Goal: Task Accomplishment & Management: Manage account settings

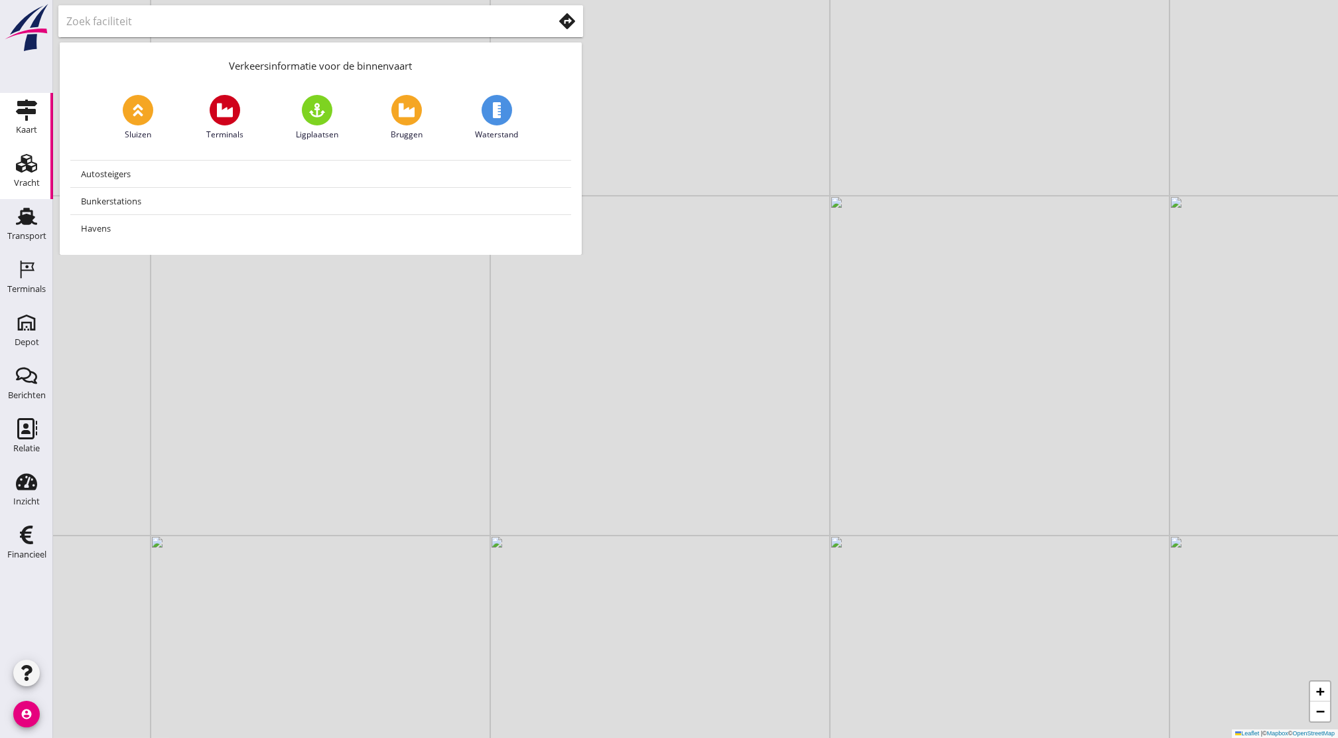
click at [29, 174] on div "Vracht" at bounding box center [27, 183] width 26 height 19
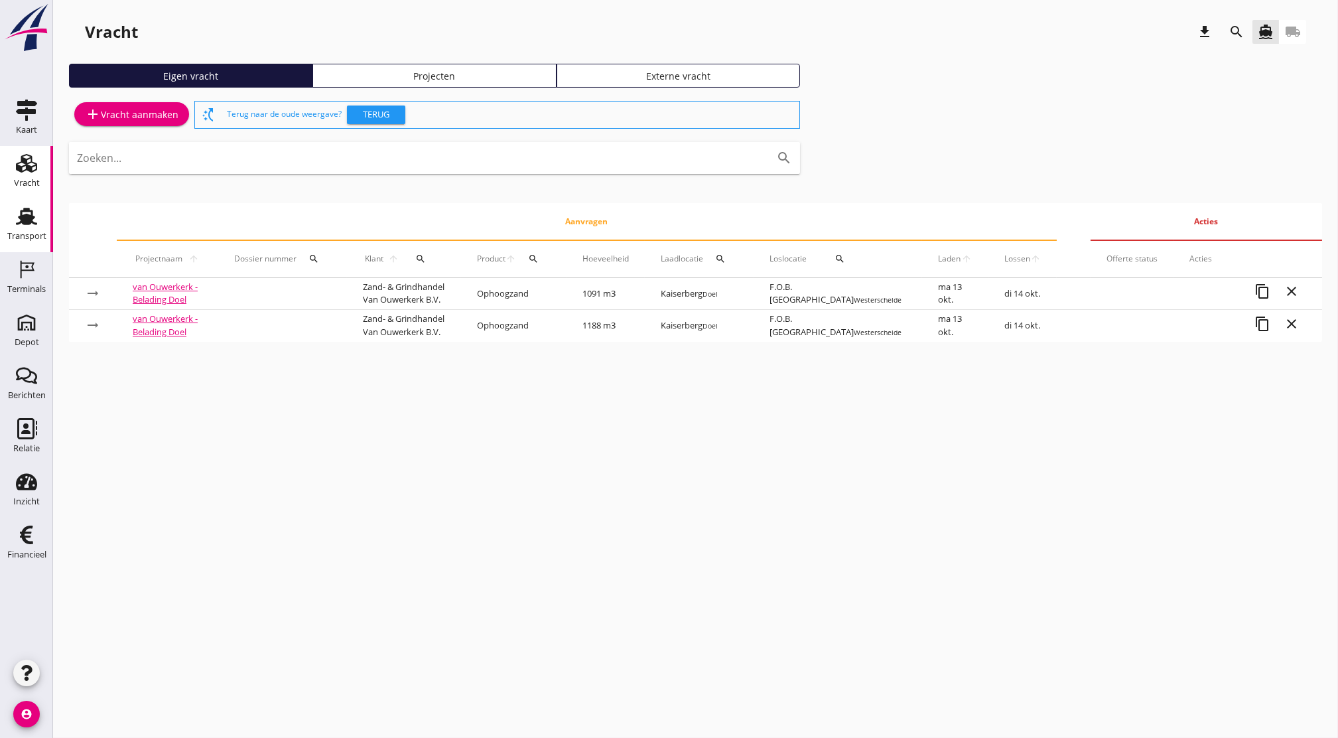
click at [13, 218] on div "Transport" at bounding box center [27, 216] width 32 height 21
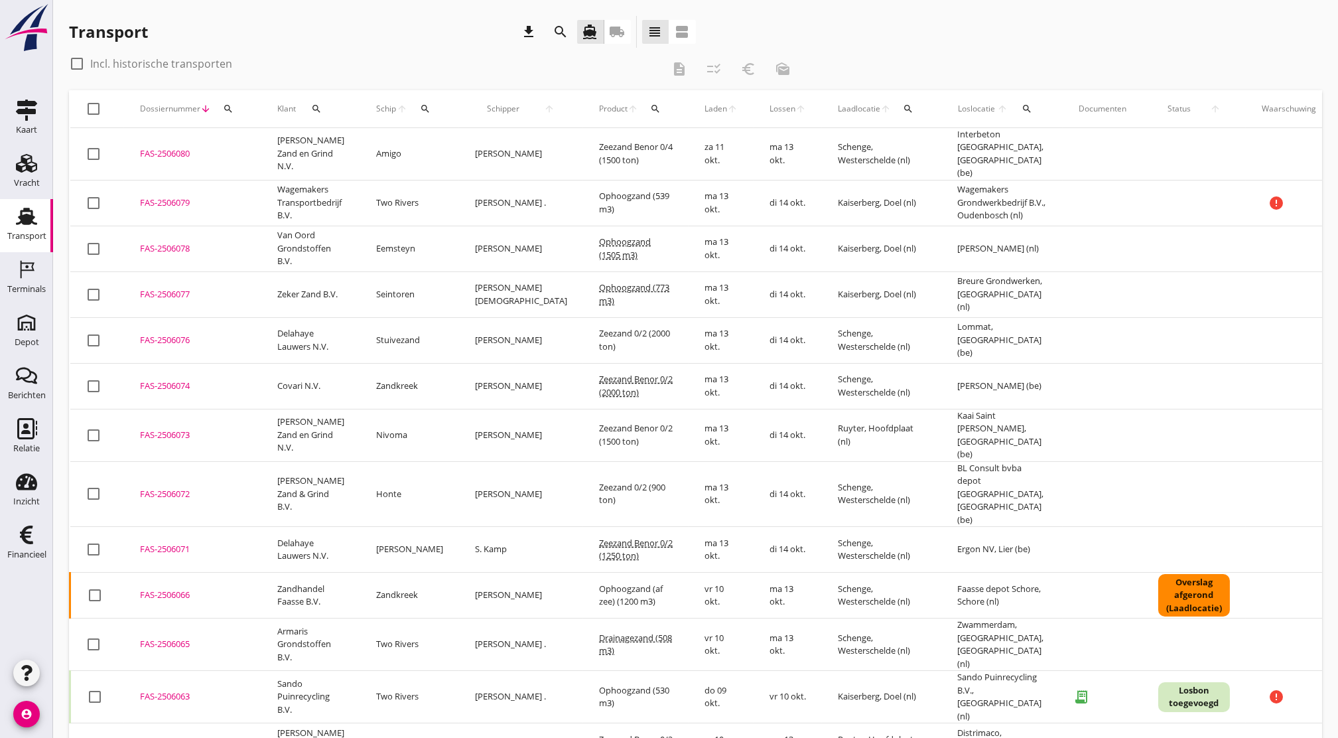
click at [184, 293] on div "FAS-2506077" at bounding box center [192, 294] width 105 height 13
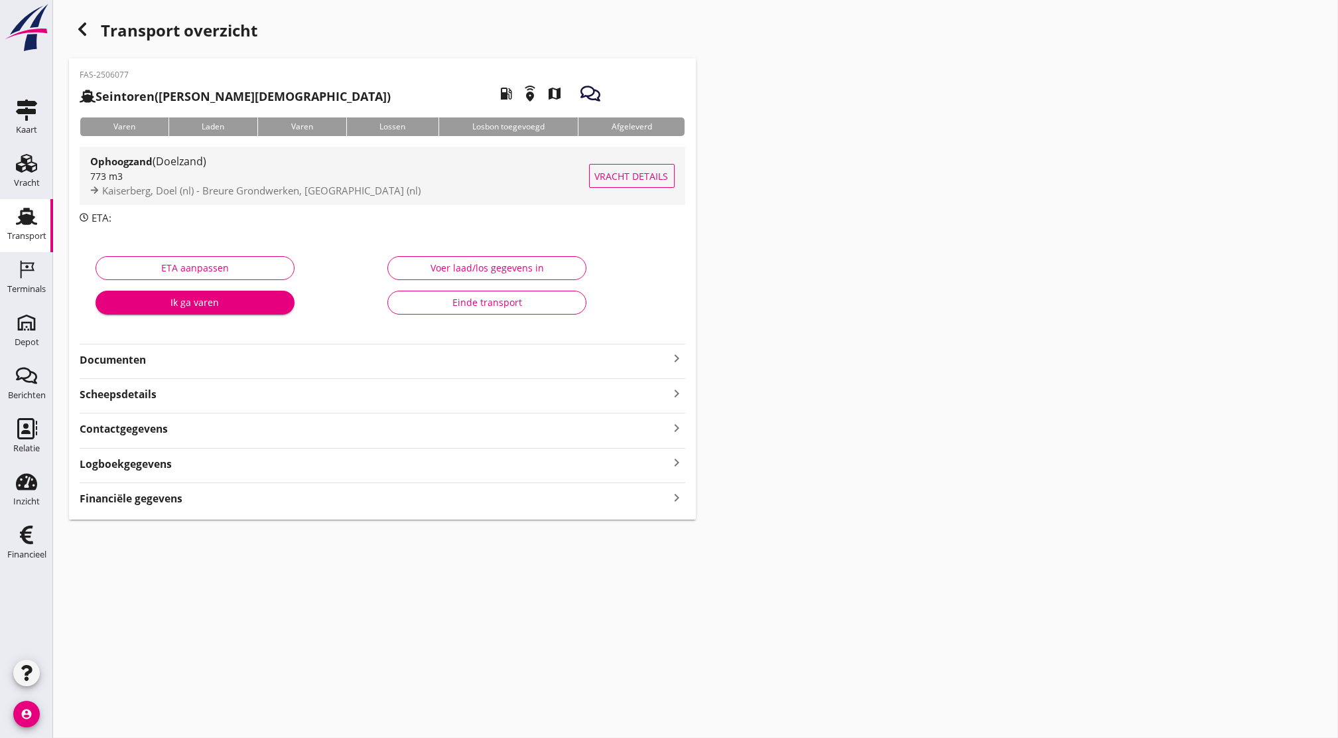
click at [640, 165] on button "Vracht details" at bounding box center [632, 176] width 86 height 24
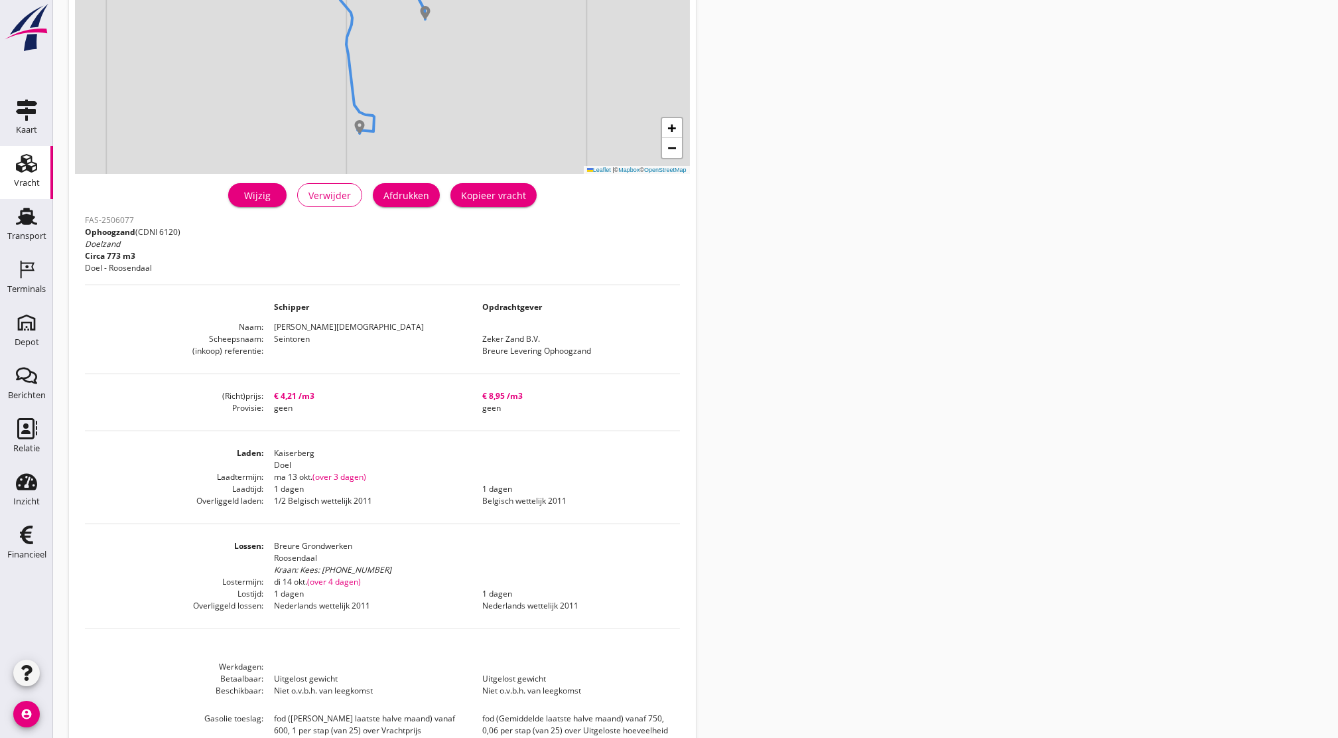
scroll to position [180, 0]
click at [276, 194] on div "Wijzig" at bounding box center [257, 194] width 37 height 14
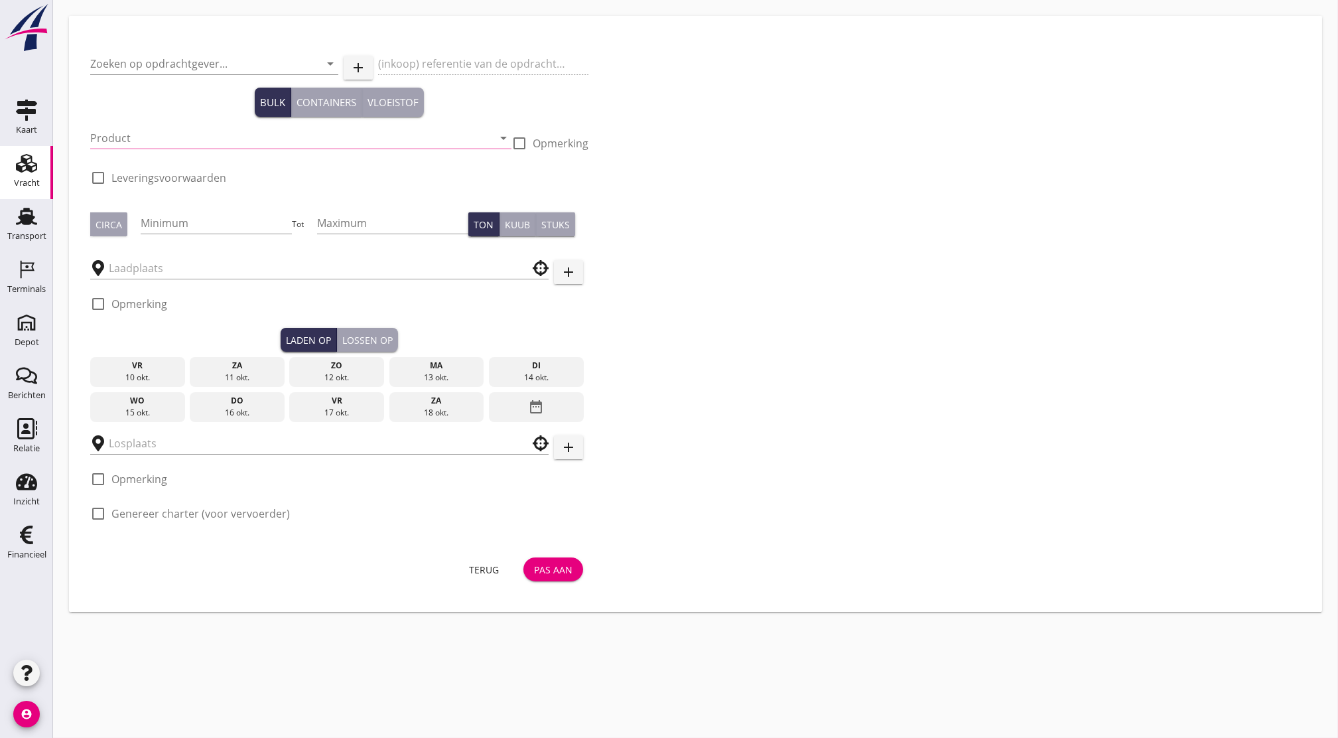
type input "Zeker Zand B.V."
type input "Breure Levering Ophoogzand"
type input "Ophoogzand (6120)"
checkbox input "true"
type input "773"
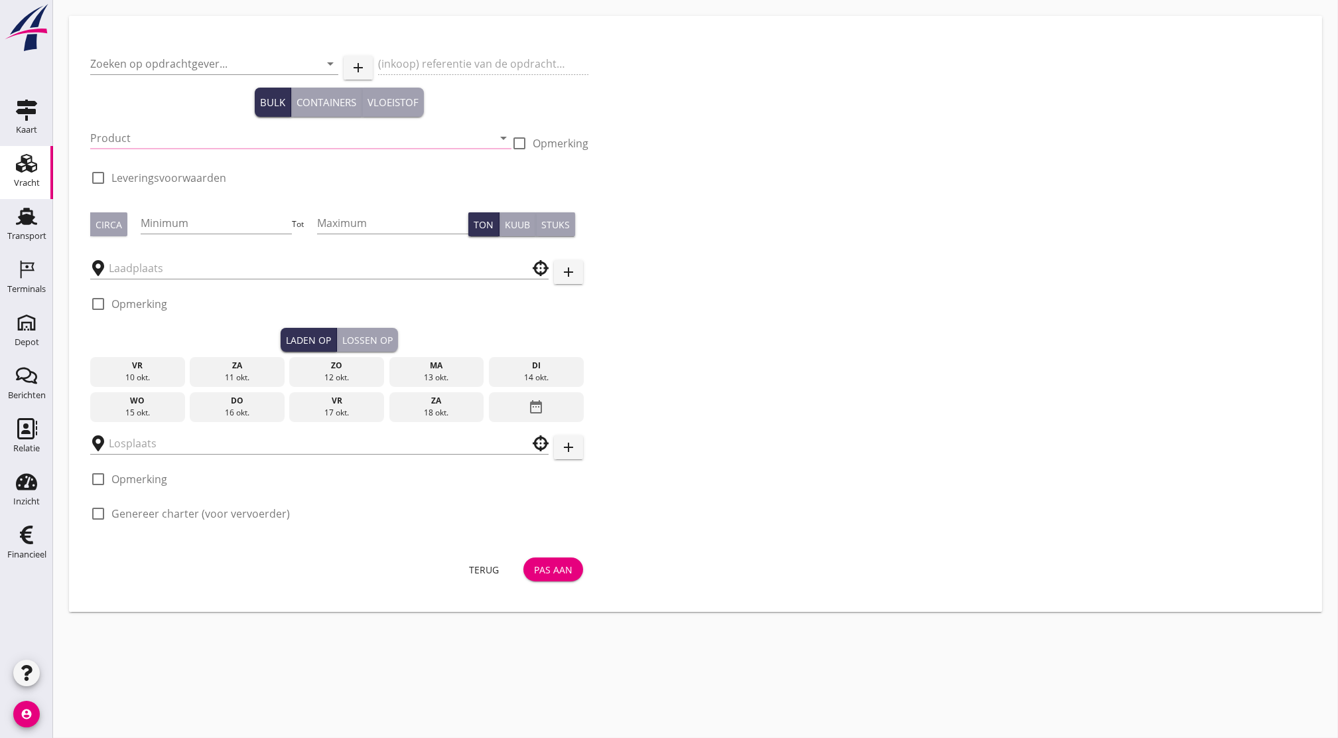
checkbox input "true"
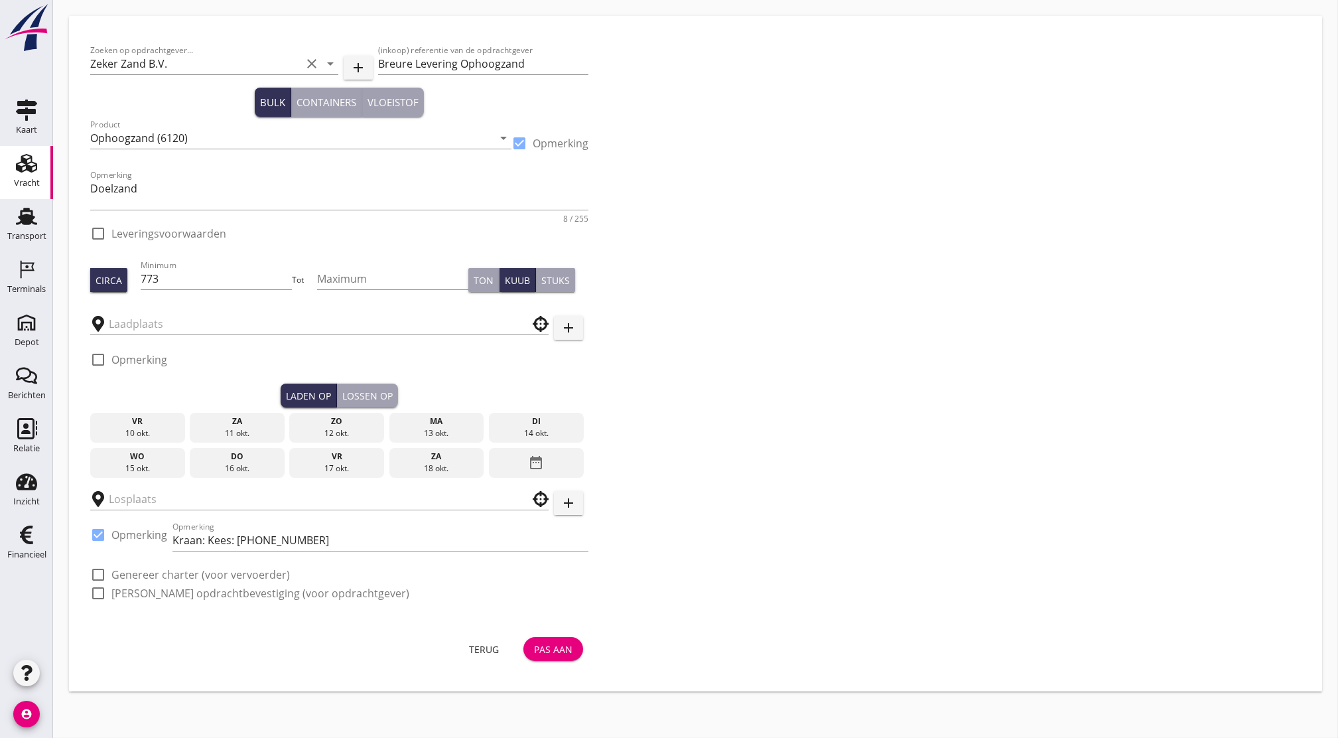
checkbox input "true"
type input "Kaiserberg"
type input "Breure Grondwerken"
checkbox input "true"
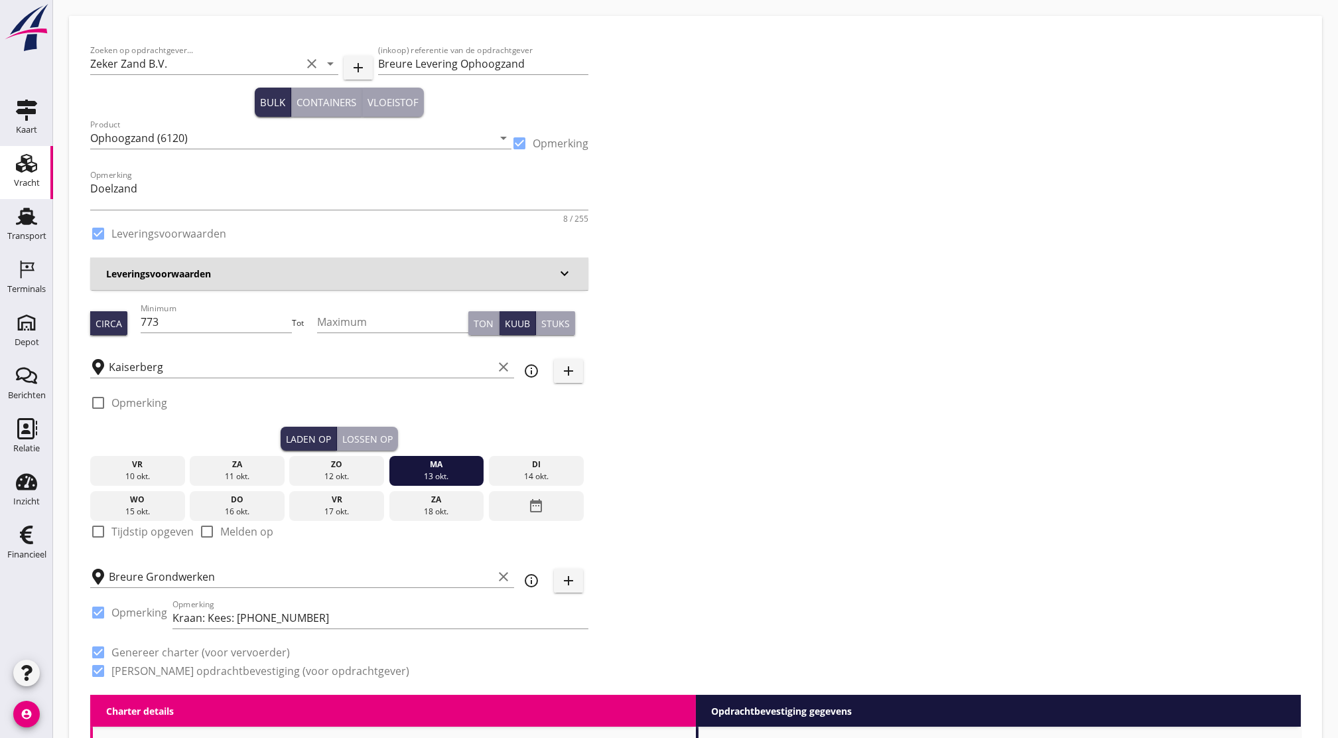
type input "4.21"
checkbox input "false"
radio input "false"
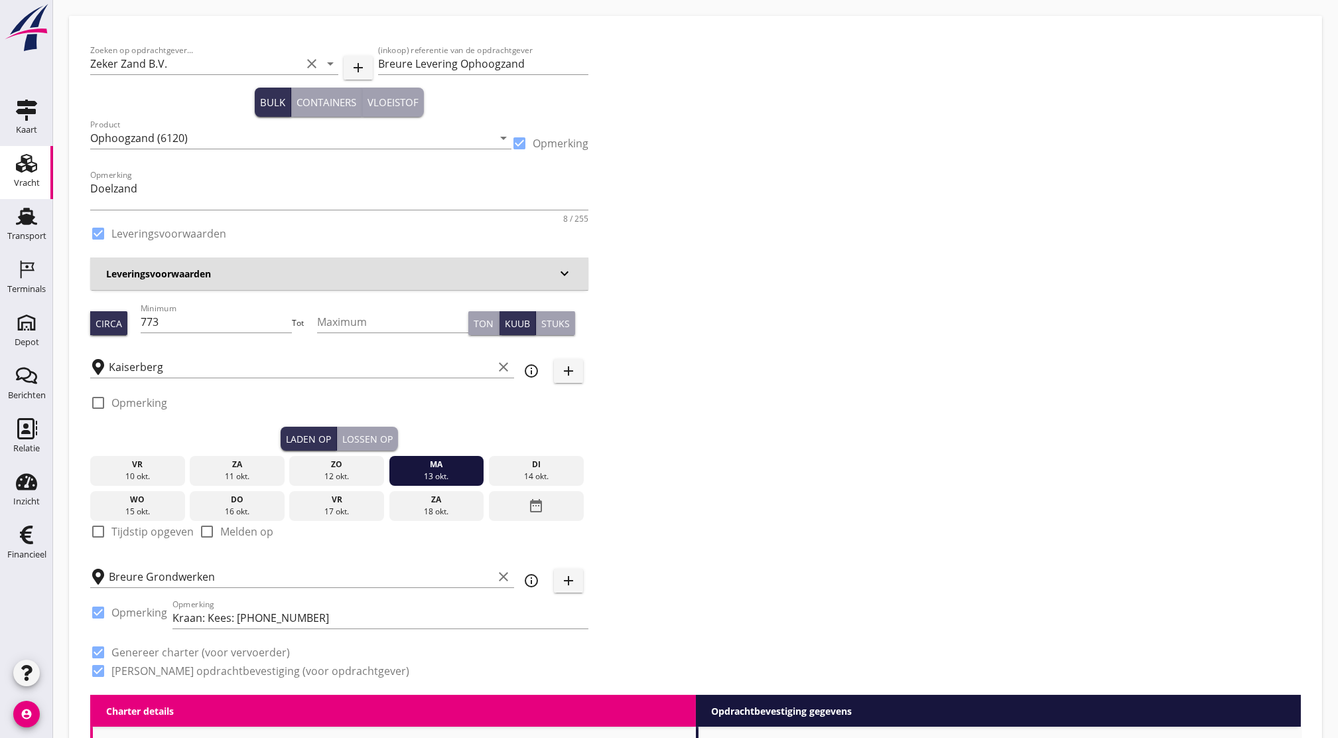
checkbox input "true"
type input "1"
type input "8.95"
checkbox input "false"
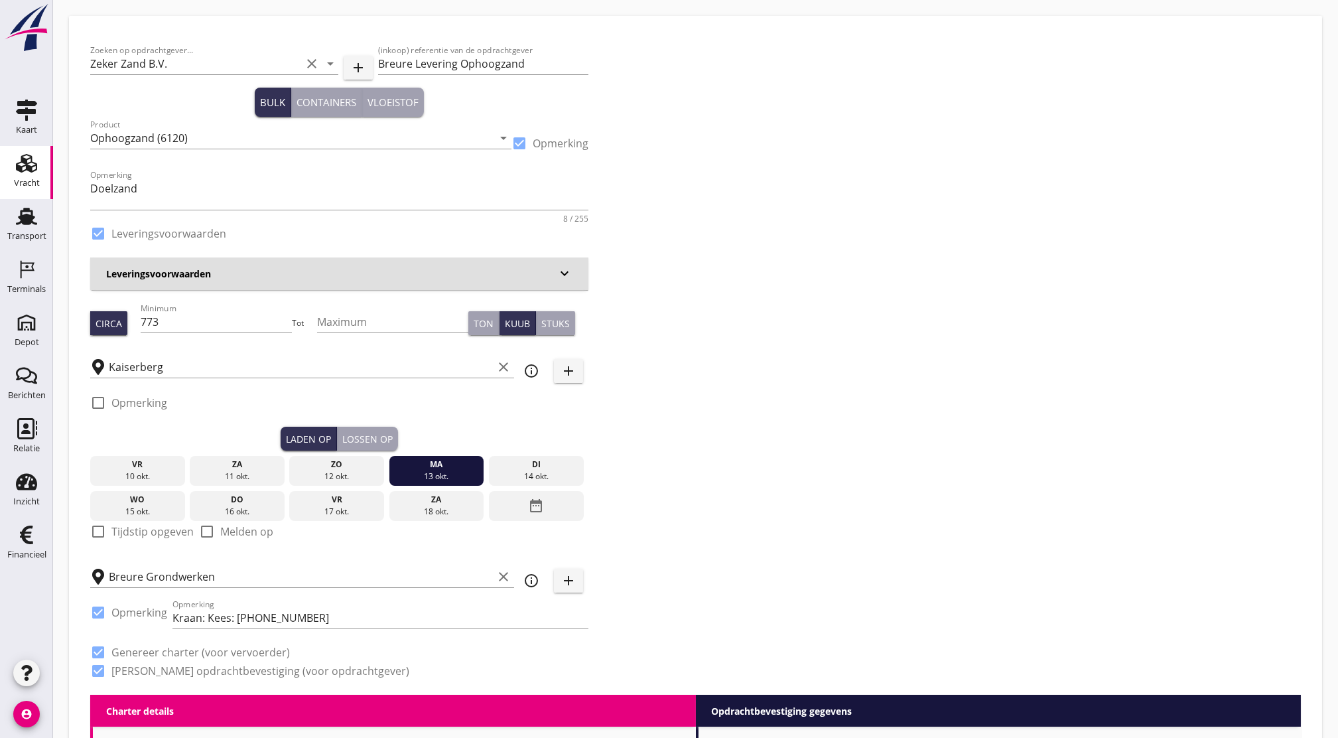
radio input "false"
checkbox input "true"
type input "1"
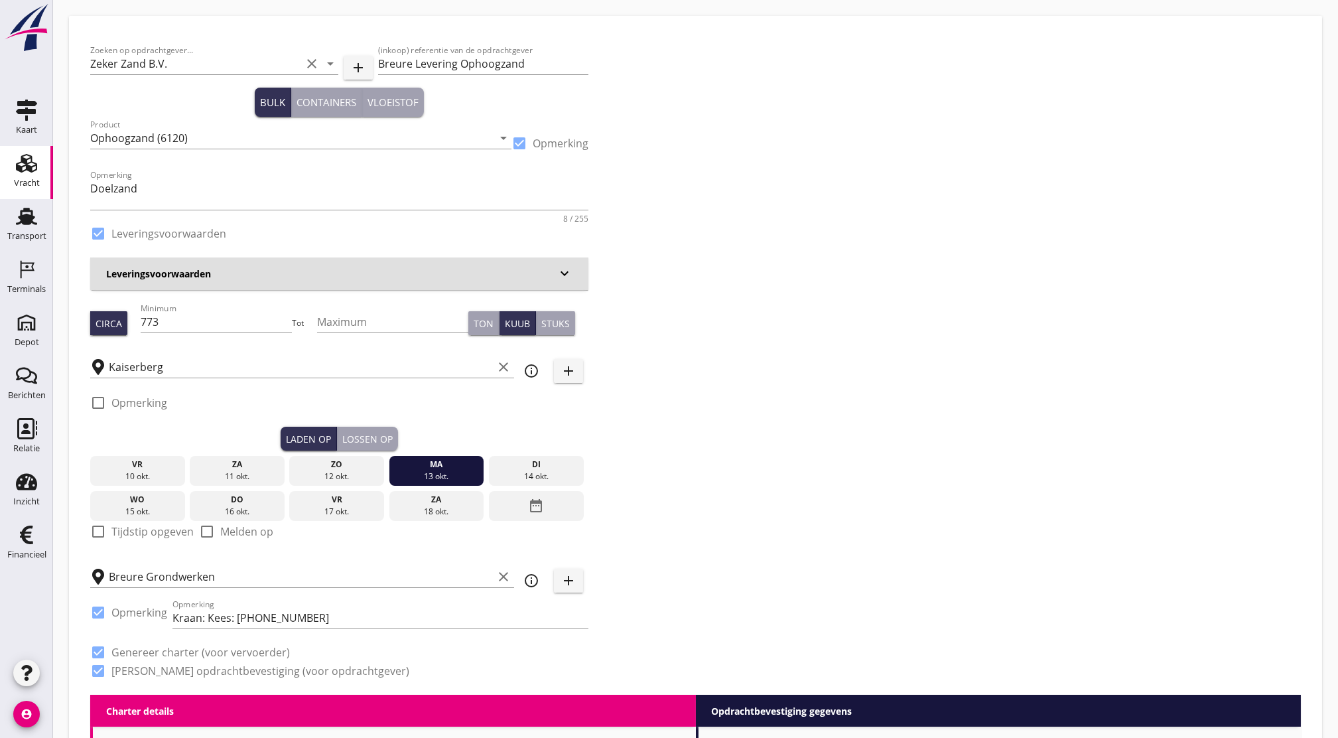
type input "1"
click at [242, 321] on input "773" at bounding box center [216, 321] width 151 height 21
drag, startPoint x: 242, startPoint y: 321, endPoint x: 112, endPoint y: 325, distance: 130.1
click at [112, 325] on div "Circa Minimum 773 Tot Maximum Ton Kuub Stuks" at bounding box center [339, 322] width 498 height 45
type input "485"
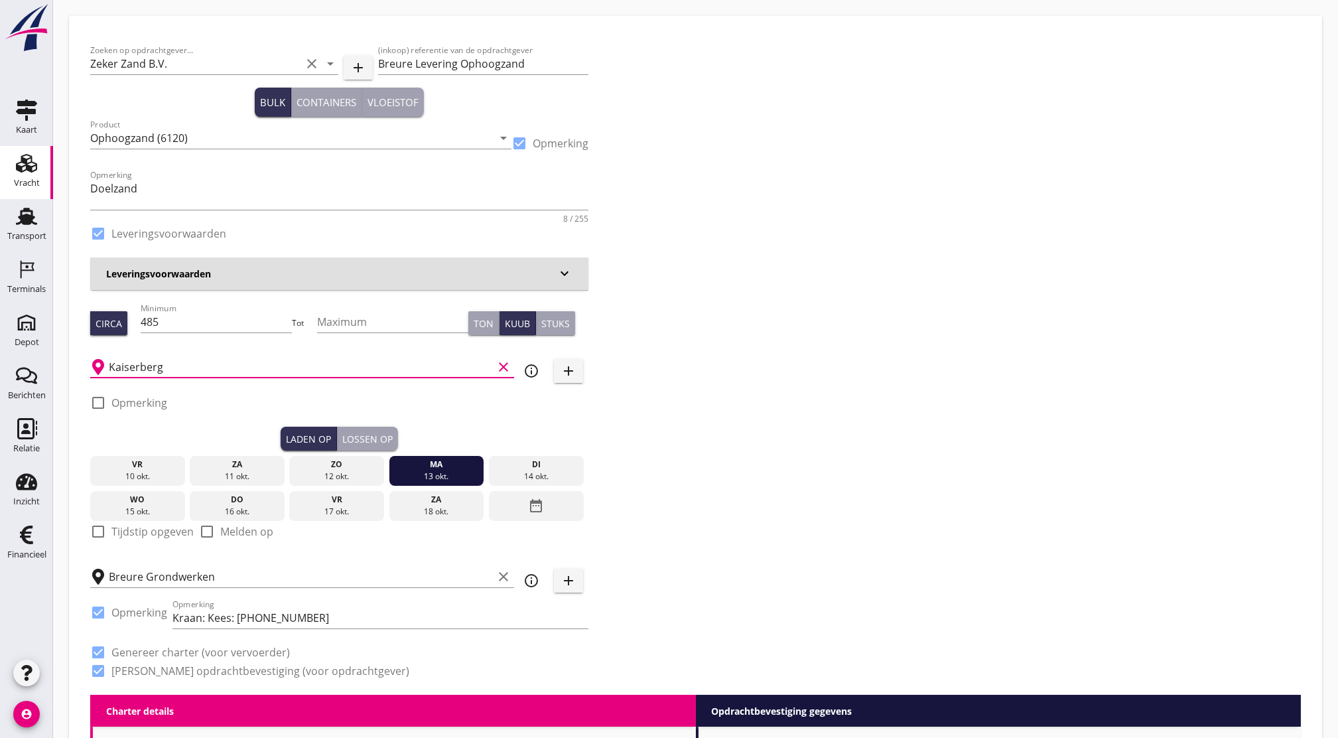
click at [194, 368] on input "Kaiserberg" at bounding box center [301, 366] width 384 height 21
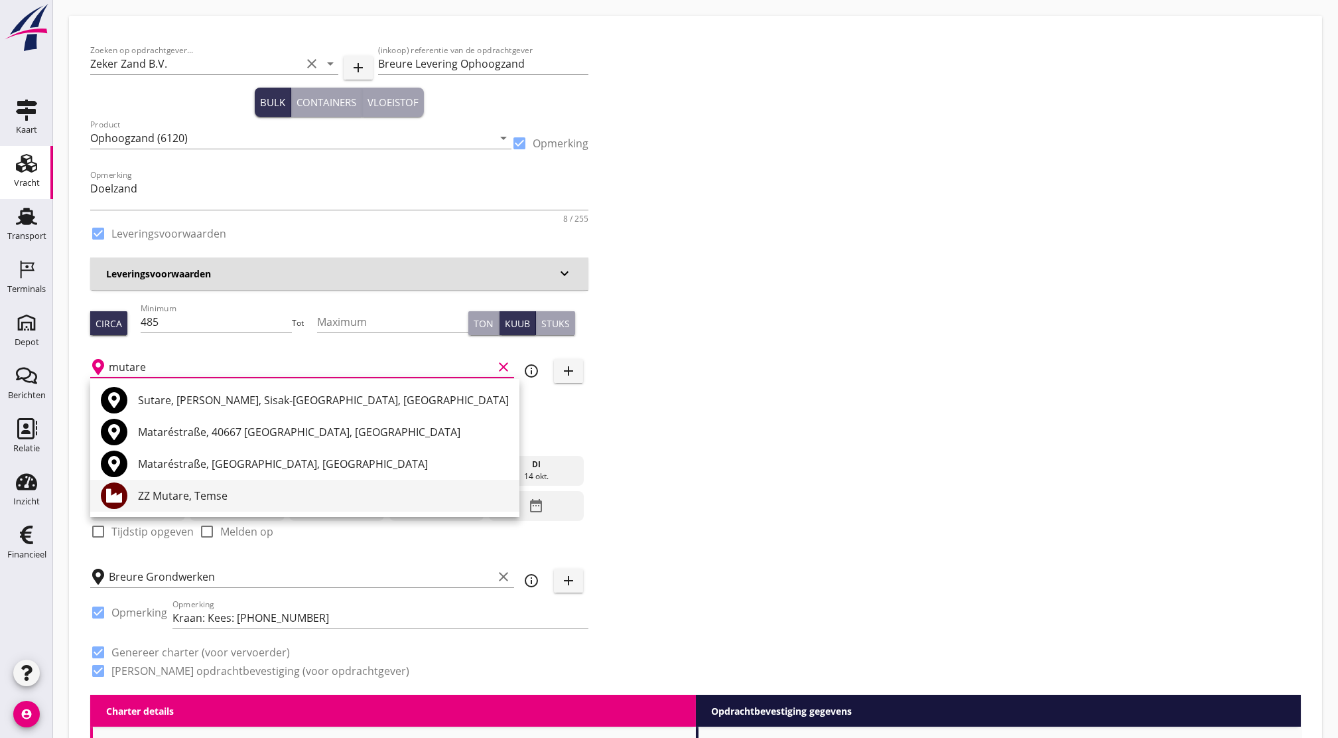
click at [197, 492] on div "ZZ Mutare, Temse" at bounding box center [323, 496] width 371 height 16
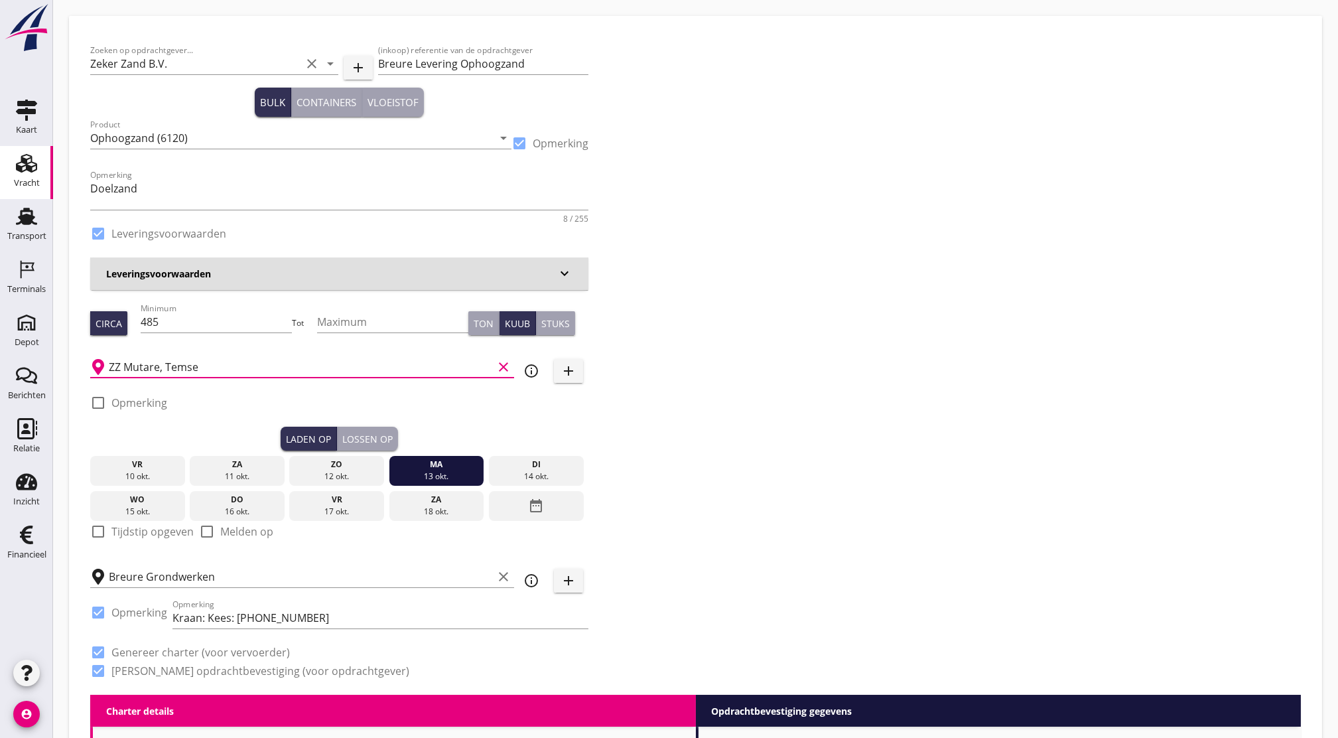
type input "ZZ Mutare, Temse"
click at [377, 437] on div "Lossen op" at bounding box center [367, 439] width 50 height 14
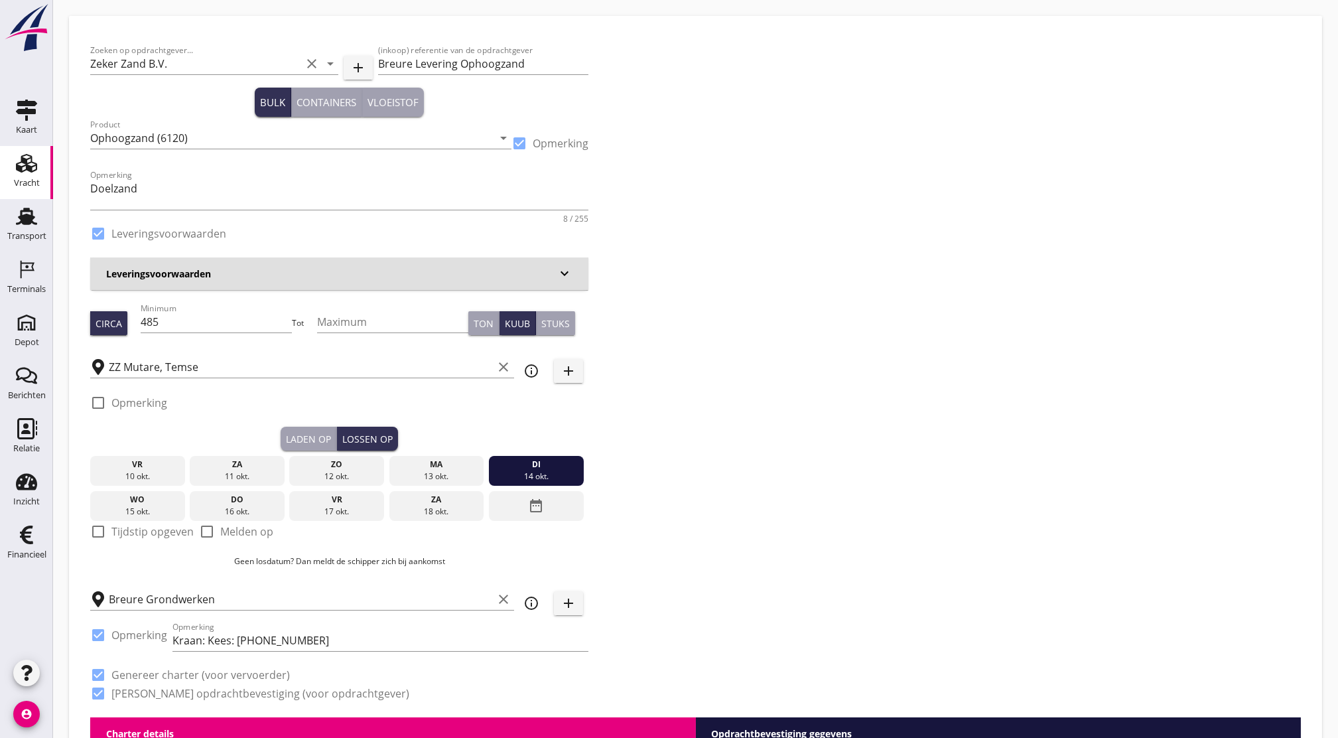
click at [322, 435] on div "Laden op" at bounding box center [308, 439] width 45 height 14
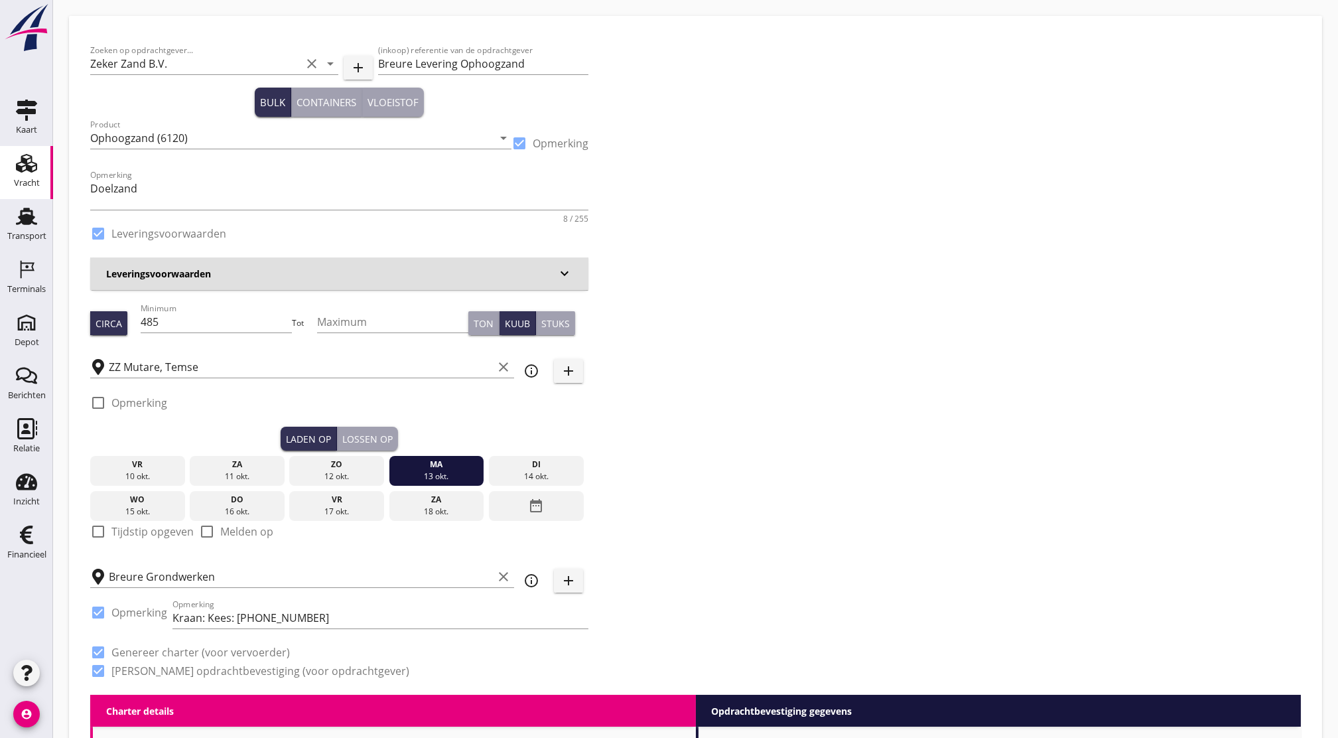
click at [371, 444] on div "Lossen op" at bounding box center [367, 439] width 50 height 14
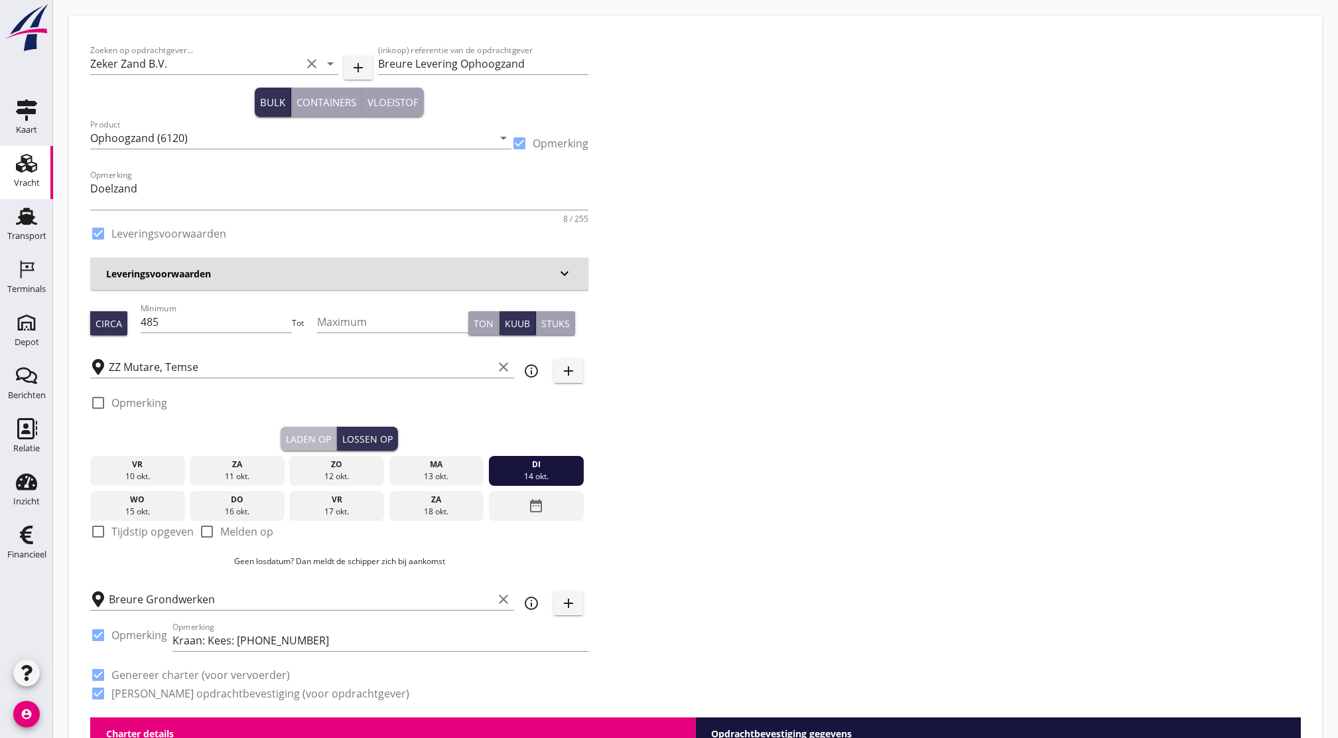
click at [318, 442] on div "Laden op" at bounding box center [308, 439] width 45 height 14
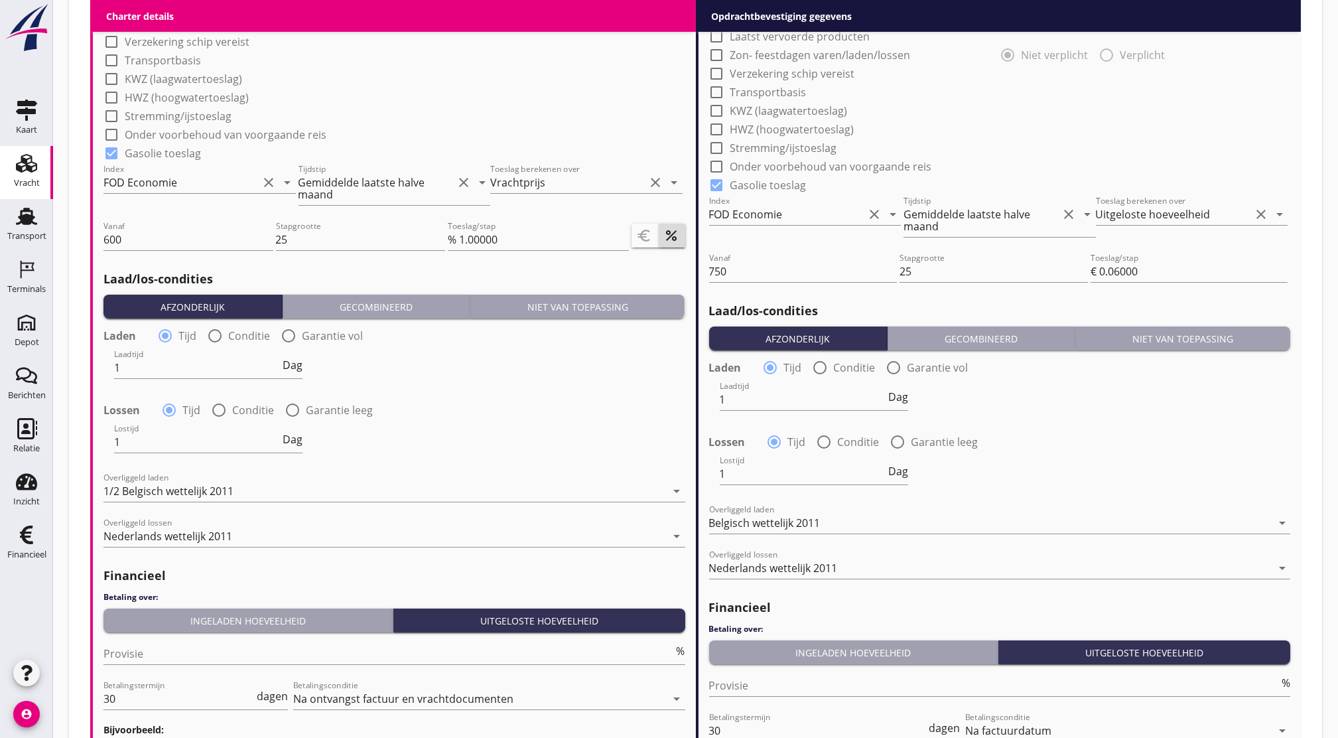
scroll to position [1412, 0]
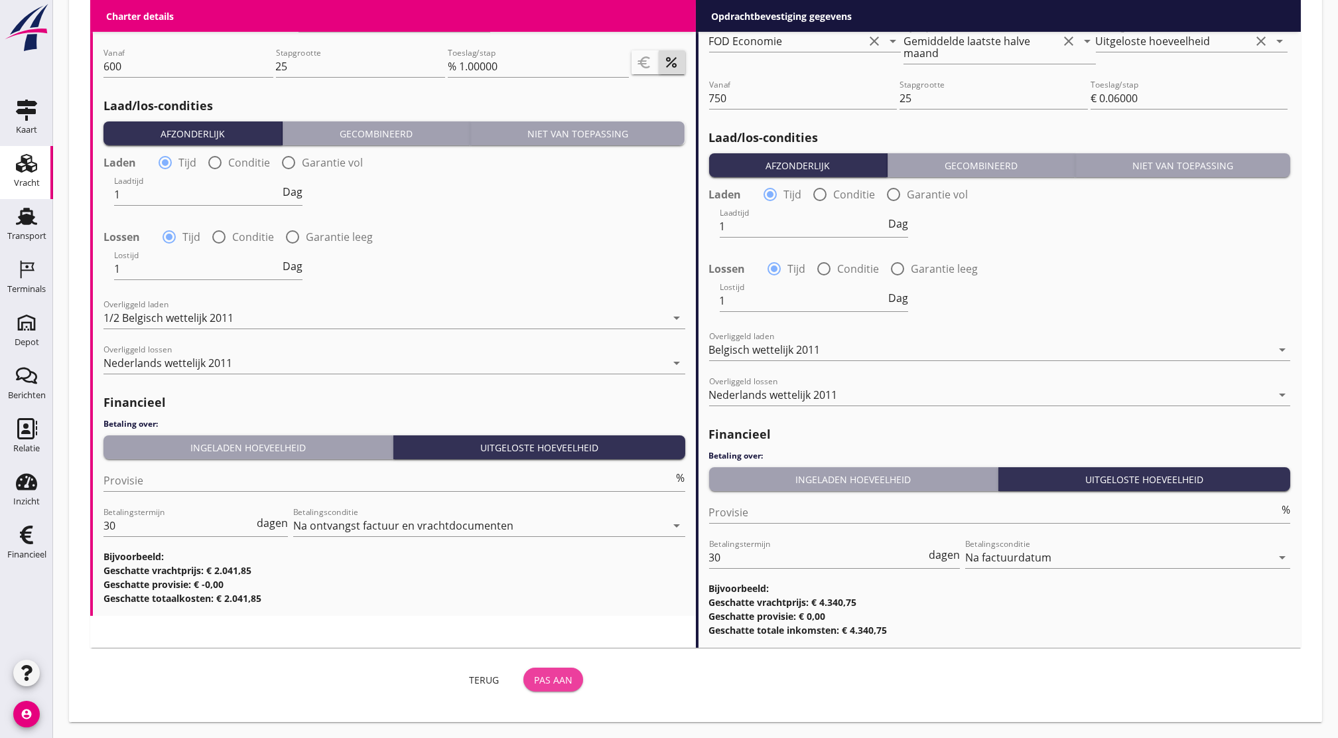
click at [534, 681] on div "Pas aan" at bounding box center [553, 680] width 38 height 14
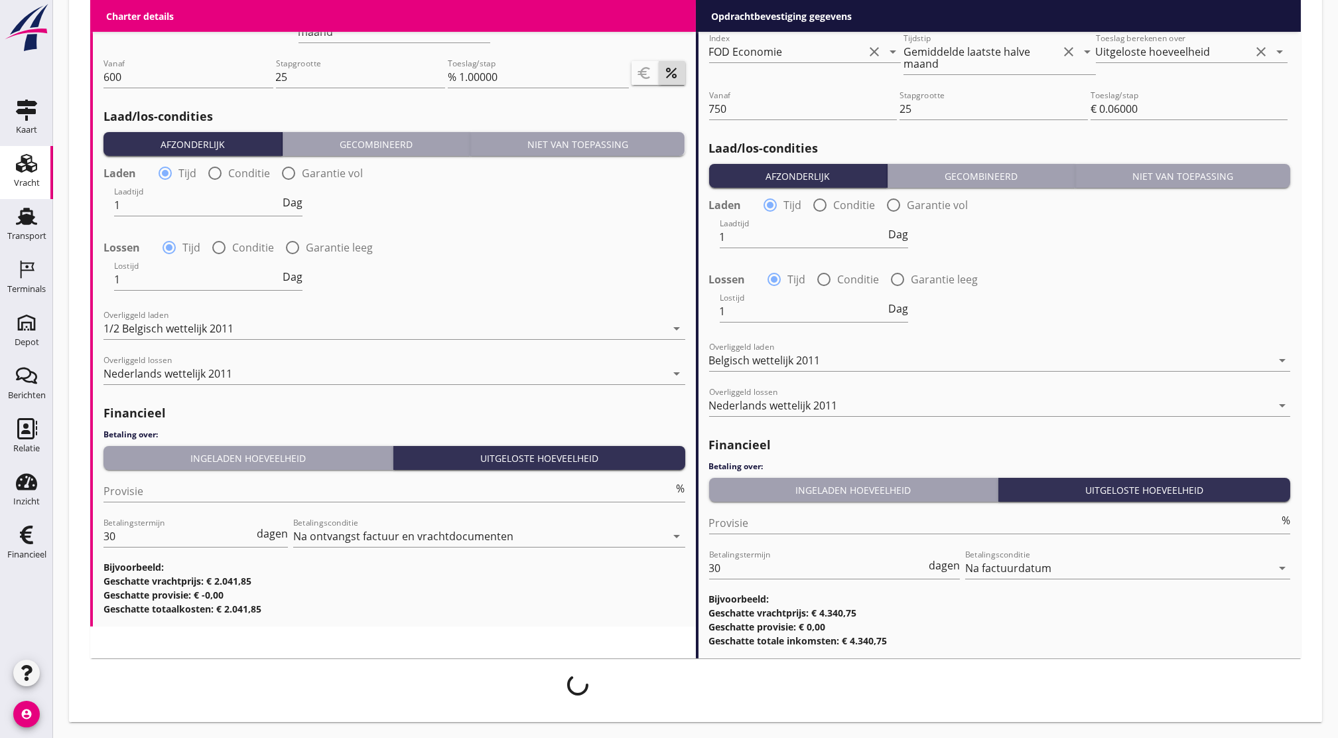
scroll to position [1402, 0]
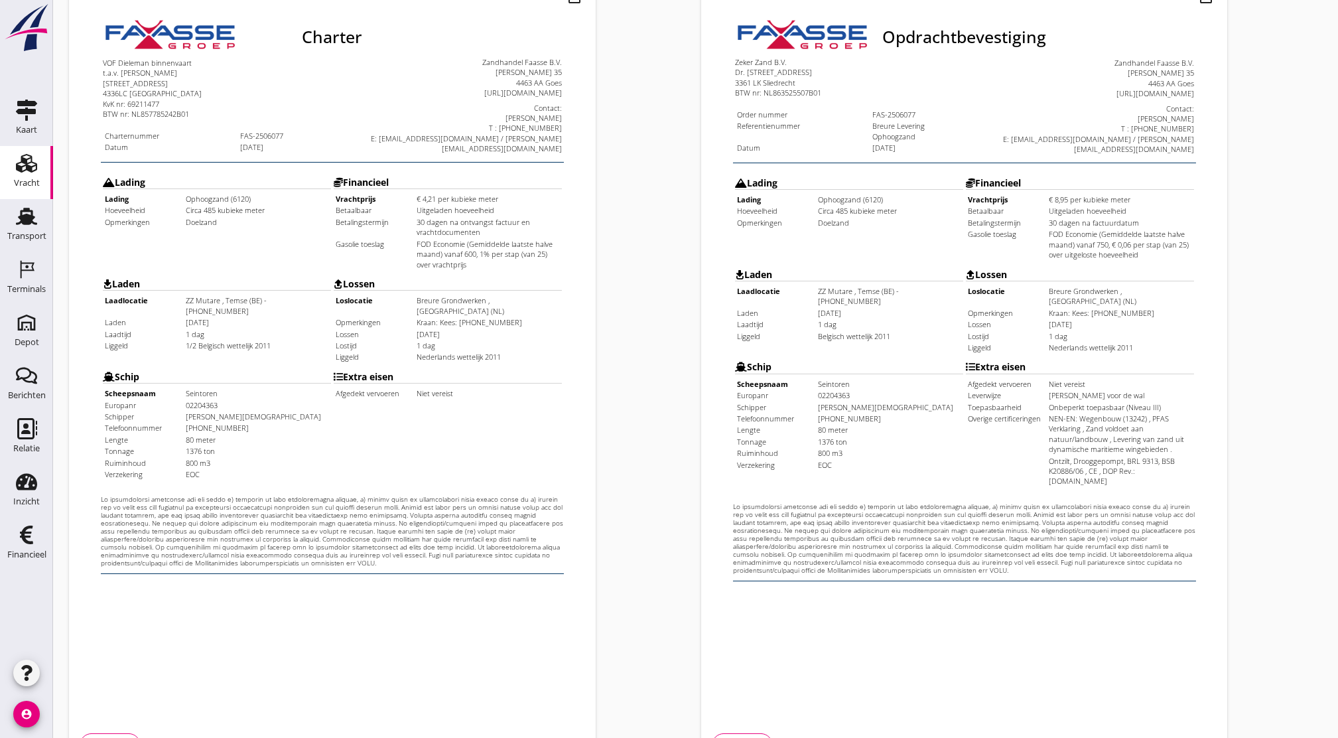
scroll to position [244, 0]
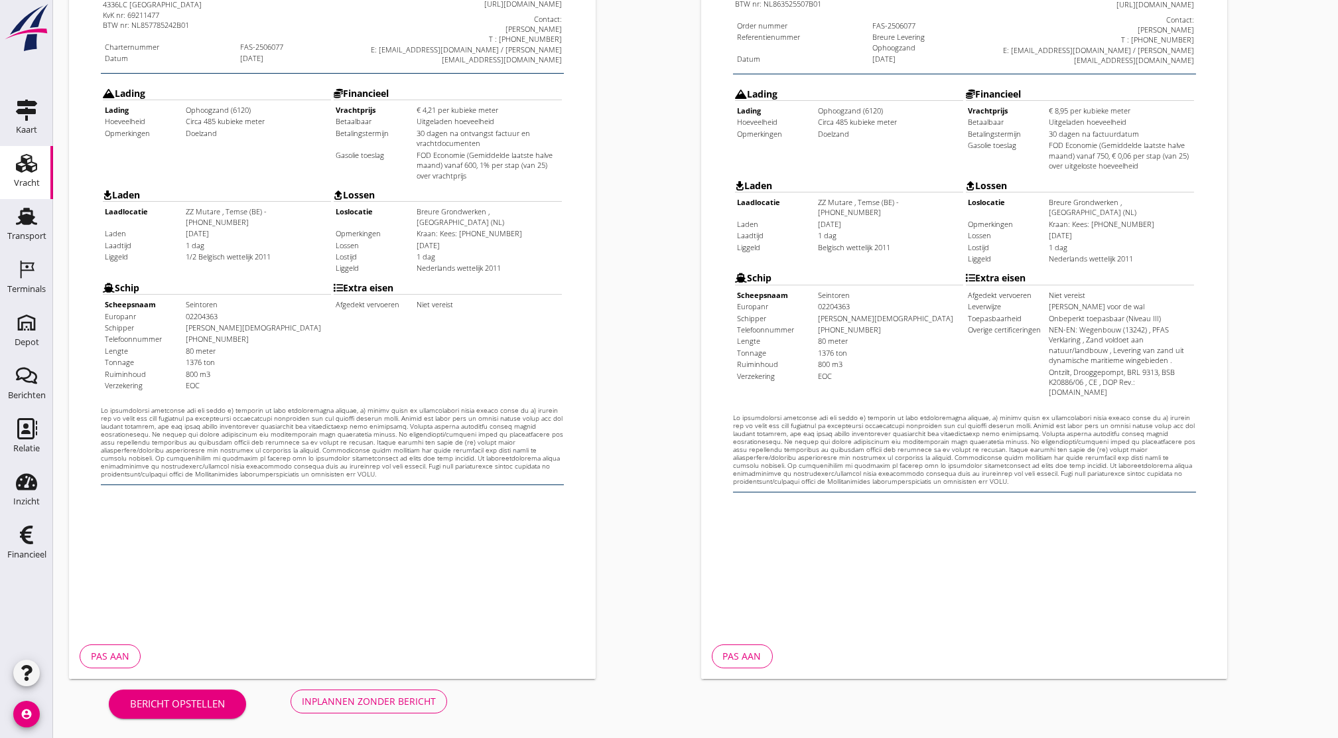
click at [381, 700] on div "Inplannen zonder bericht" at bounding box center [369, 701] width 134 height 14
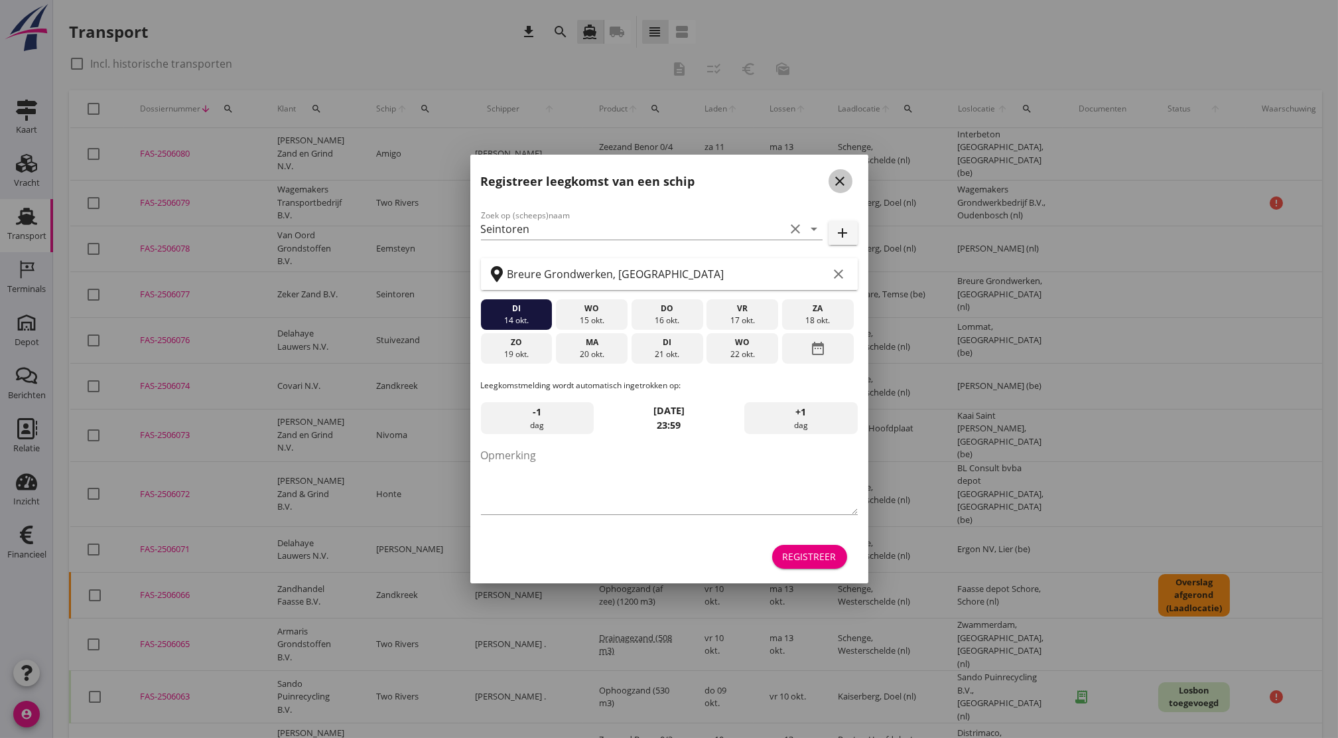
click at [836, 182] on icon "close" at bounding box center [840, 181] width 16 height 16
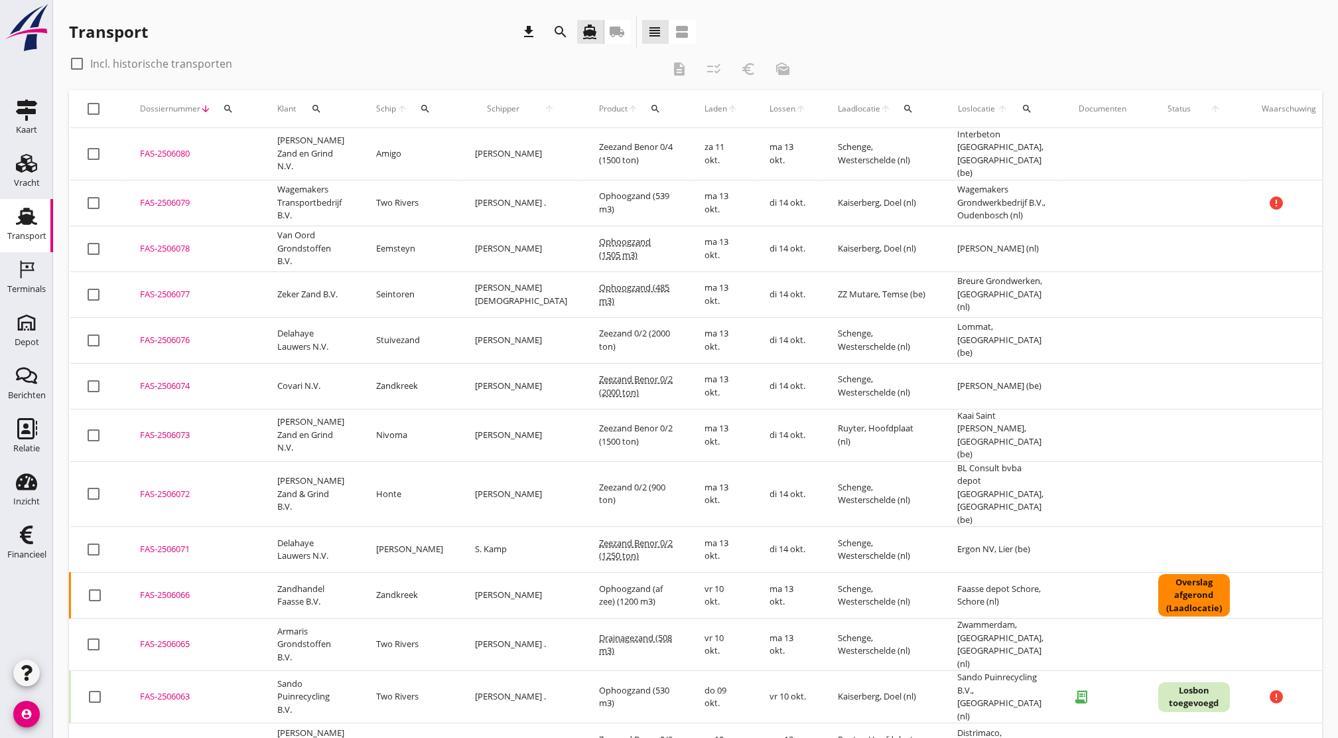
click at [36, 215] on icon "Transport" at bounding box center [26, 216] width 21 height 21
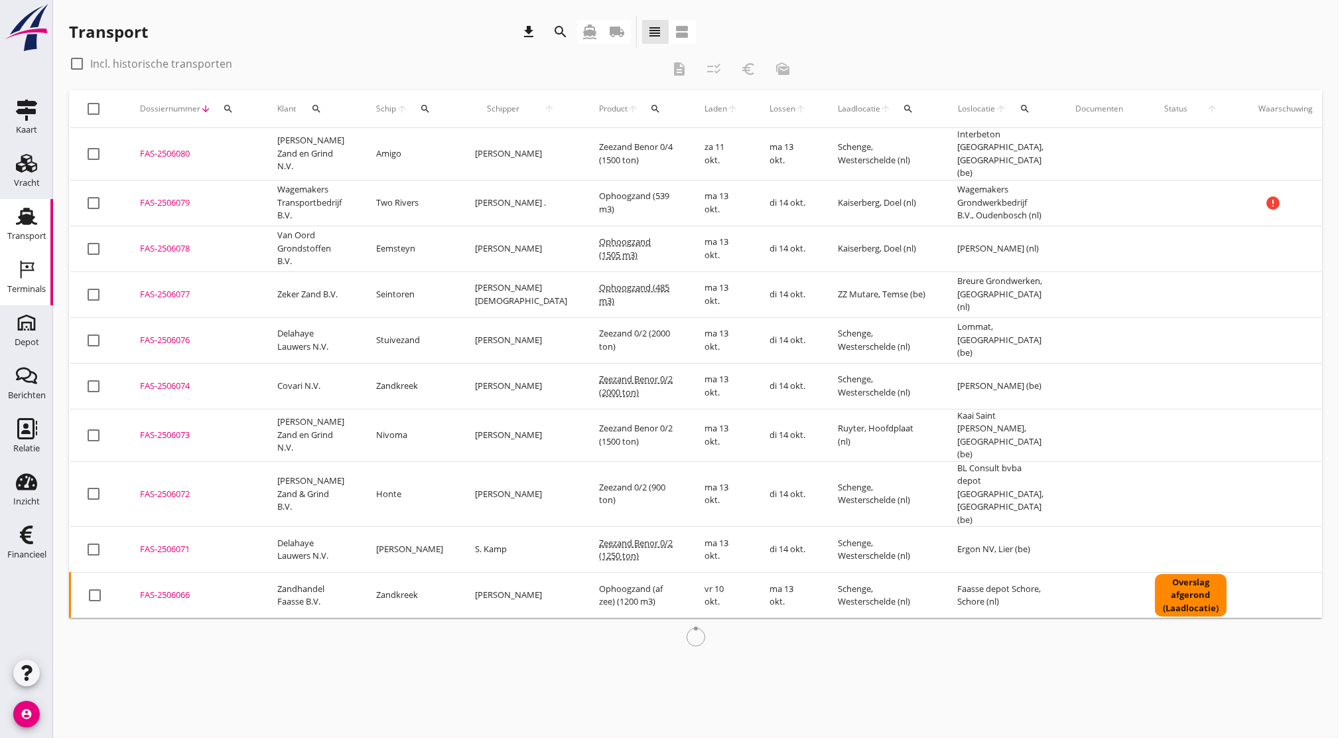
click at [27, 277] on icon "Terminals" at bounding box center [26, 269] width 21 height 21
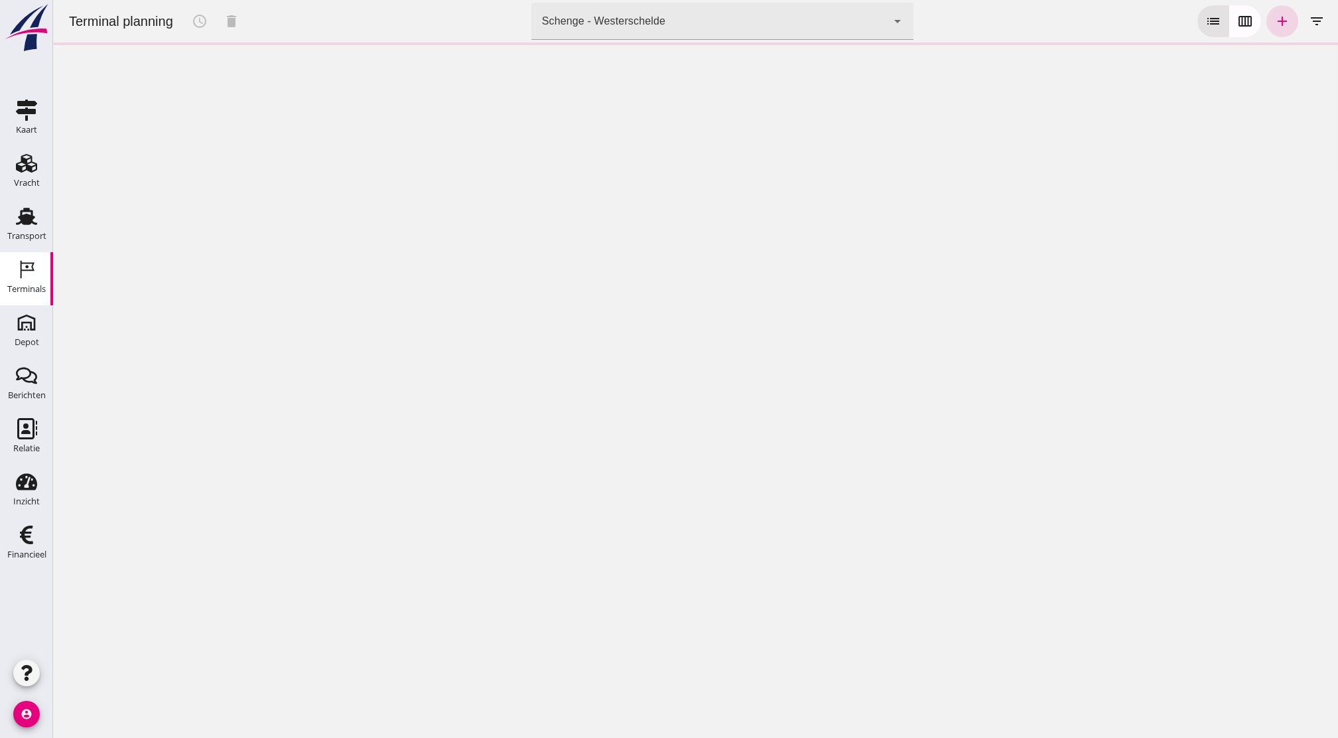
click at [589, 32] on div "Schenge - Westerschelde 9c876888-926f-4f5f-969d-c779b766b815" at bounding box center [709, 21] width 356 height 37
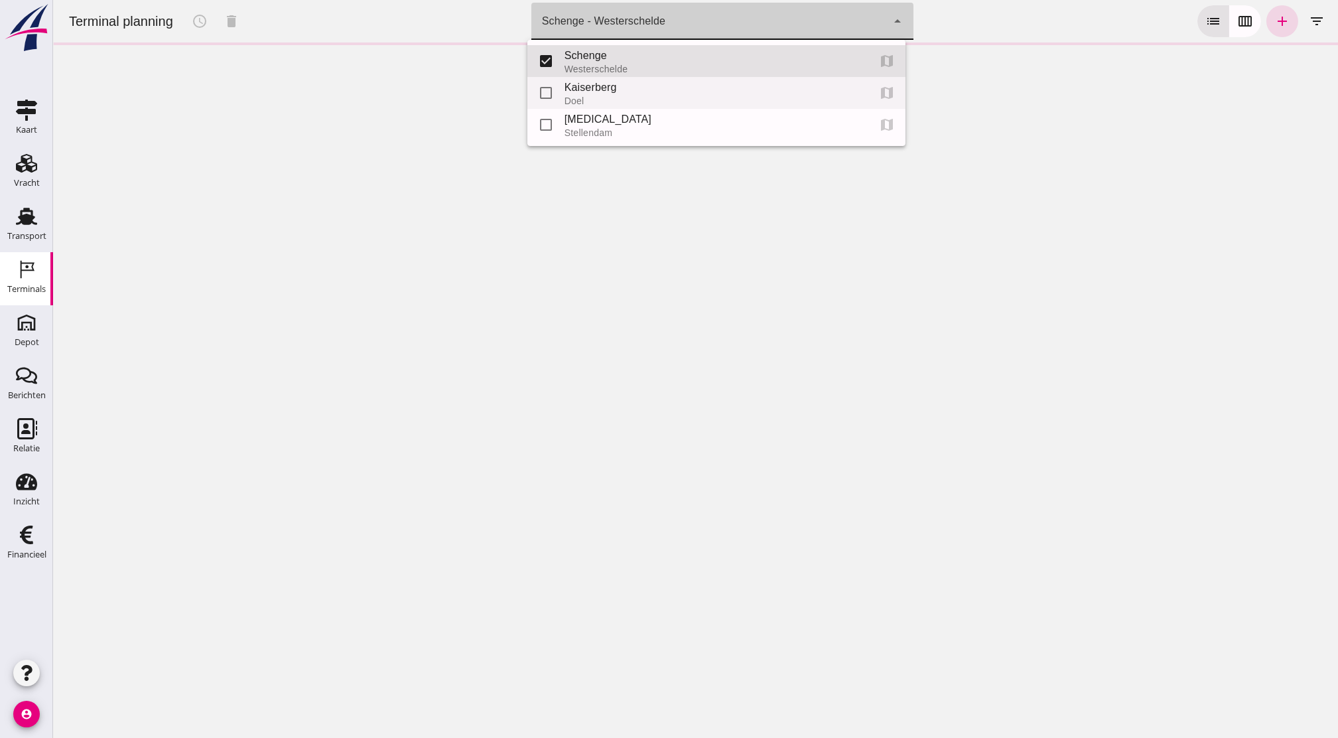
click at [603, 98] on div "Doel" at bounding box center [710, 101] width 293 height 11
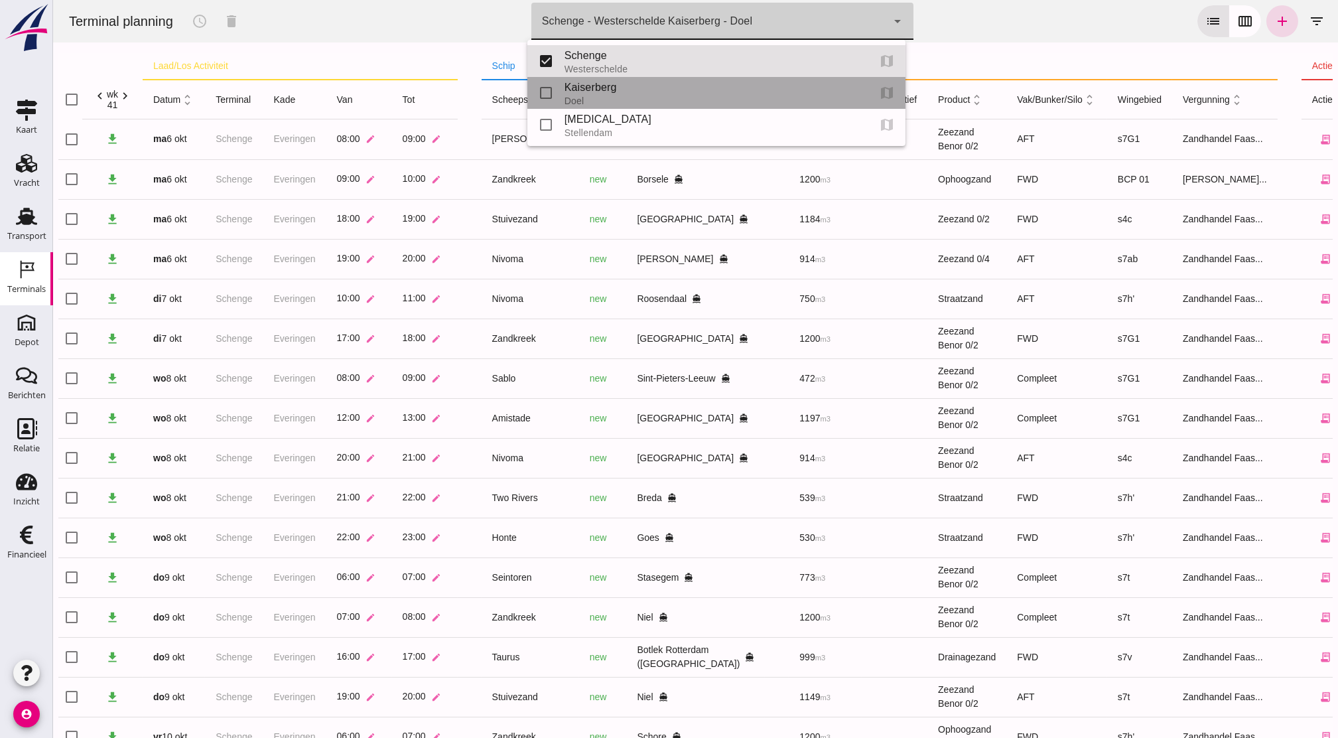
type input "7f603609-51ae-4e75-986b-c9057e559465"
checkbox input "false"
checkbox input "true"
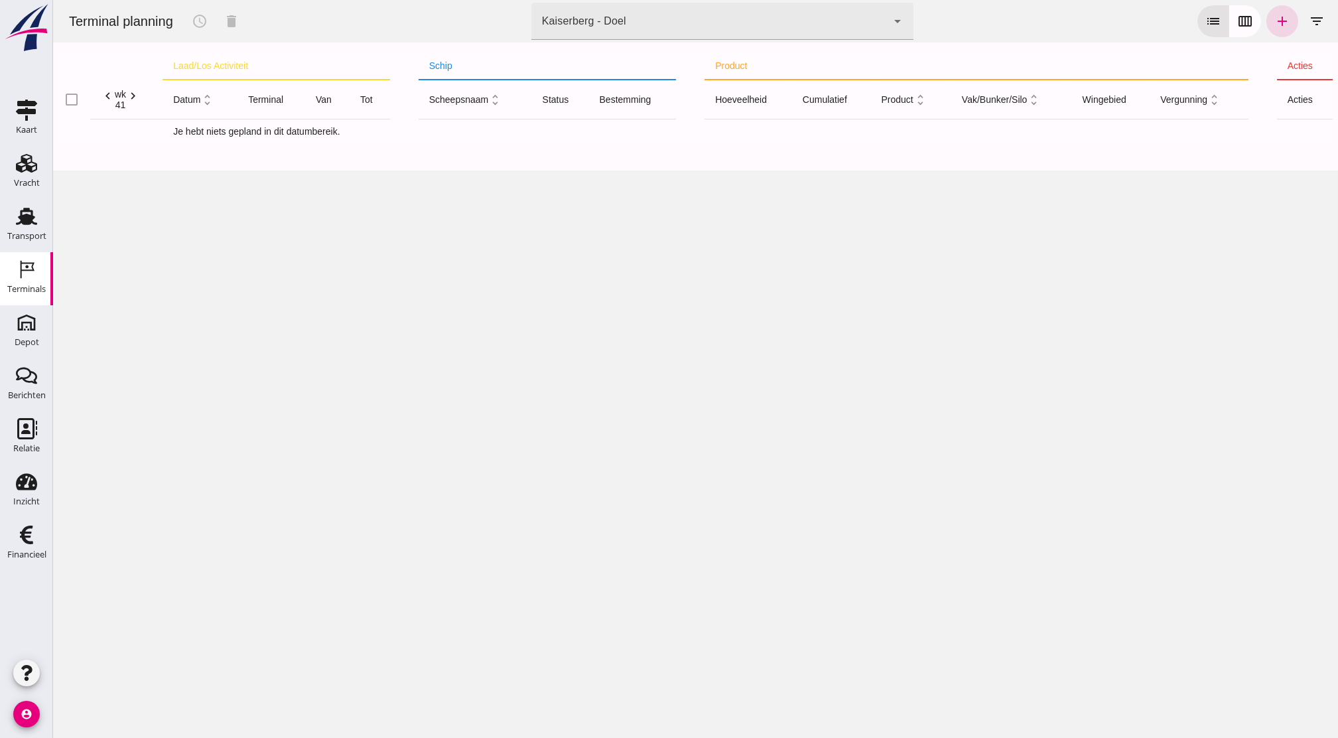
click at [603, 98] on th "bestemming" at bounding box center [633, 100] width 88 height 40
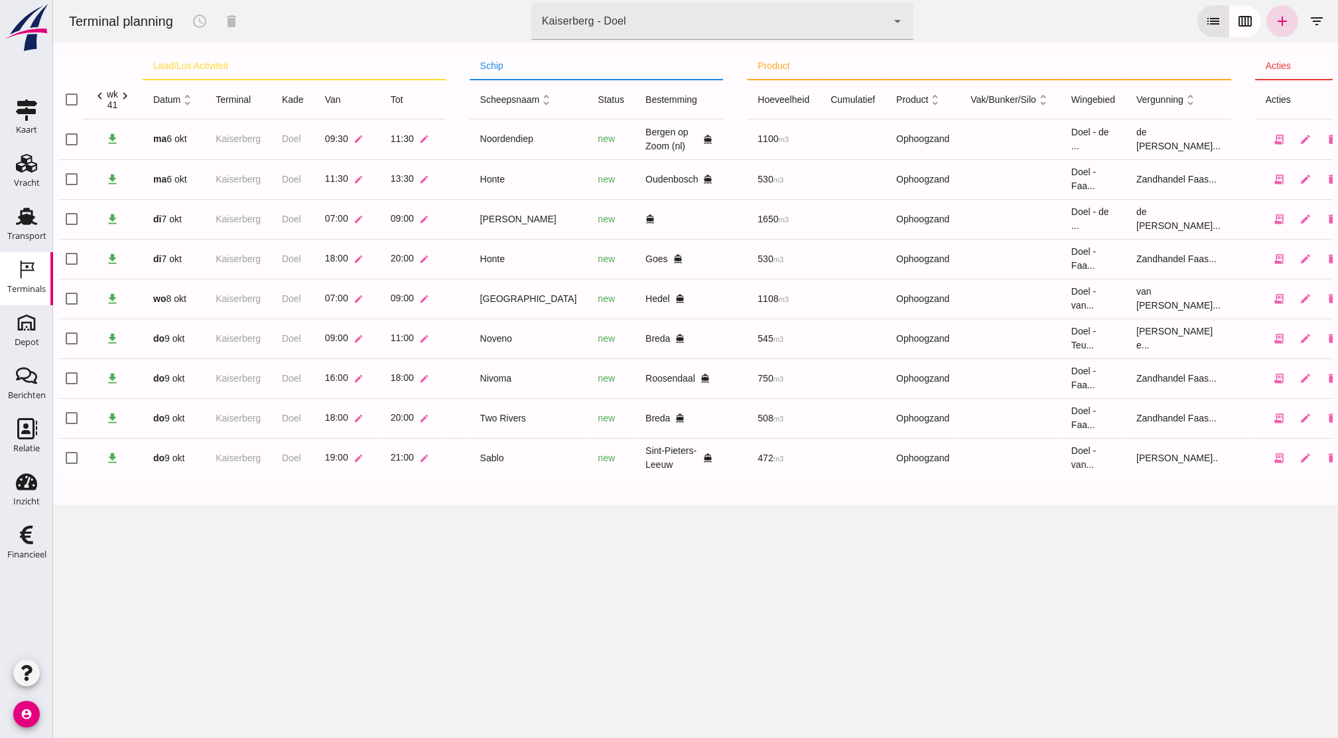
click at [124, 96] on icon "chevron_right" at bounding box center [125, 96] width 14 height 14
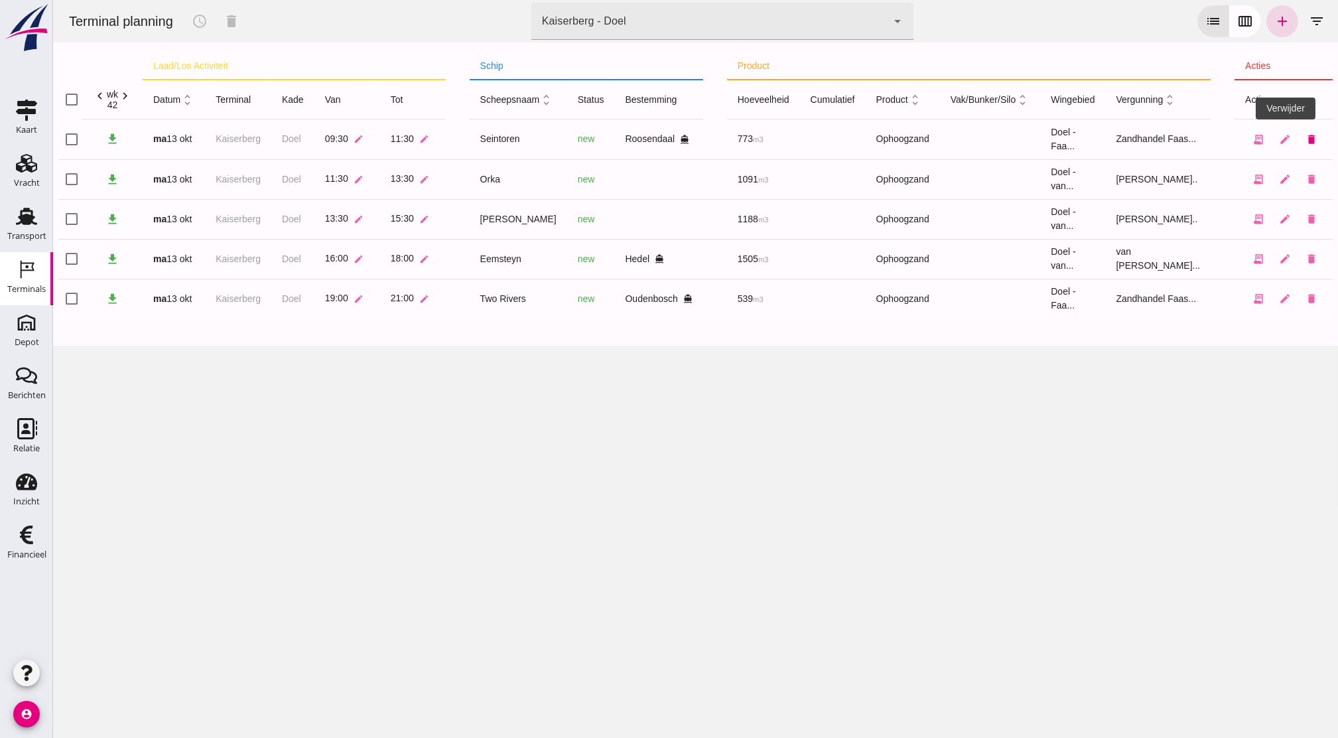
click at [1305, 141] on icon "delete" at bounding box center [1311, 139] width 12 height 12
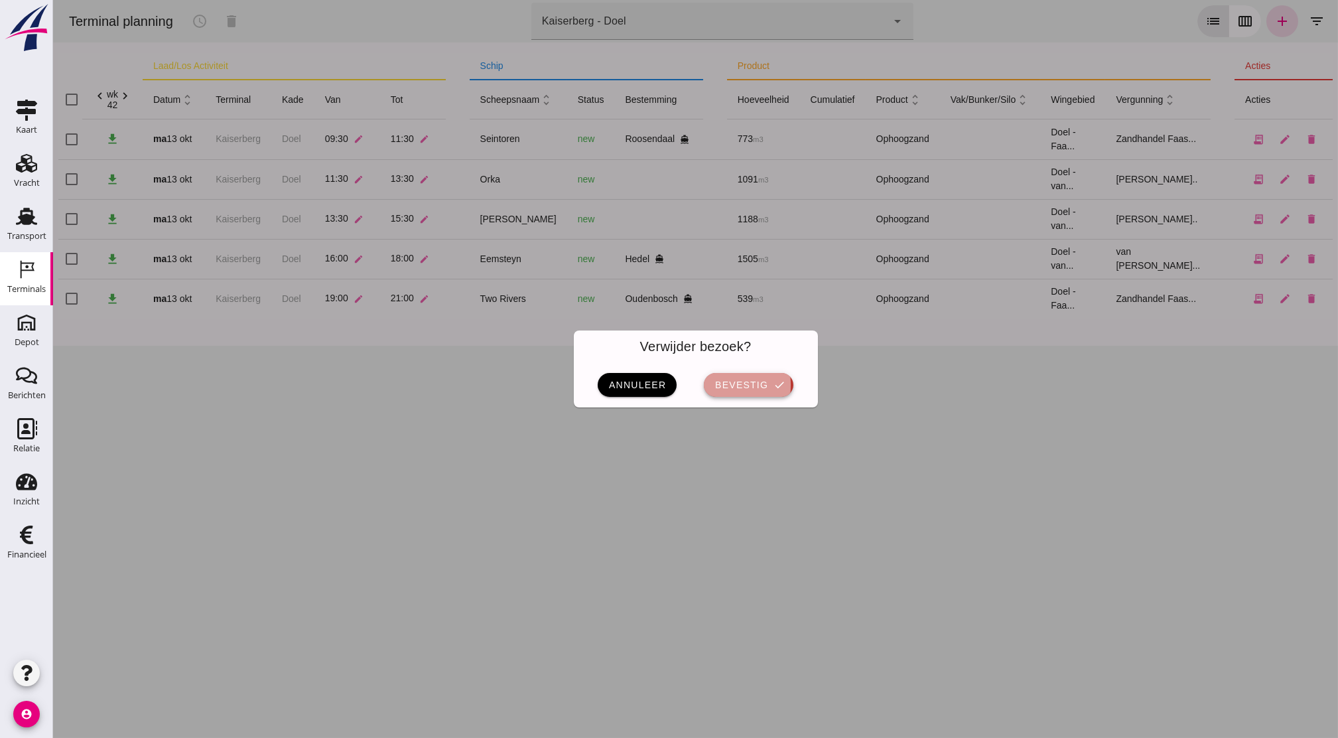
click at [748, 390] on button "bevestig check" at bounding box center [749, 385] width 90 height 24
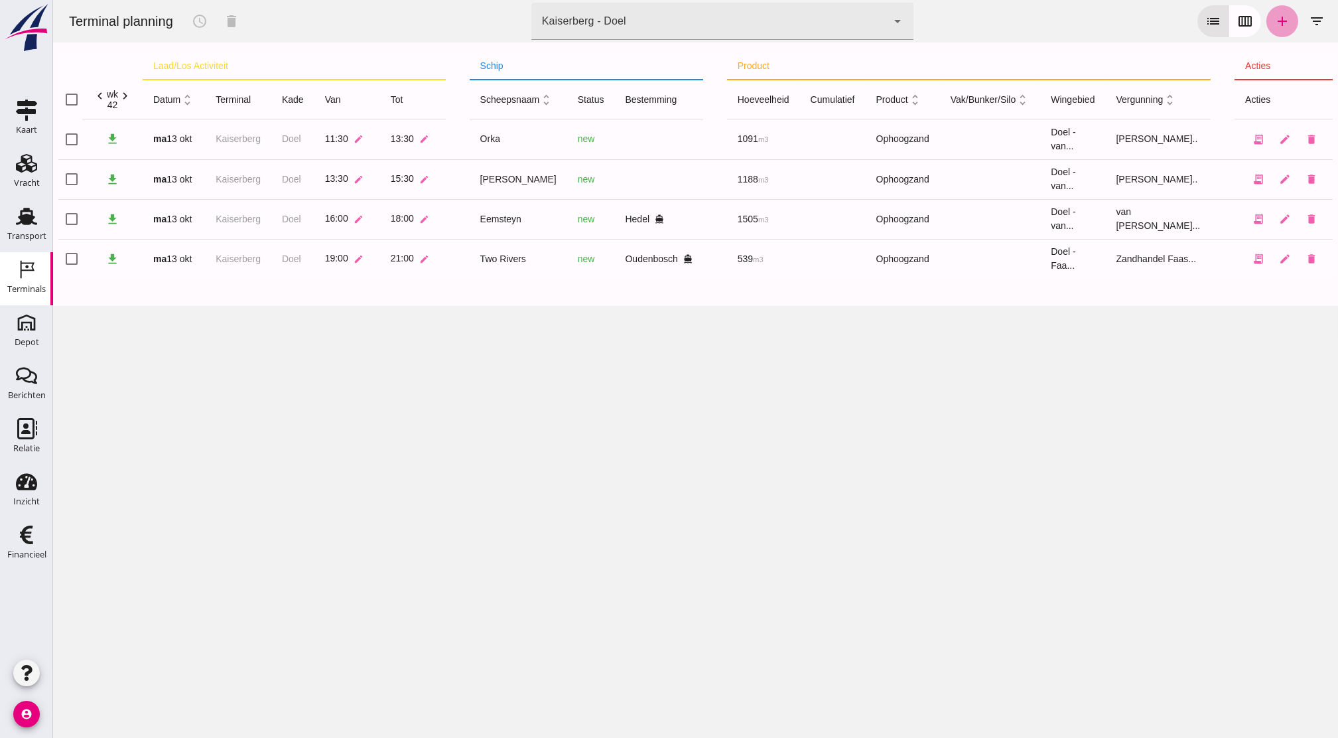
click at [1274, 21] on icon "add" at bounding box center [1282, 21] width 16 height 16
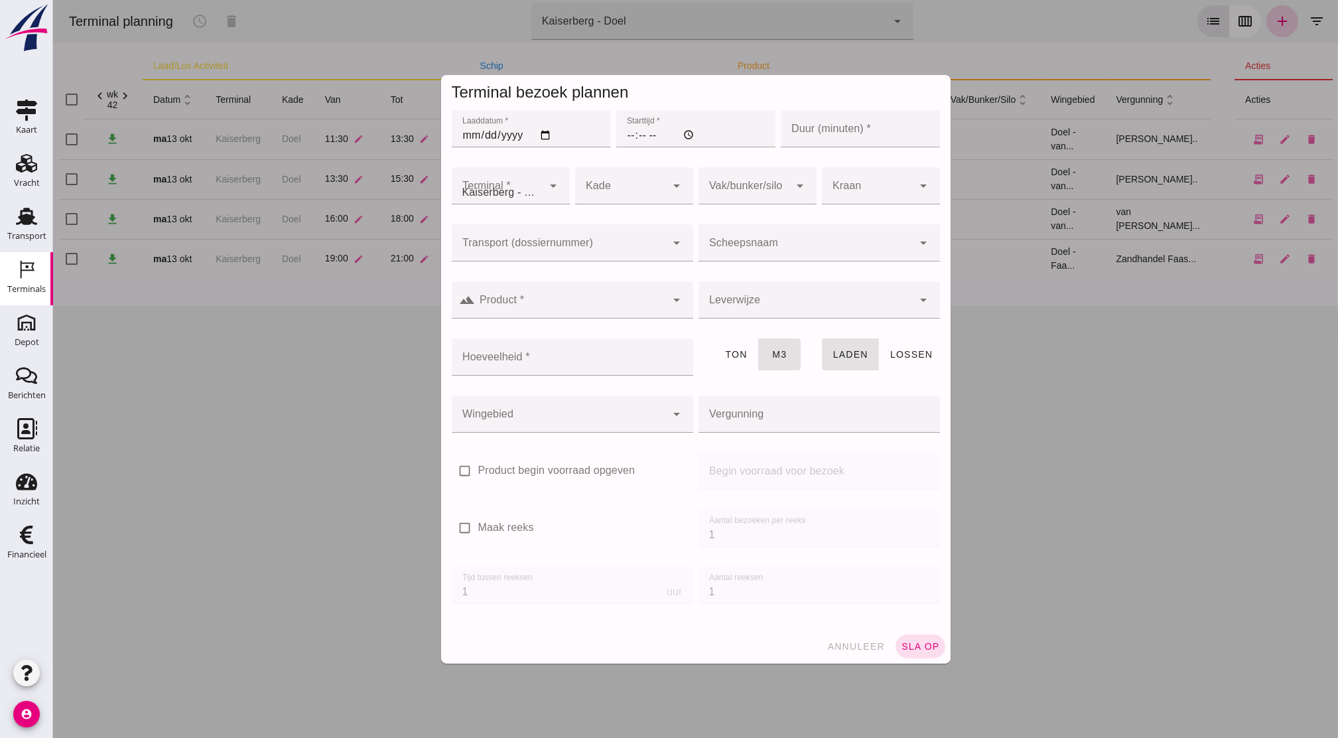
type input "Zandhandel Faasse B.V."
click at [468, 134] on input "Laaddatum *" at bounding box center [531, 128] width 159 height 37
type input "[DATE]"
type input "15:00"
type input "120"
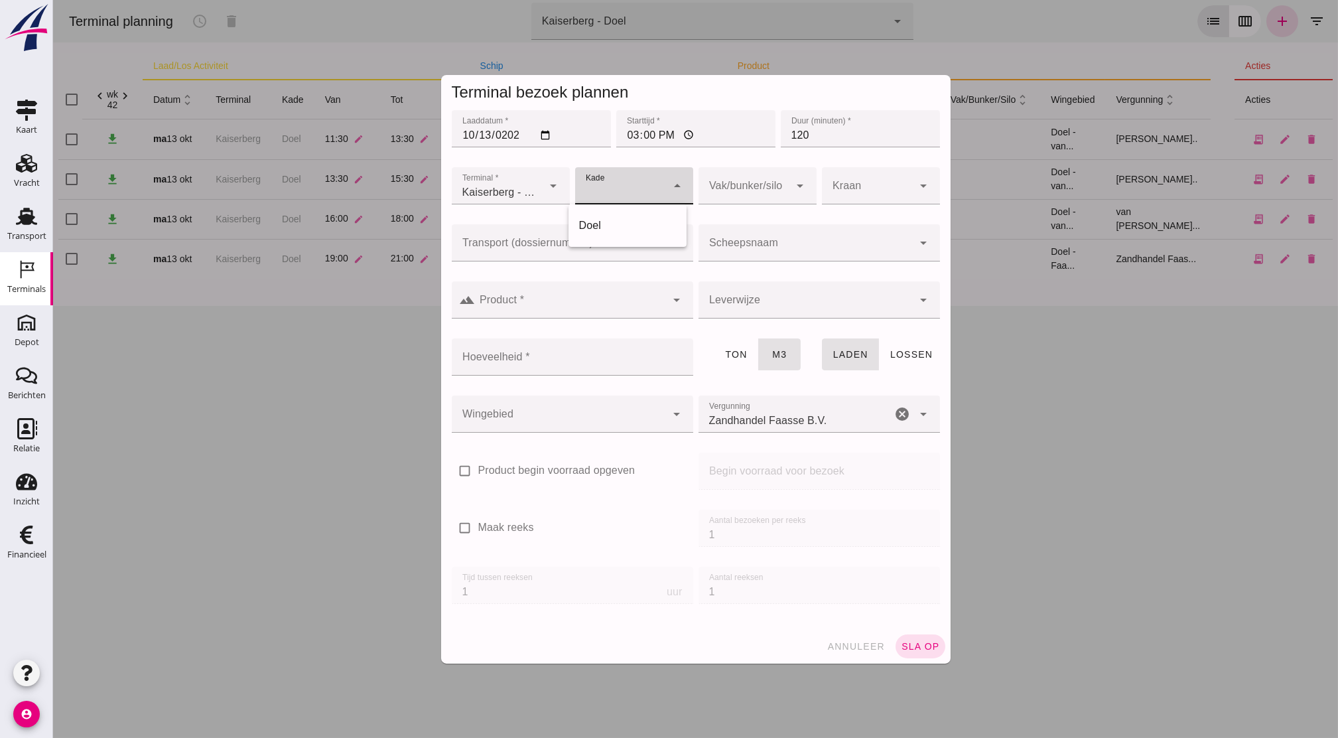
drag, startPoint x: 580, startPoint y: 192, endPoint x: 571, endPoint y: 192, distance: 8.6
click at [575, 192] on div at bounding box center [621, 185] width 92 height 37
click at [589, 200] on div at bounding box center [621, 185] width 92 height 37
click at [601, 230] on div "Doel" at bounding box center [627, 226] width 97 height 16
type input "11"
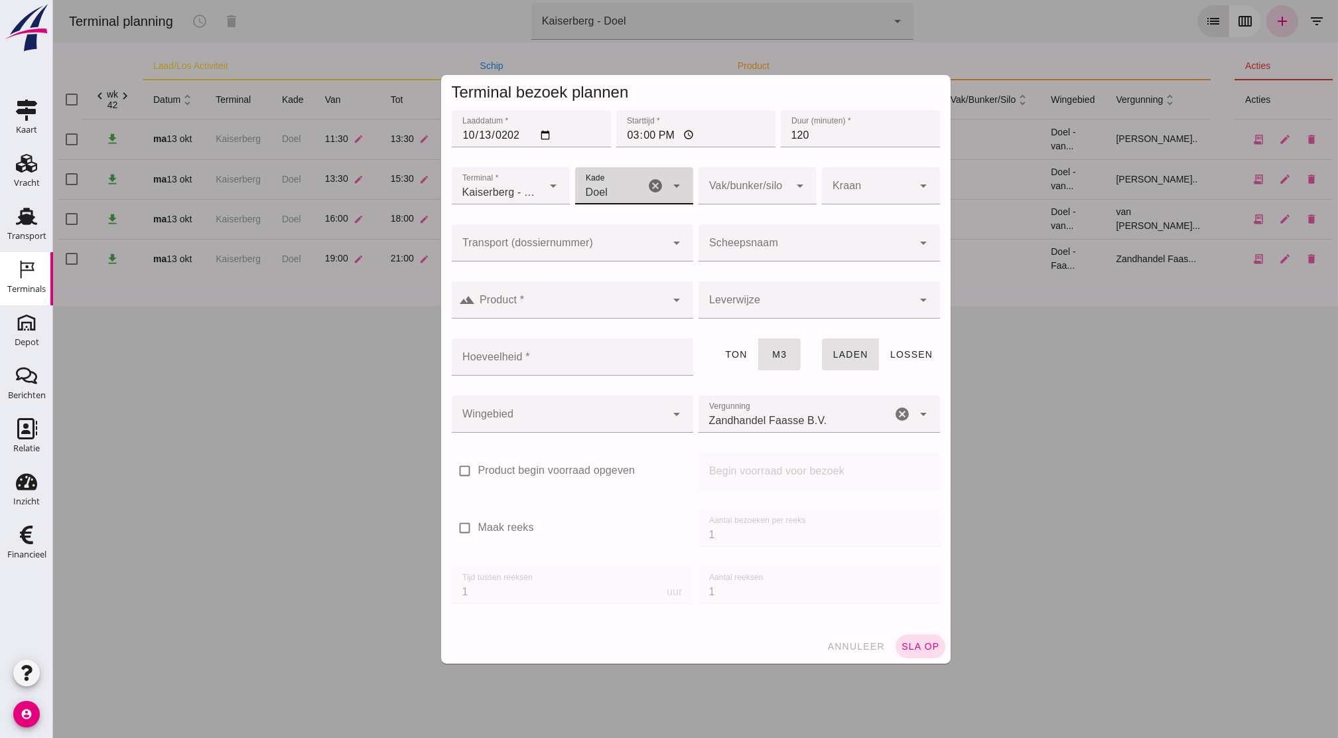
click at [760, 189] on div at bounding box center [744, 185] width 92 height 37
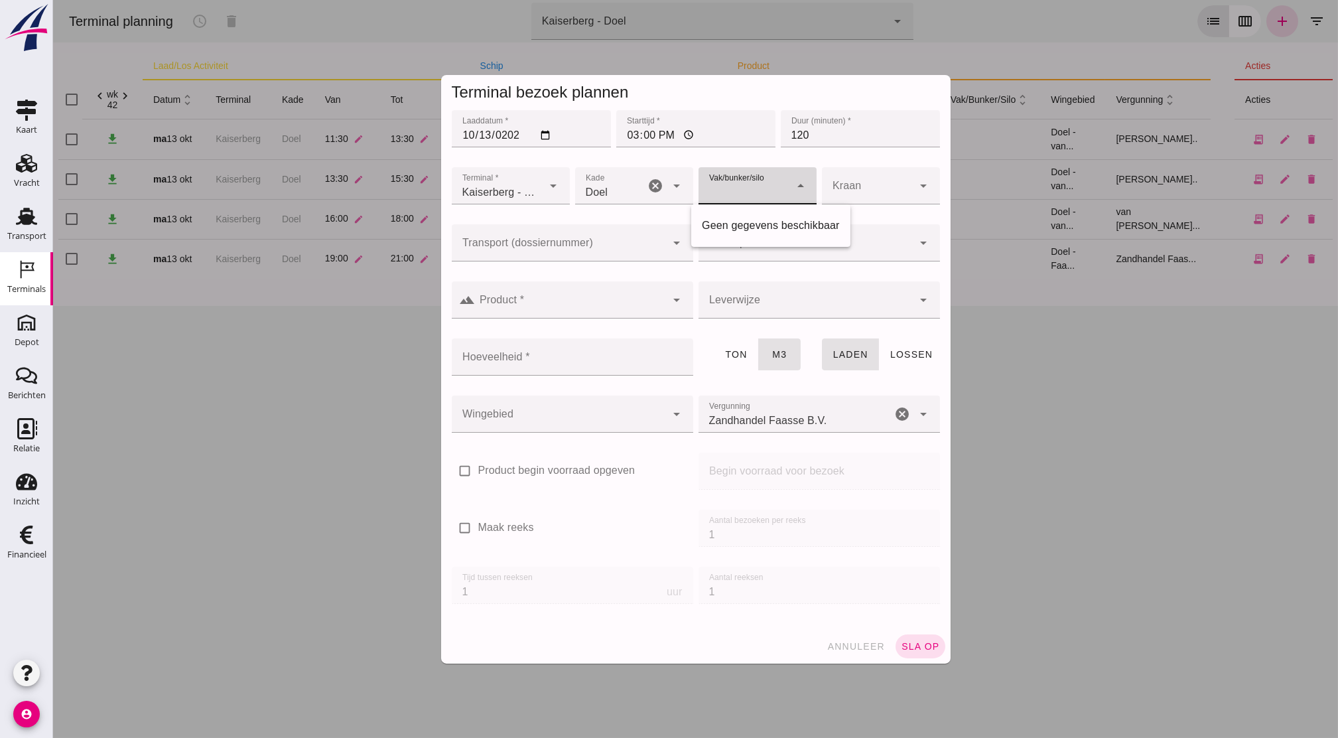
click at [714, 272] on div at bounding box center [819, 271] width 220 height 9
click at [761, 234] on div at bounding box center [805, 242] width 215 height 37
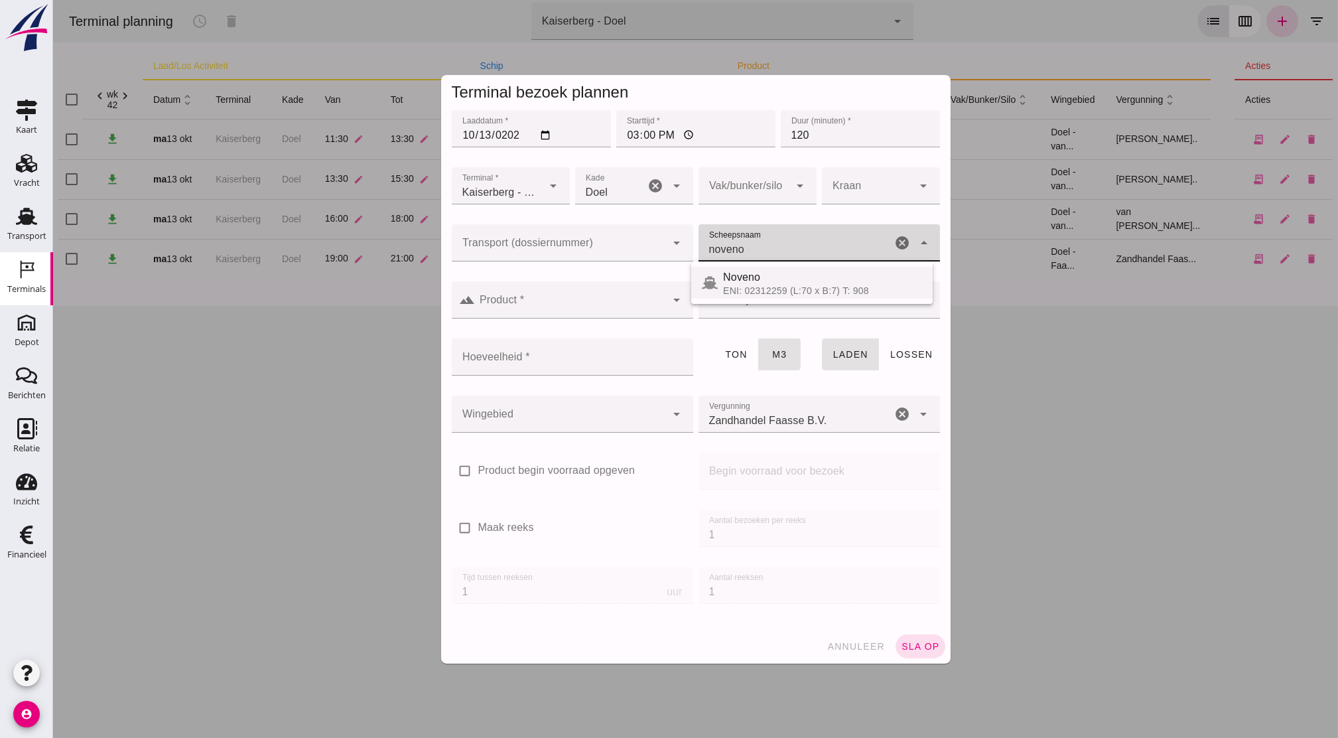
click at [778, 291] on div "ENI: 02312259 (L:70 x B:7) T: 908" at bounding box center [822, 290] width 199 height 11
type input "Noveno"
type input "545"
type input "Noveno"
click at [582, 308] on input "Product *" at bounding box center [571, 306] width 191 height 16
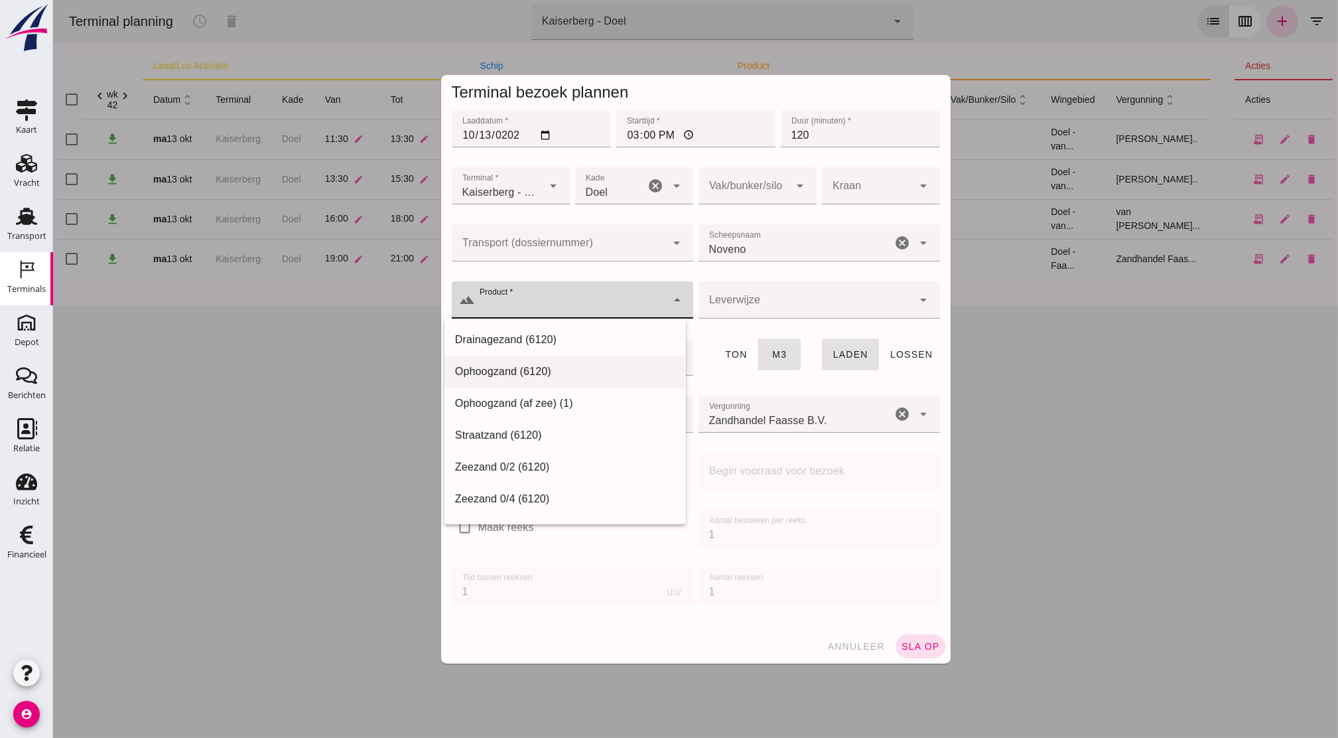
click at [574, 369] on div "Ophoogzand (6120)" at bounding box center [565, 371] width 220 height 16
type input "Ophoogzand (6120)"
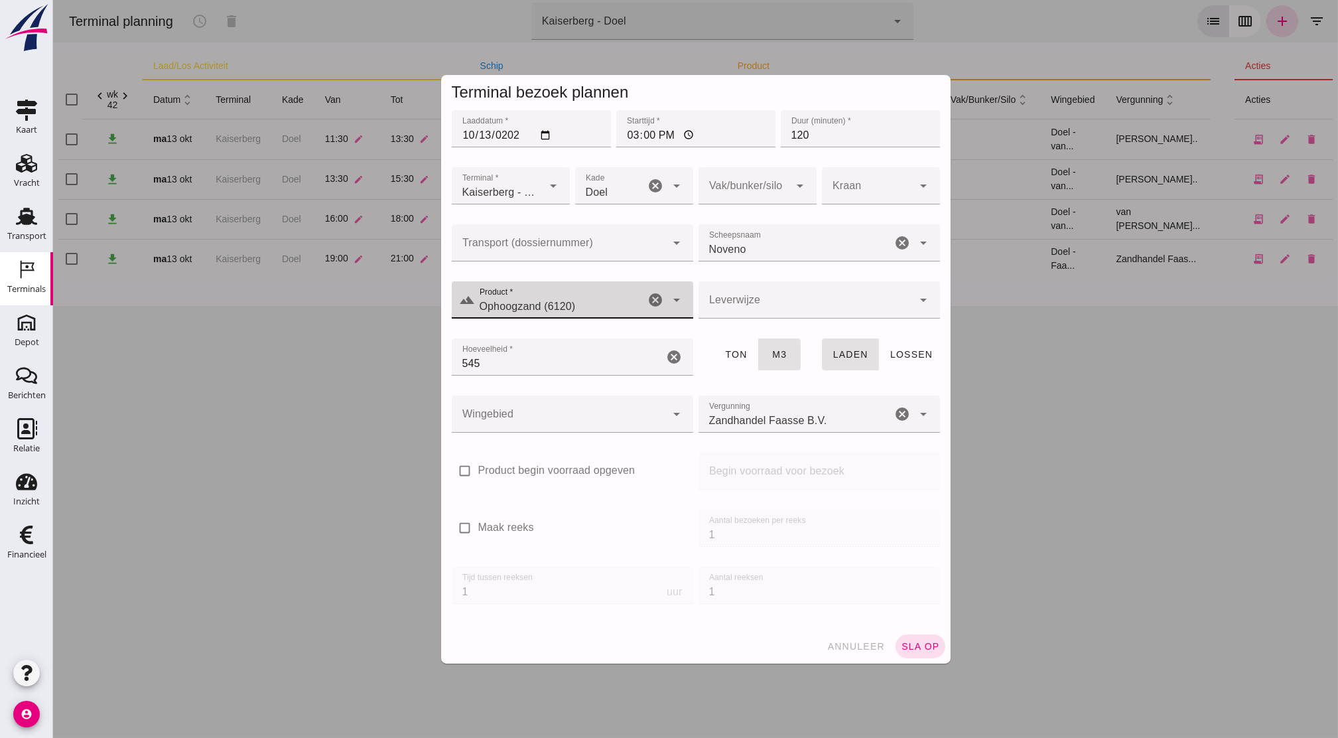
click at [746, 310] on div at bounding box center [805, 299] width 215 height 37
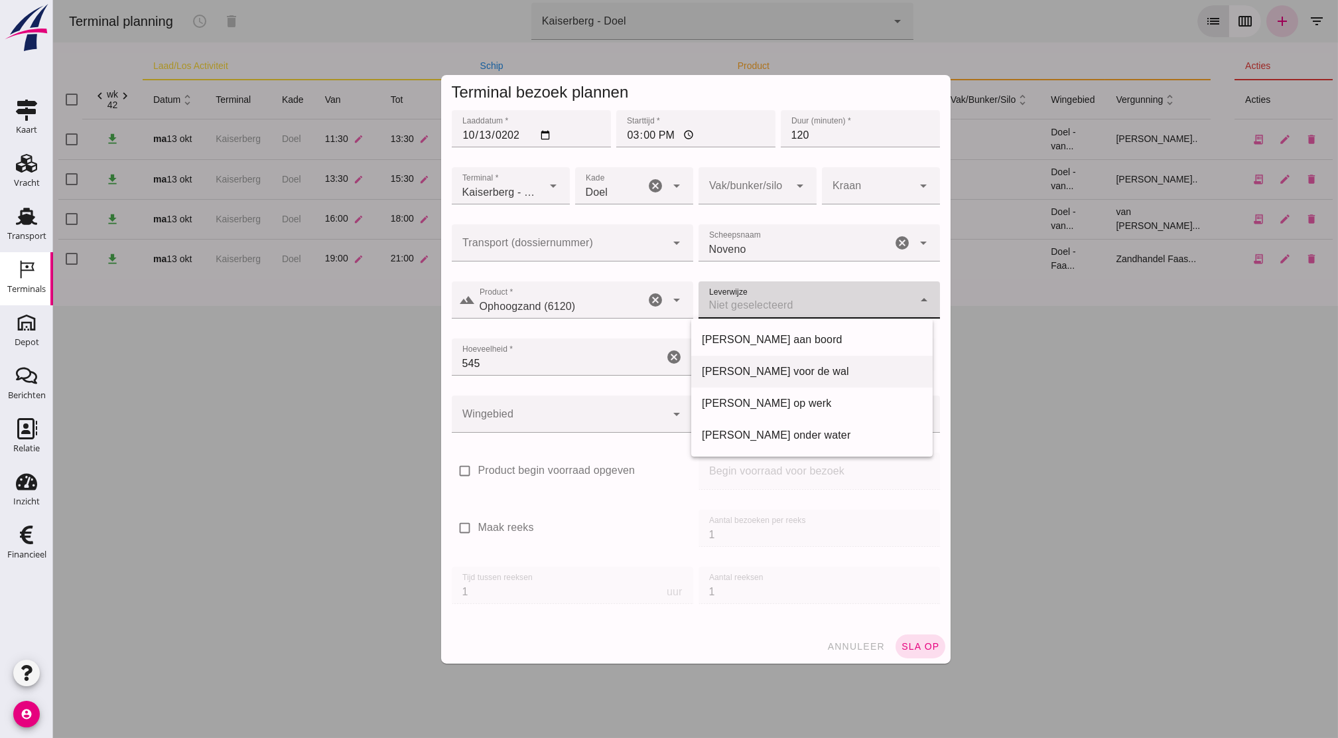
click at [779, 373] on div "[PERSON_NAME] voor de wal" at bounding box center [812, 371] width 220 height 16
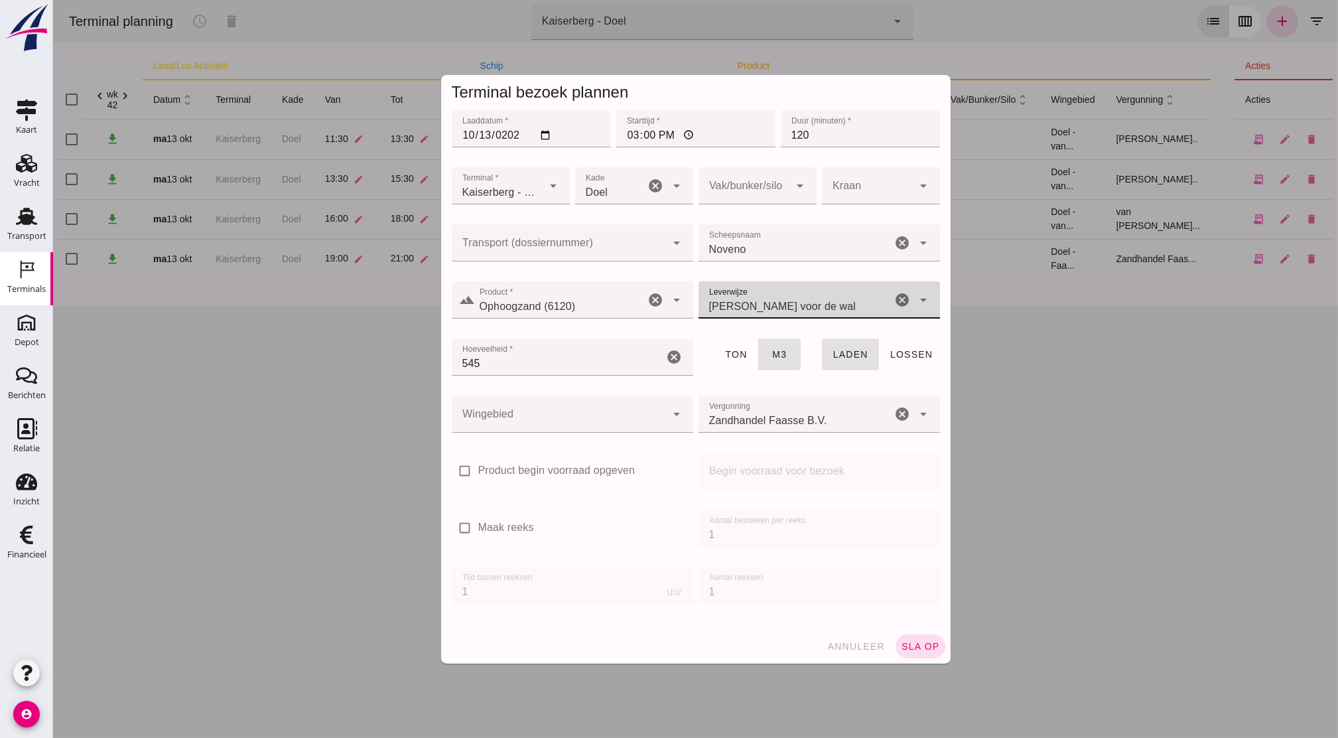
click at [597, 417] on div at bounding box center [559, 413] width 215 height 37
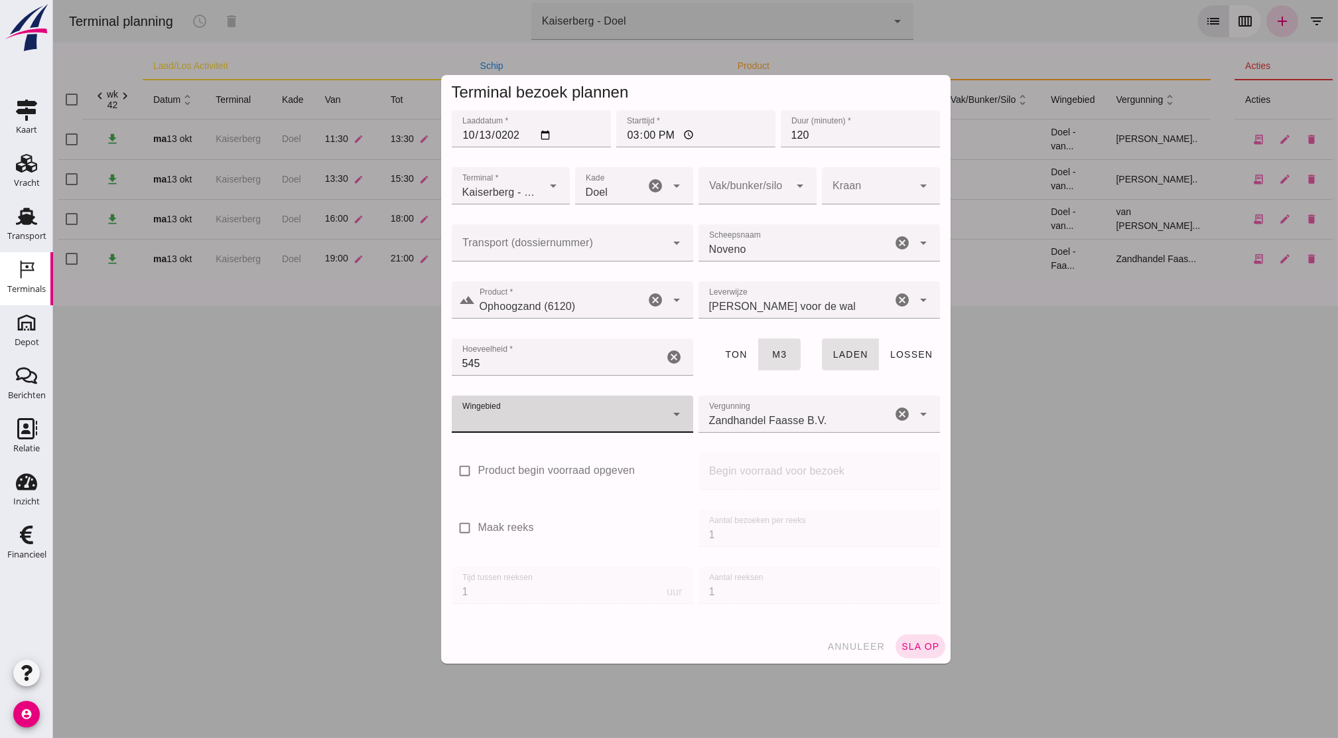
click at [597, 417] on div at bounding box center [559, 413] width 215 height 37
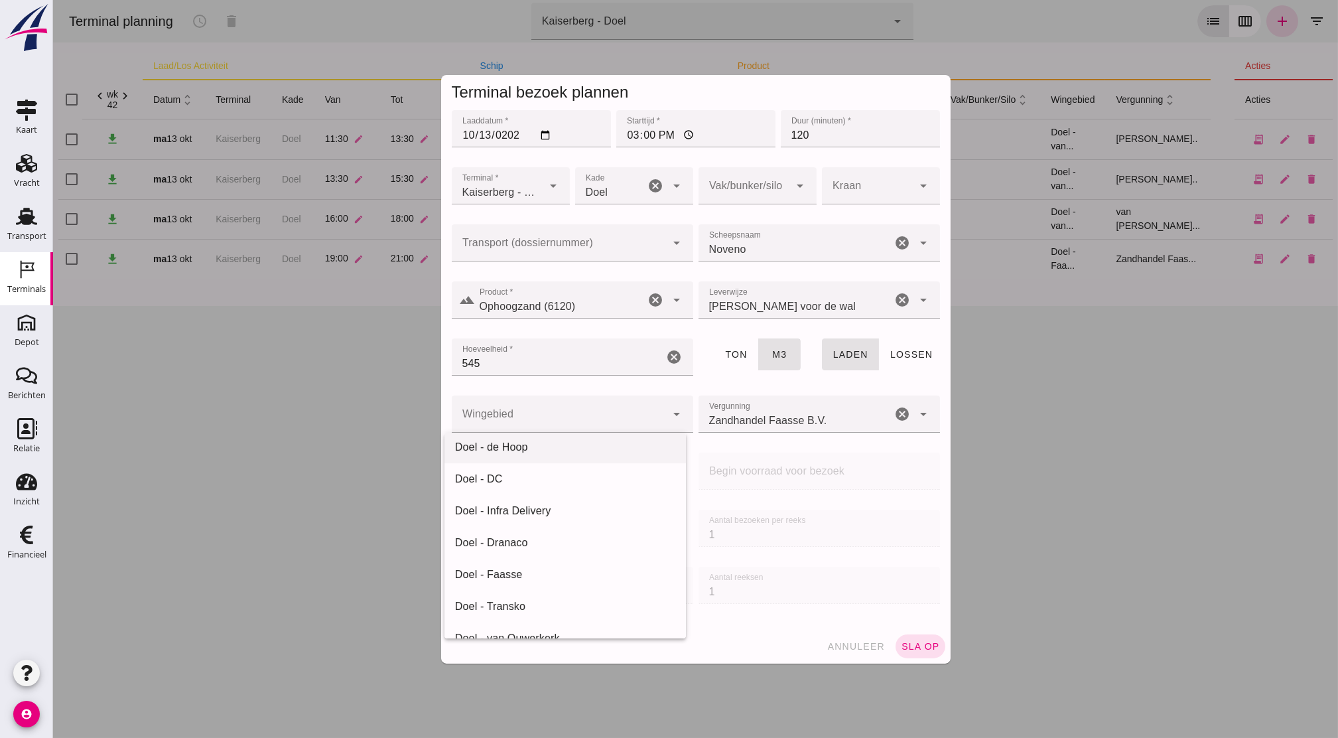
scroll to position [39, 0]
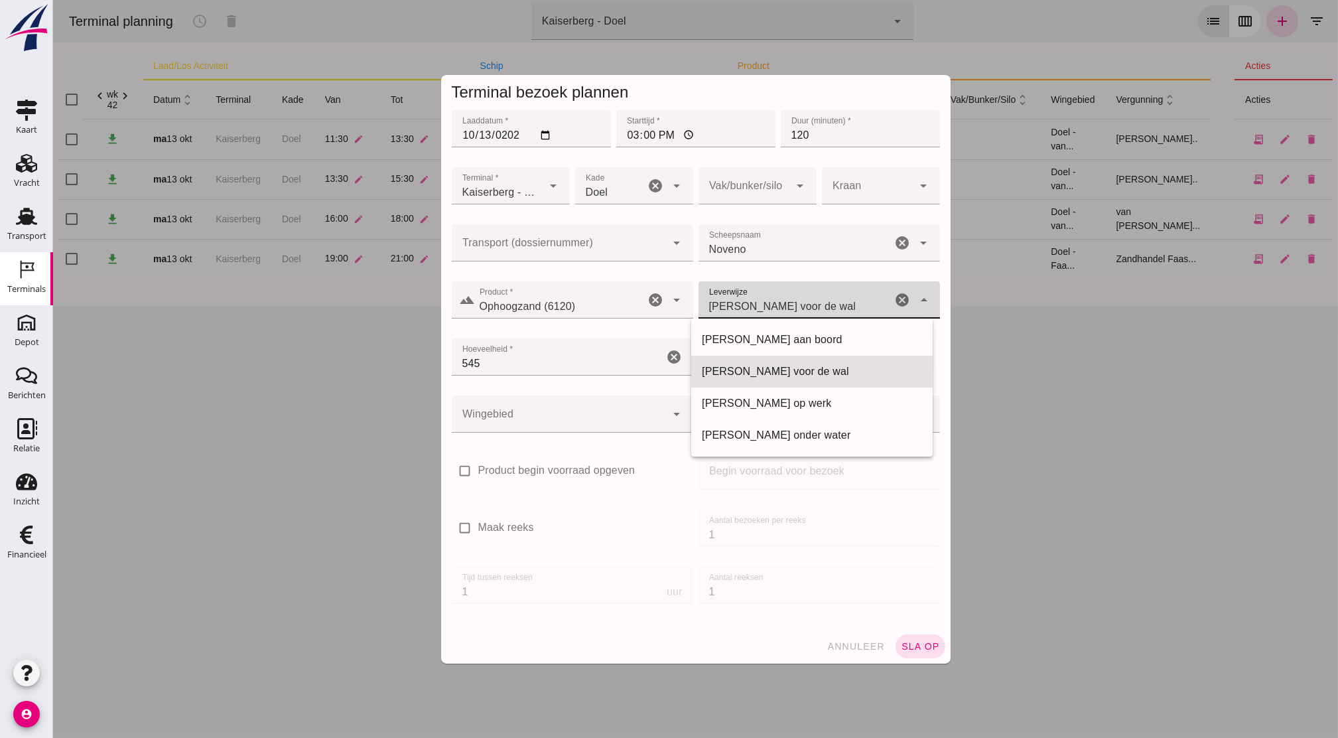
click at [787, 317] on div "[PERSON_NAME] voor de wal franco_on_shore" at bounding box center [795, 299] width 194 height 37
click at [783, 343] on div "[PERSON_NAME] aan boord" at bounding box center [812, 340] width 220 height 16
type input "franco_on_board"
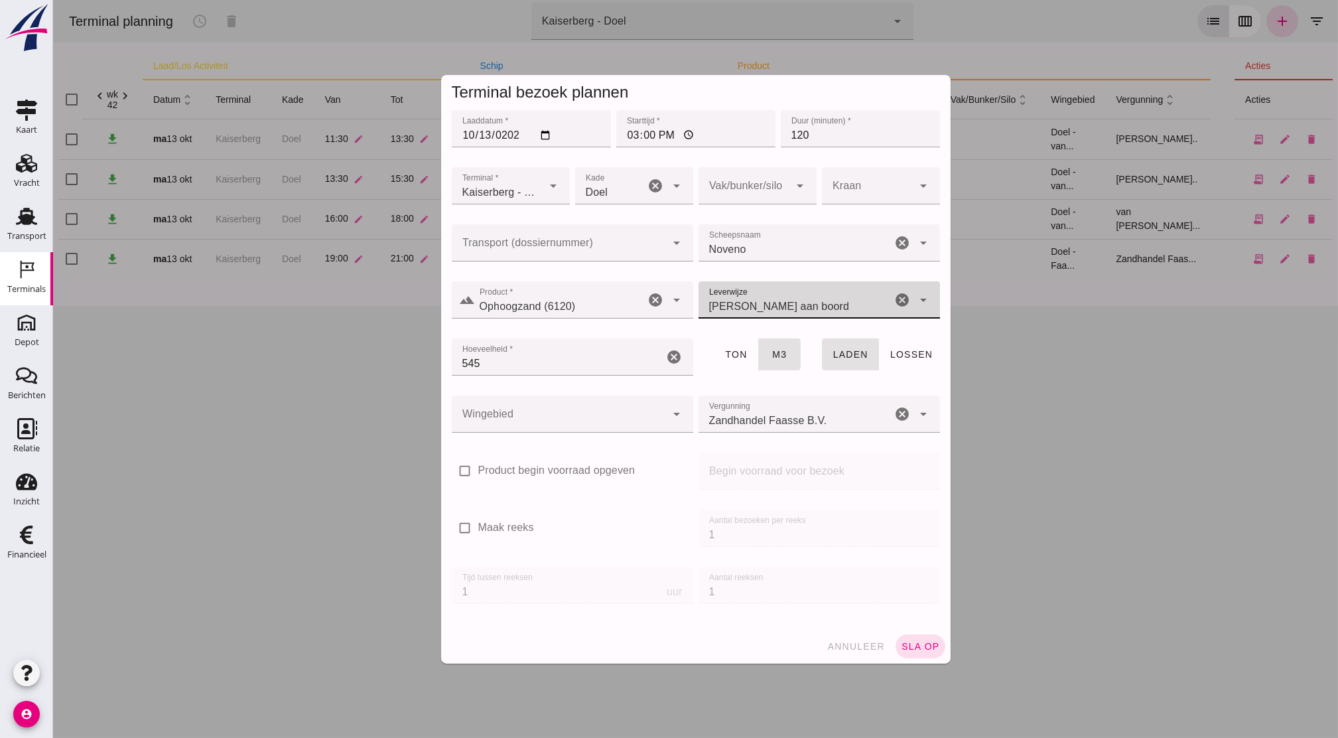
click at [584, 412] on div at bounding box center [559, 413] width 215 height 37
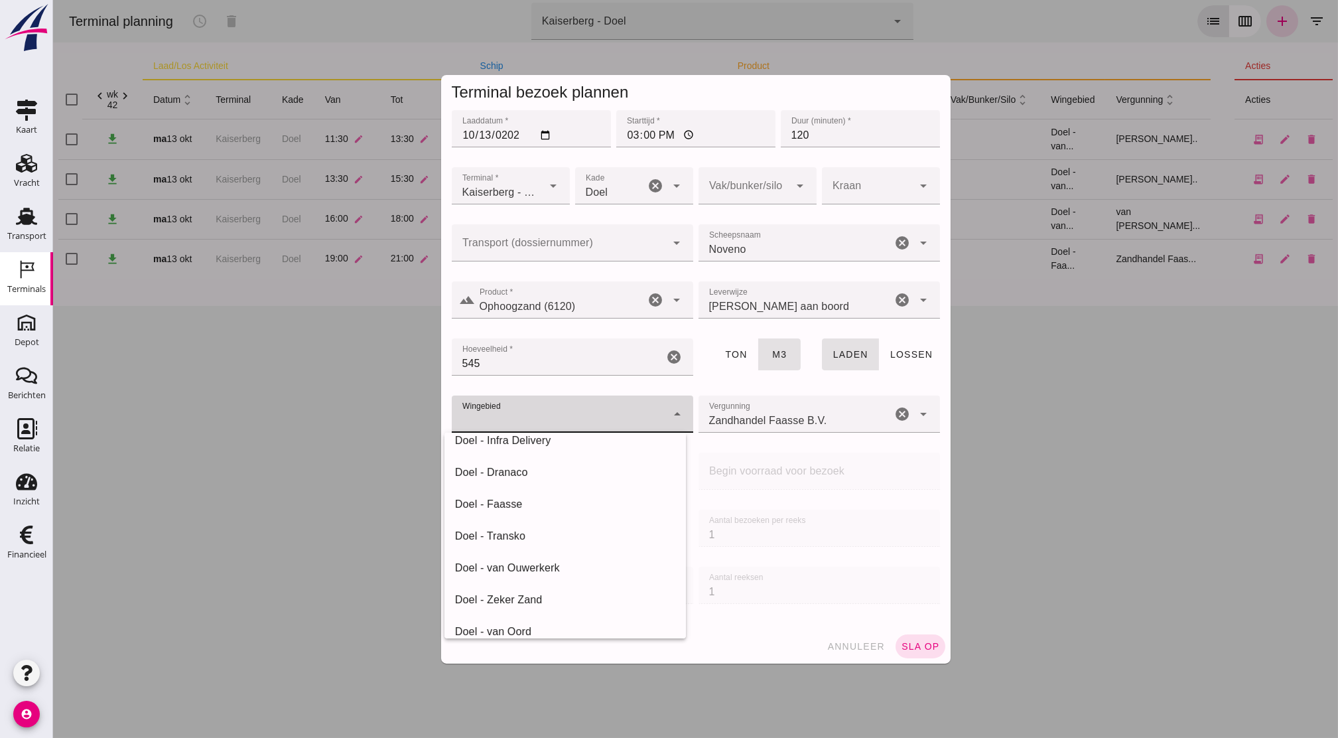
scroll to position [109, 0]
click at [564, 565] on div "Doel - van Ouwerkerk" at bounding box center [565, 567] width 220 height 16
type input "199"
click at [747, 422] on input "Zandhandel Faasse B.V." at bounding box center [795, 421] width 194 height 16
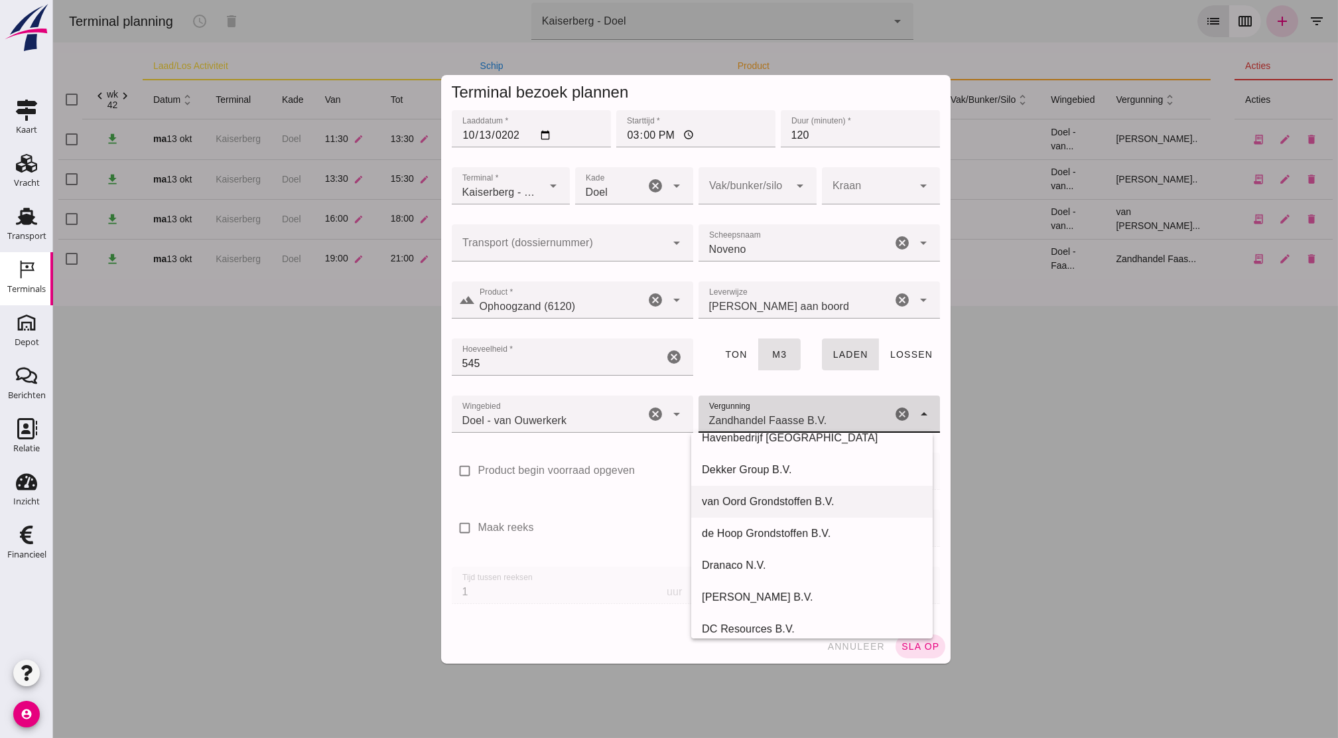
scroll to position [84, 0]
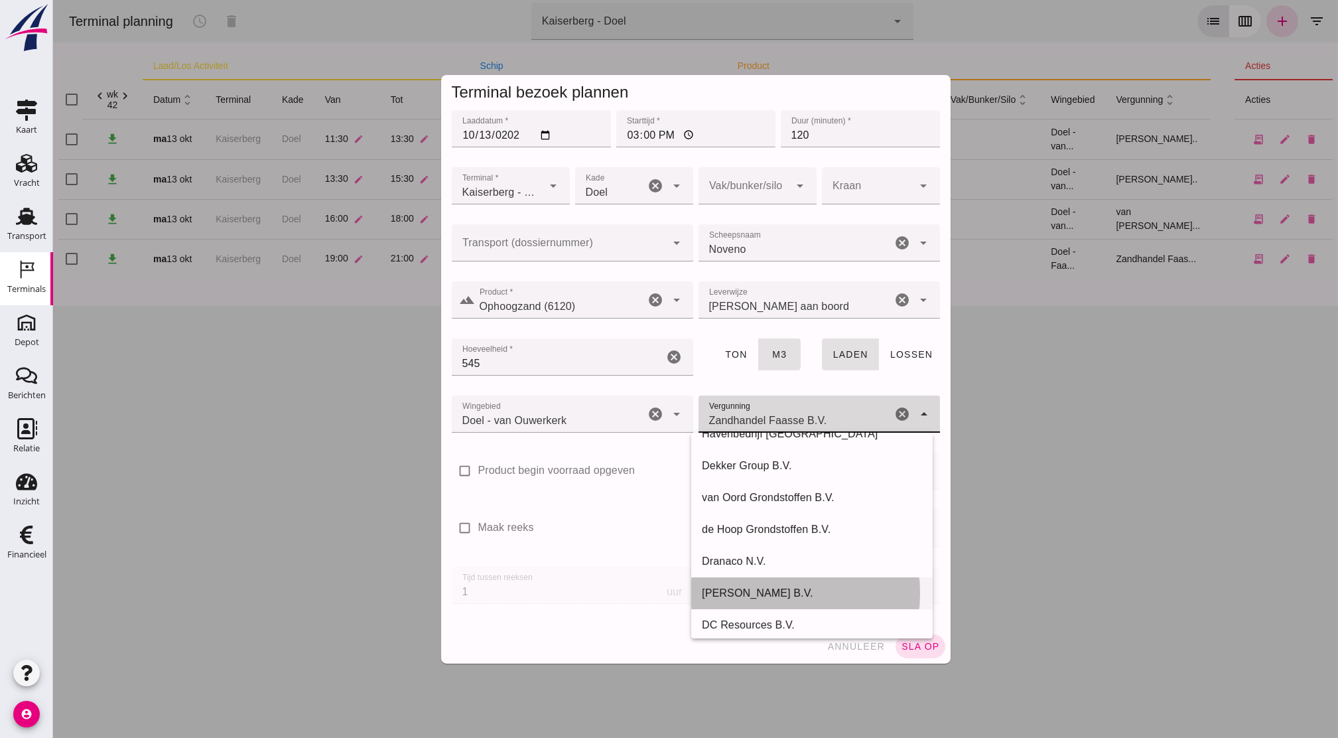
drag, startPoint x: 777, startPoint y: 593, endPoint x: 743, endPoint y: 598, distance: 34.1
click at [743, 598] on div "[PERSON_NAME] B.V." at bounding box center [812, 593] width 220 height 16
type input "[PERSON_NAME] B.V."
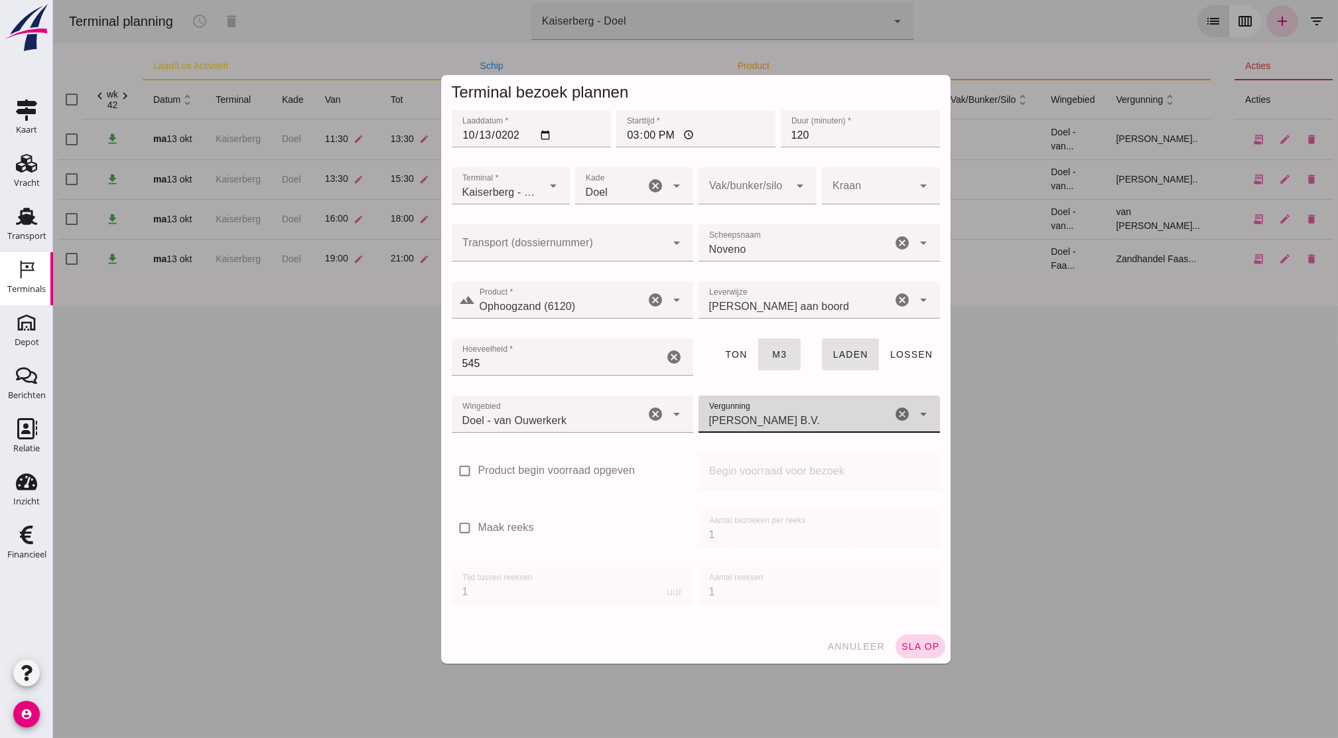
click at [920, 643] on span "sla op" at bounding box center [920, 646] width 39 height 11
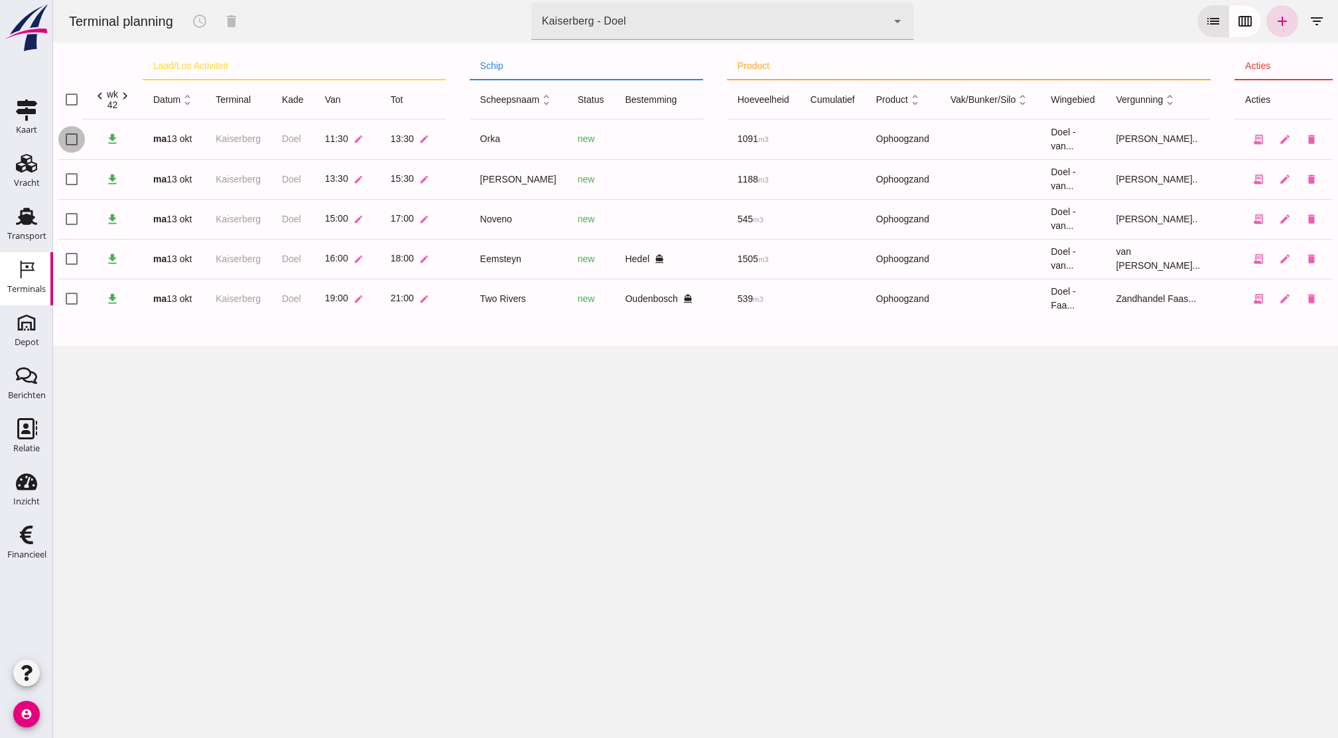
click at [76, 141] on input "checkbox" at bounding box center [71, 139] width 27 height 27
checkbox input "true"
click at [72, 181] on input "checkbox" at bounding box center [71, 179] width 27 height 27
checkbox input "true"
click at [200, 23] on icon "schedule" at bounding box center [200, 21] width 16 height 16
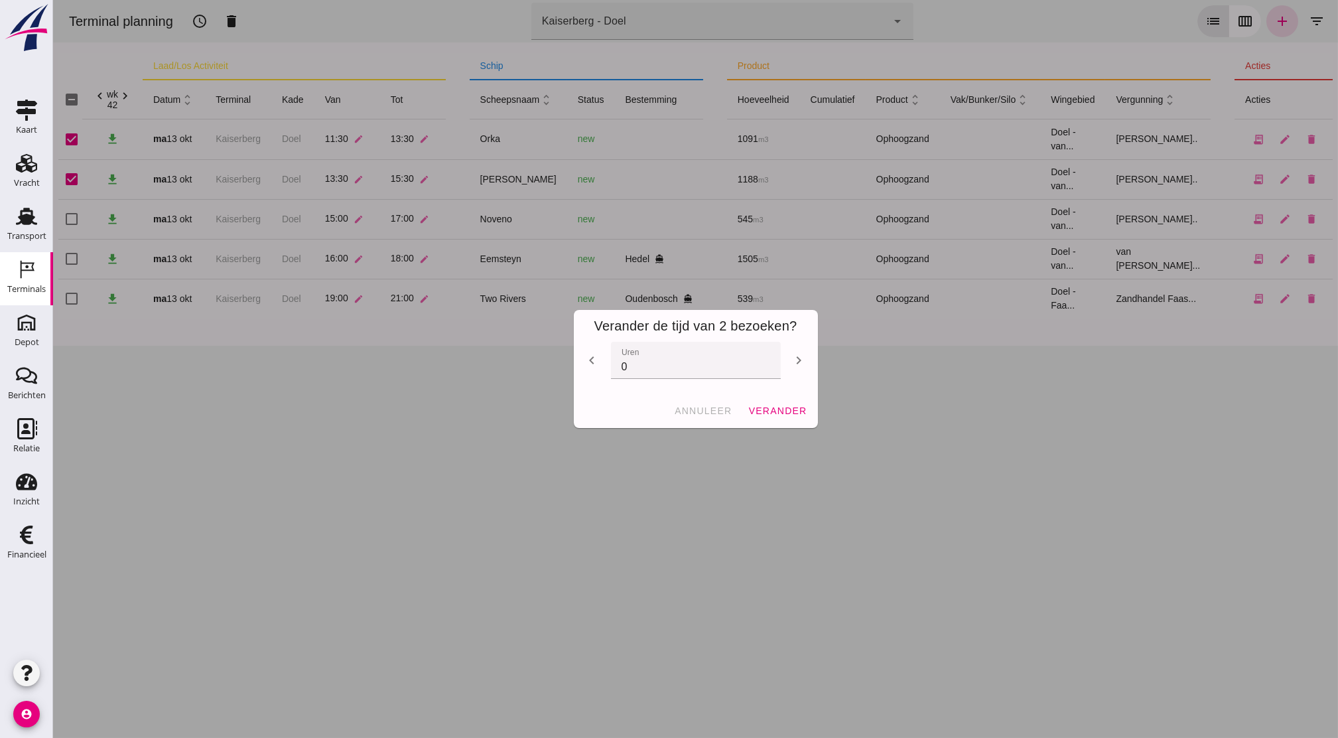
click at [584, 362] on icon "chevron_left" at bounding box center [592, 360] width 16 height 16
type input "-2"
click at [766, 412] on span "verander" at bounding box center [777, 410] width 59 height 11
checkbox input "false"
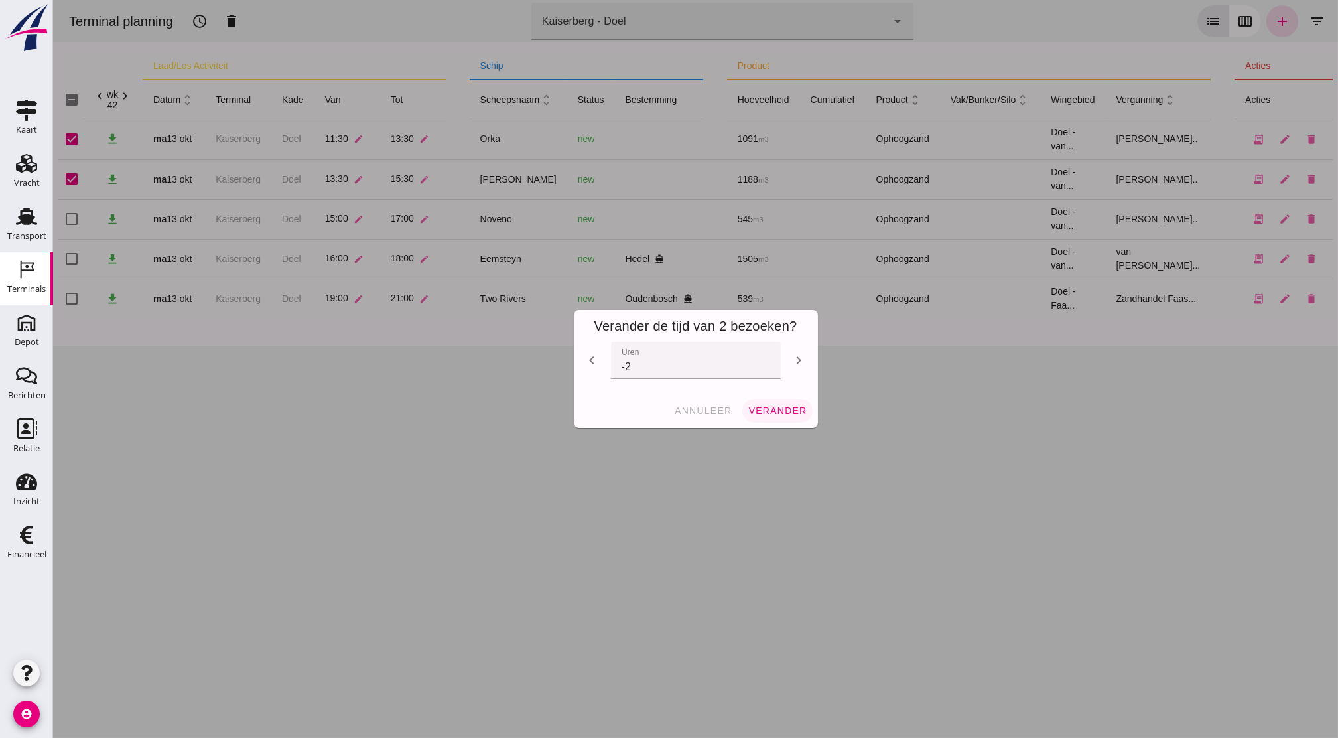
checkbox input "false"
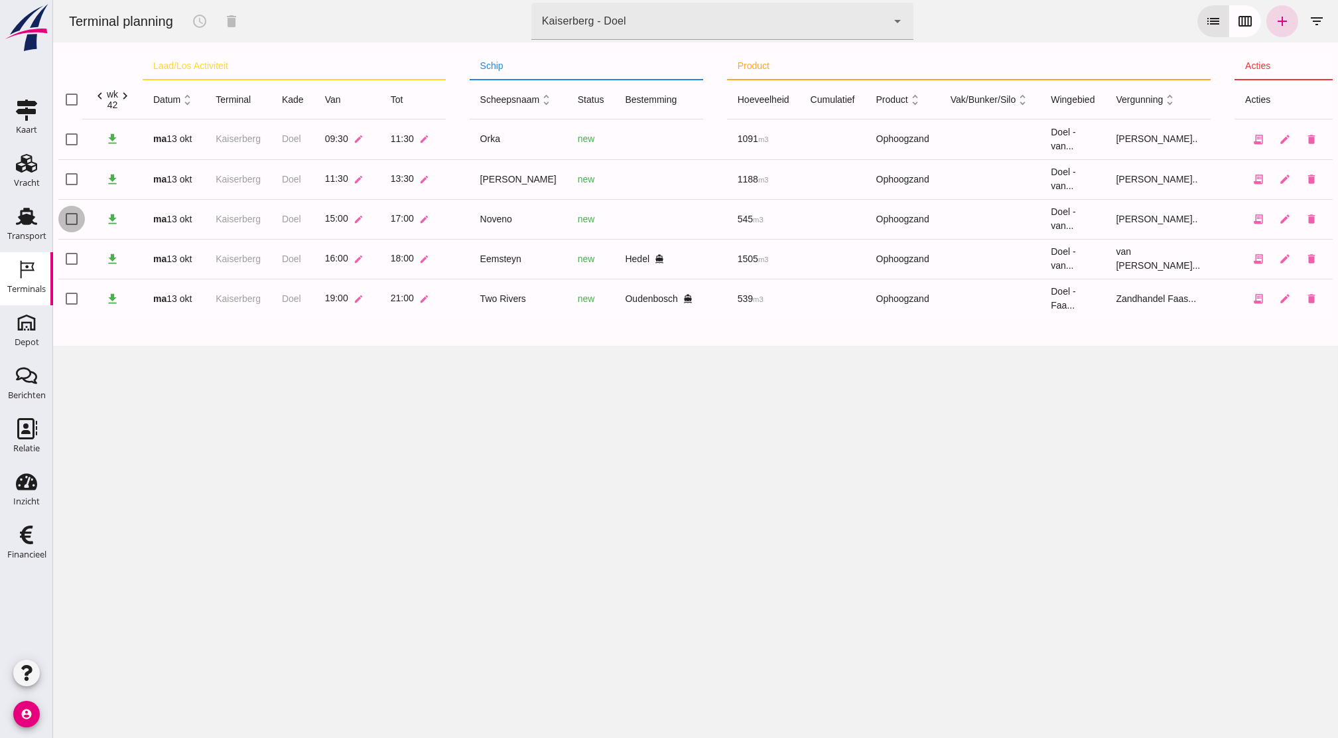
click at [67, 219] on input "checkbox" at bounding box center [71, 219] width 27 height 27
checkbox input "true"
click at [205, 24] on icon "schedule" at bounding box center [200, 21] width 16 height 16
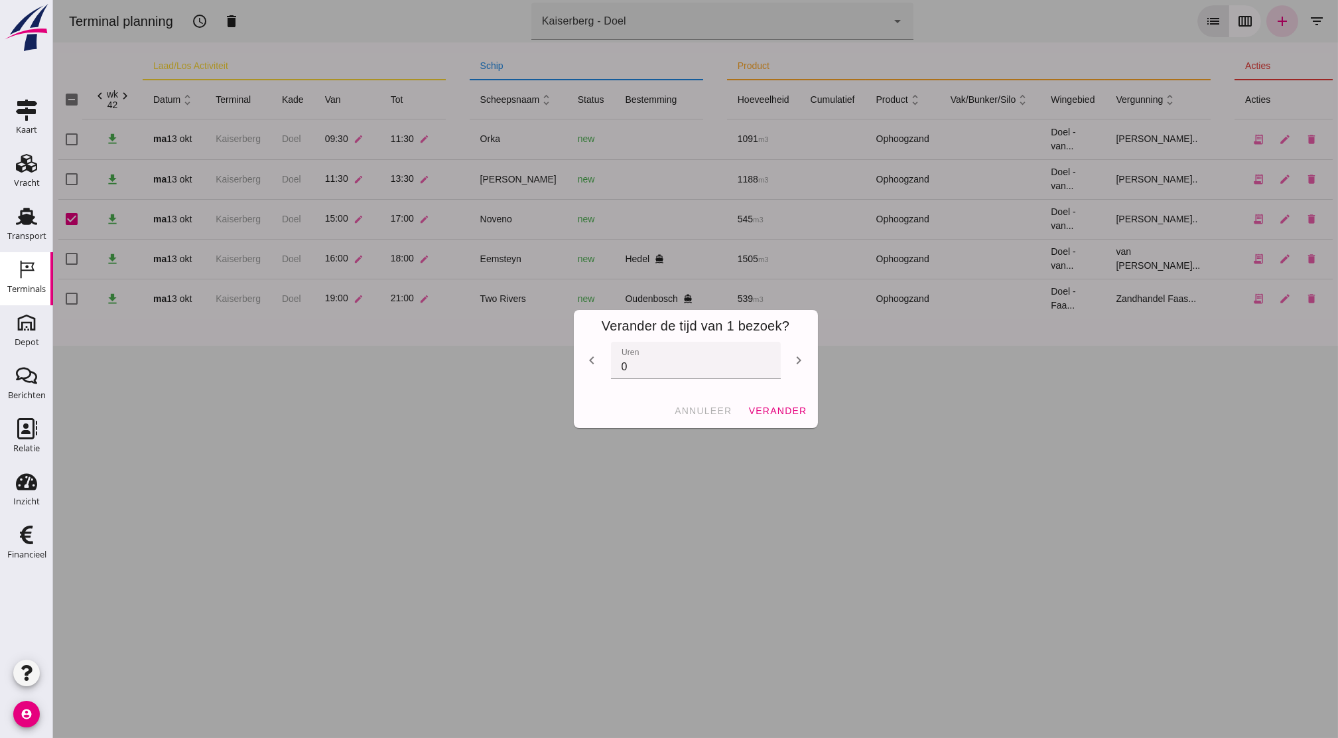
click at [584, 365] on icon "chevron_left" at bounding box center [592, 360] width 16 height 16
type input "-1"
click at [785, 405] on span "verander" at bounding box center [777, 410] width 59 height 11
checkbox input "false"
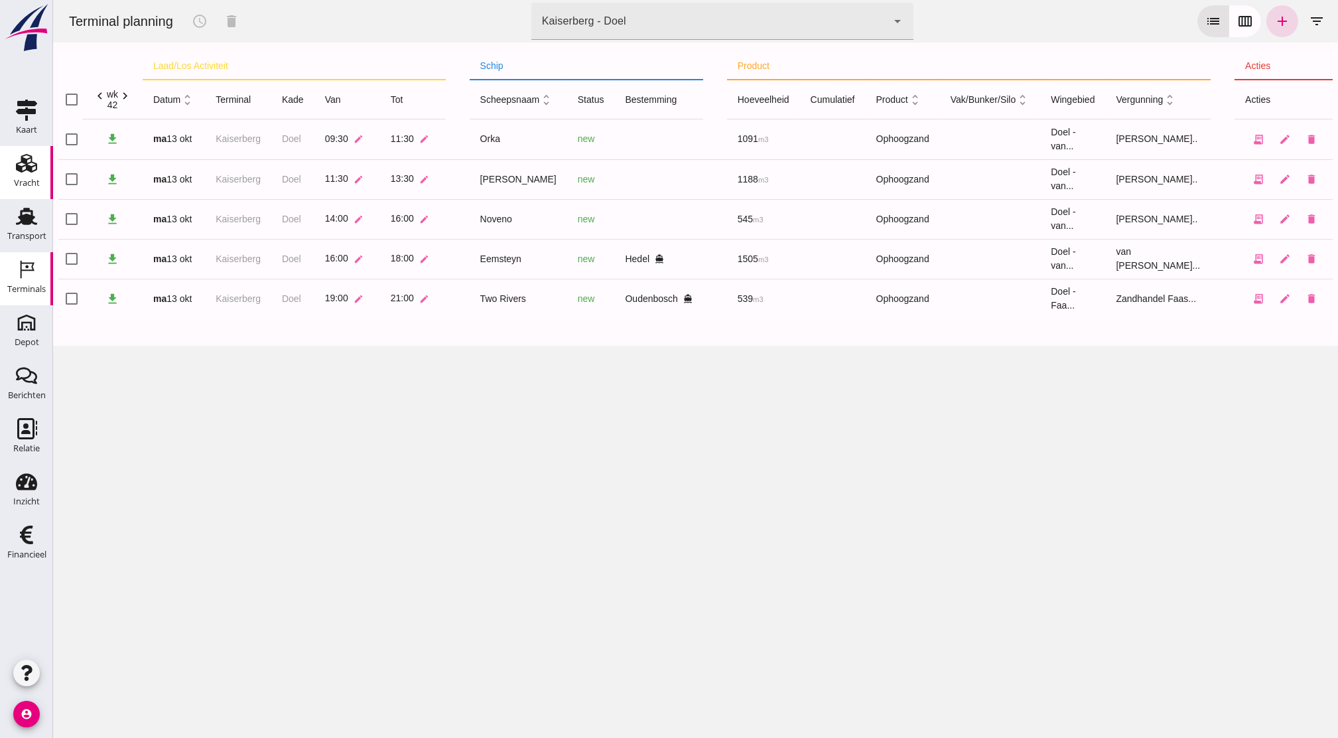
click at [40, 166] on div "Vracht" at bounding box center [27, 163] width 32 height 21
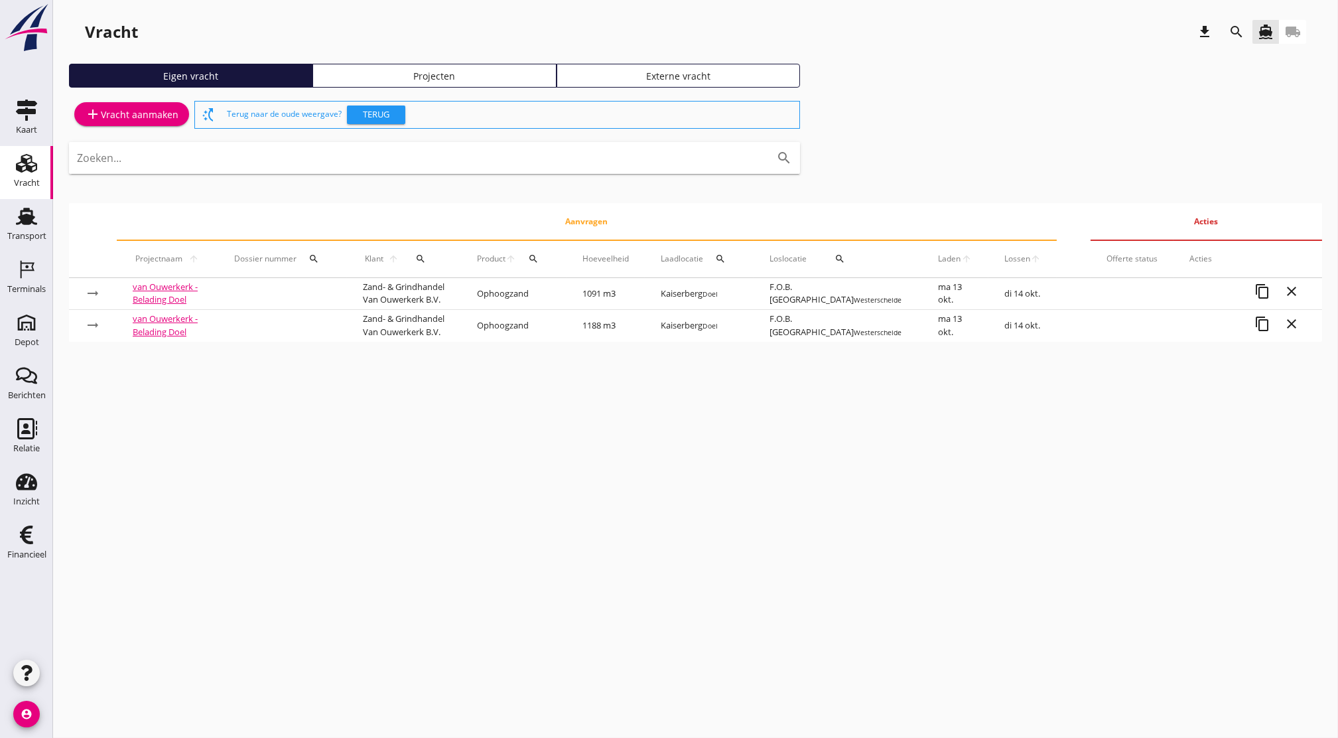
click at [447, 84] on link "Projecten" at bounding box center [433, 76] width 243 height 24
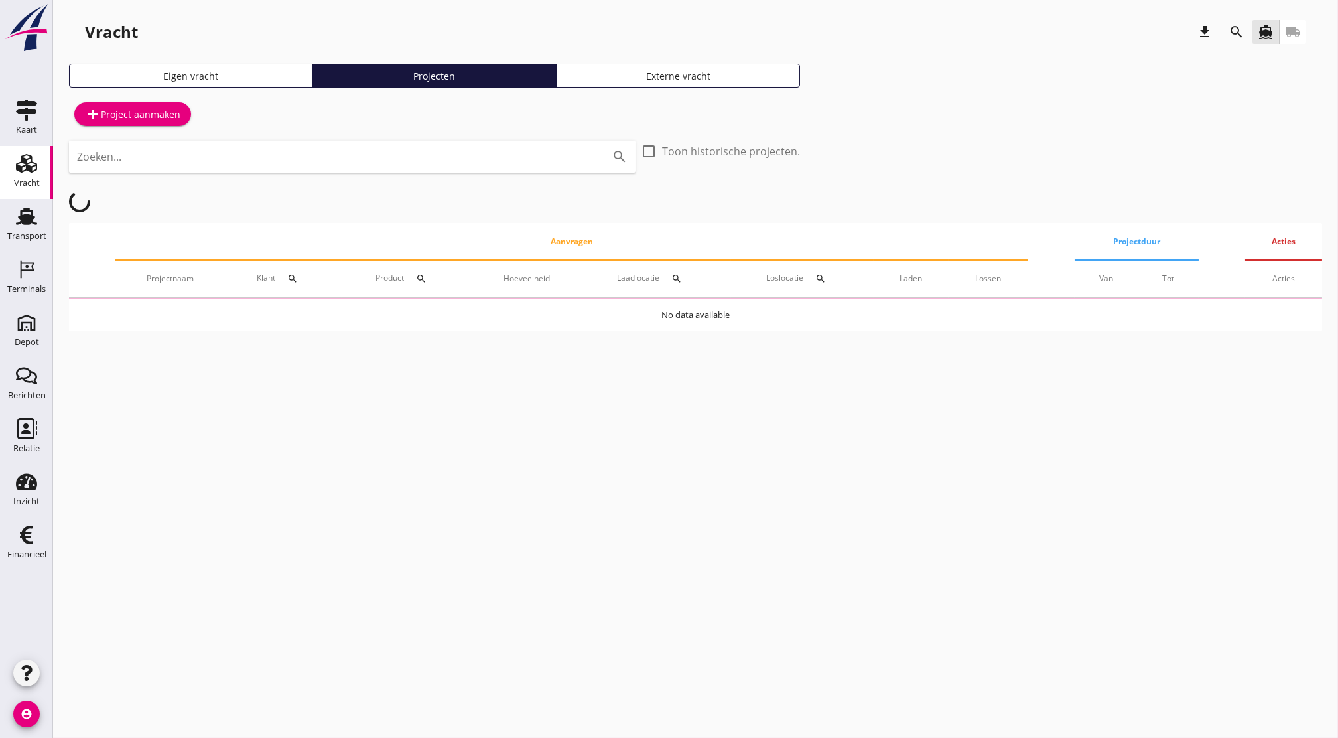
click at [1240, 34] on icon "search" at bounding box center [1236, 32] width 16 height 16
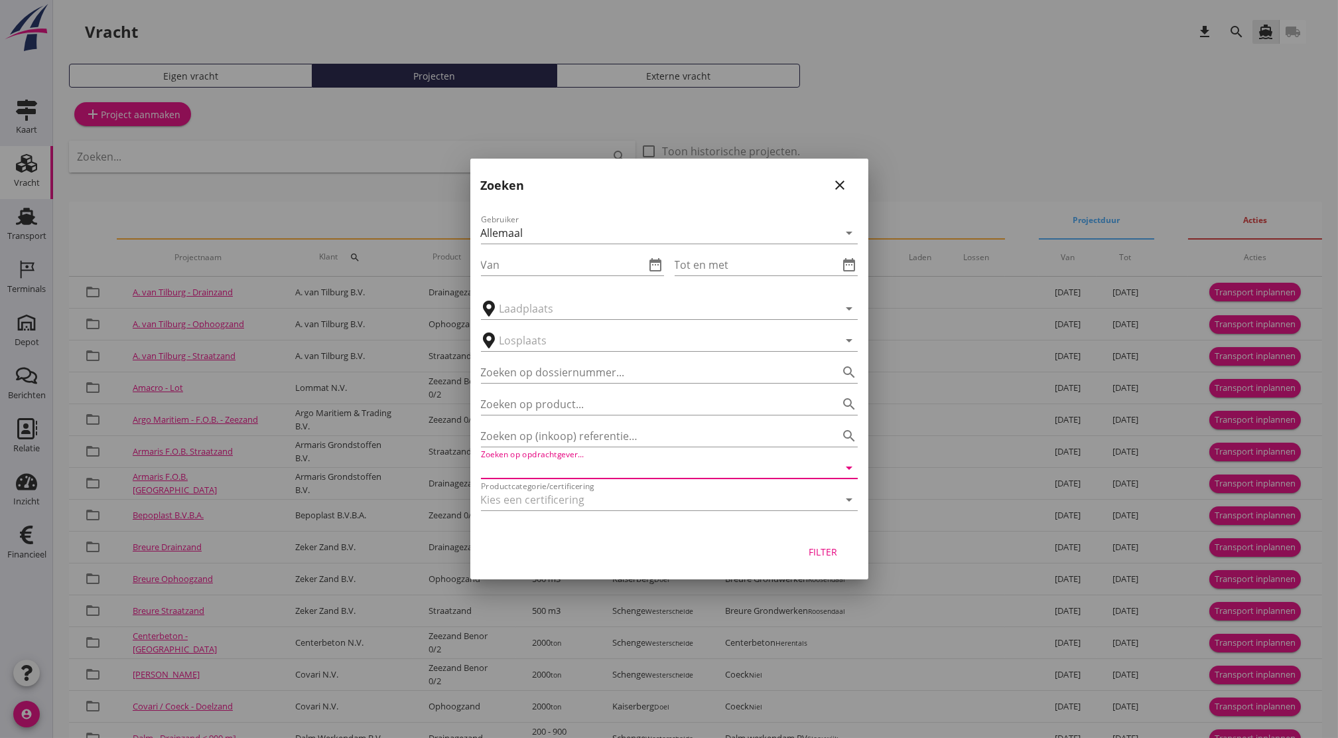
click at [681, 472] on input "Zoeken op opdrachtgever..." at bounding box center [651, 467] width 340 height 21
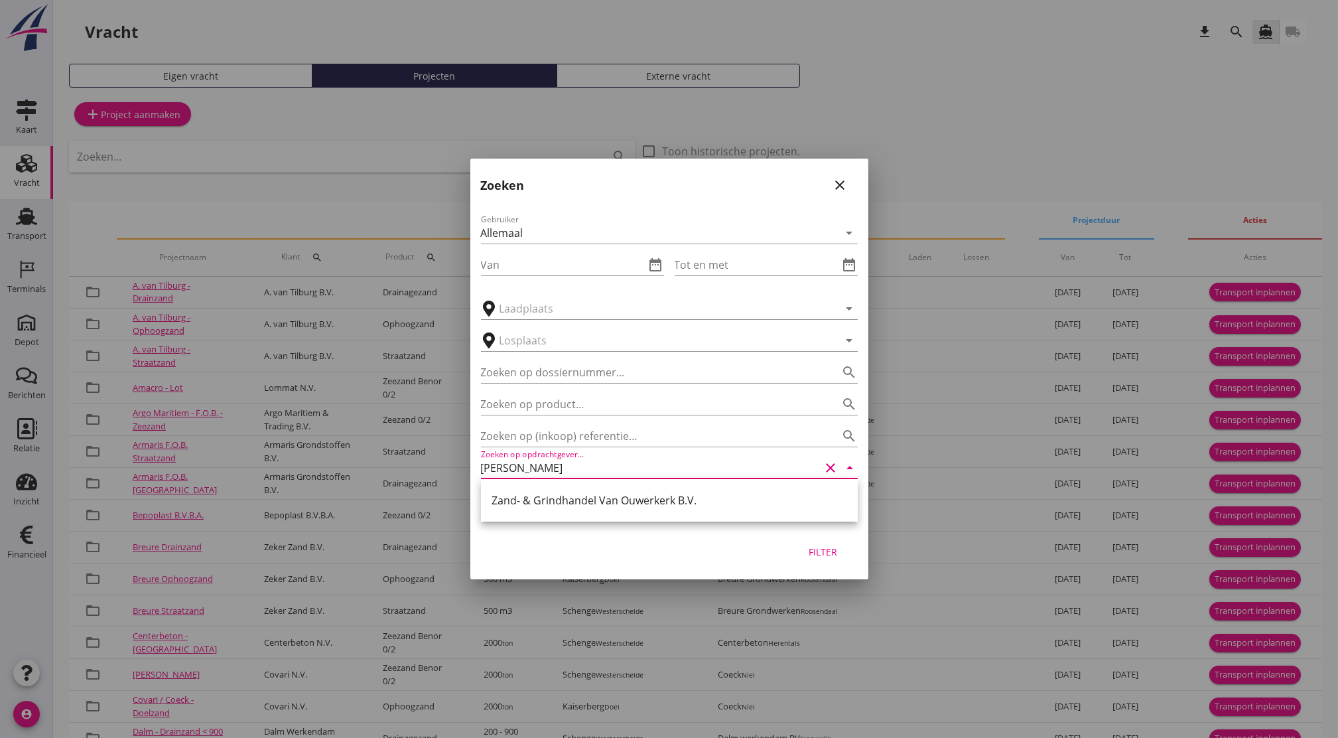
drag, startPoint x: 669, startPoint y: 502, endPoint x: 630, endPoint y: 504, distance: 38.5
click at [630, 504] on div "Zand- & Grindhandel Van Ouwerkerk B.V." at bounding box center [670, 500] width 356 height 16
type input "Zand- & Grindhandel Van Ouwerkerk B.V."
click at [829, 552] on div "Filter" at bounding box center [823, 552] width 37 height 14
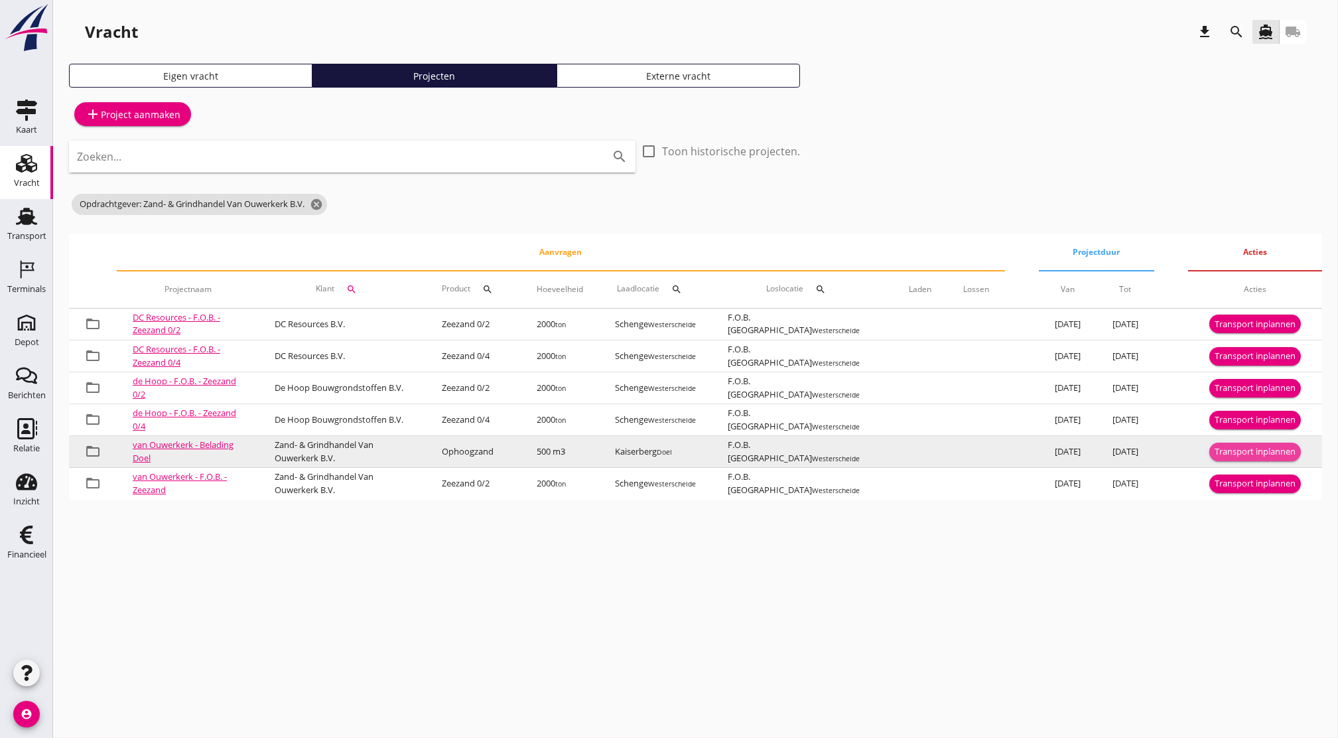
click at [1228, 451] on div "Transport inplannen" at bounding box center [1255, 451] width 81 height 13
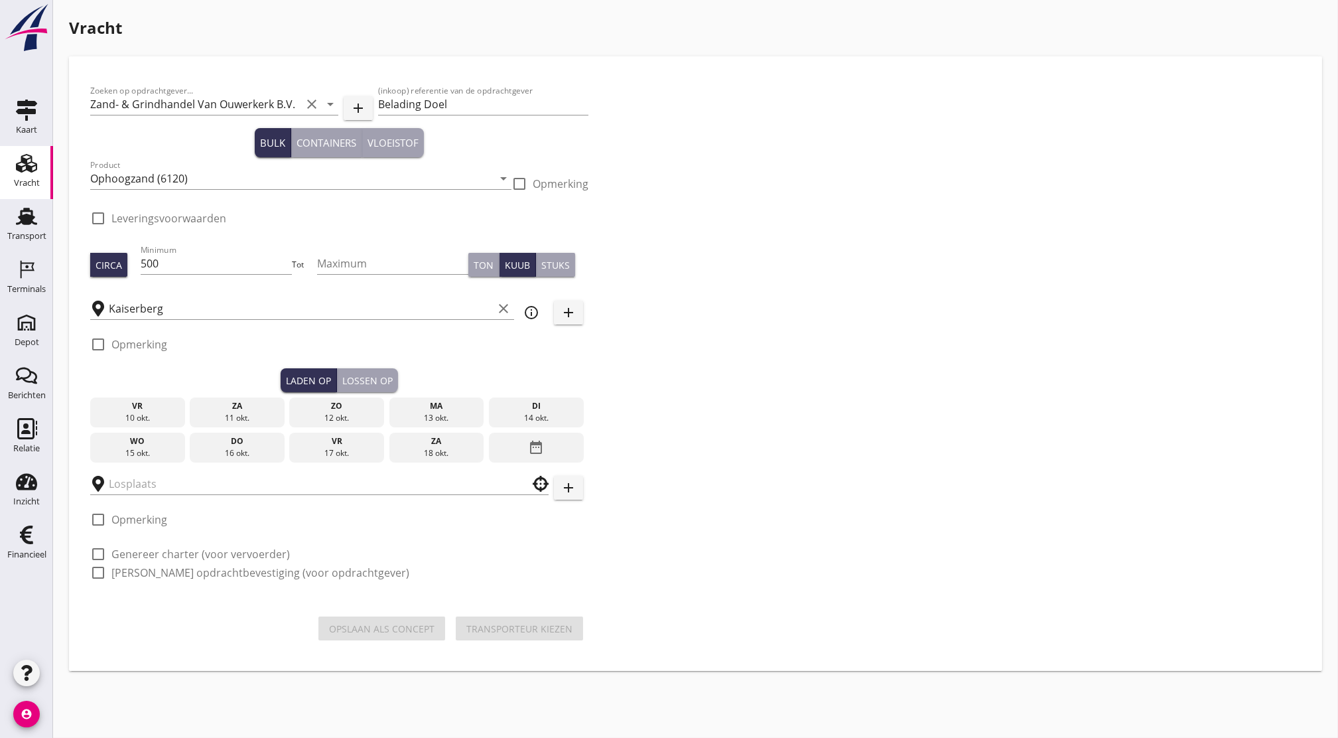
checkbox input "true"
type input "F.O.B. [GEOGRAPHIC_DATA]"
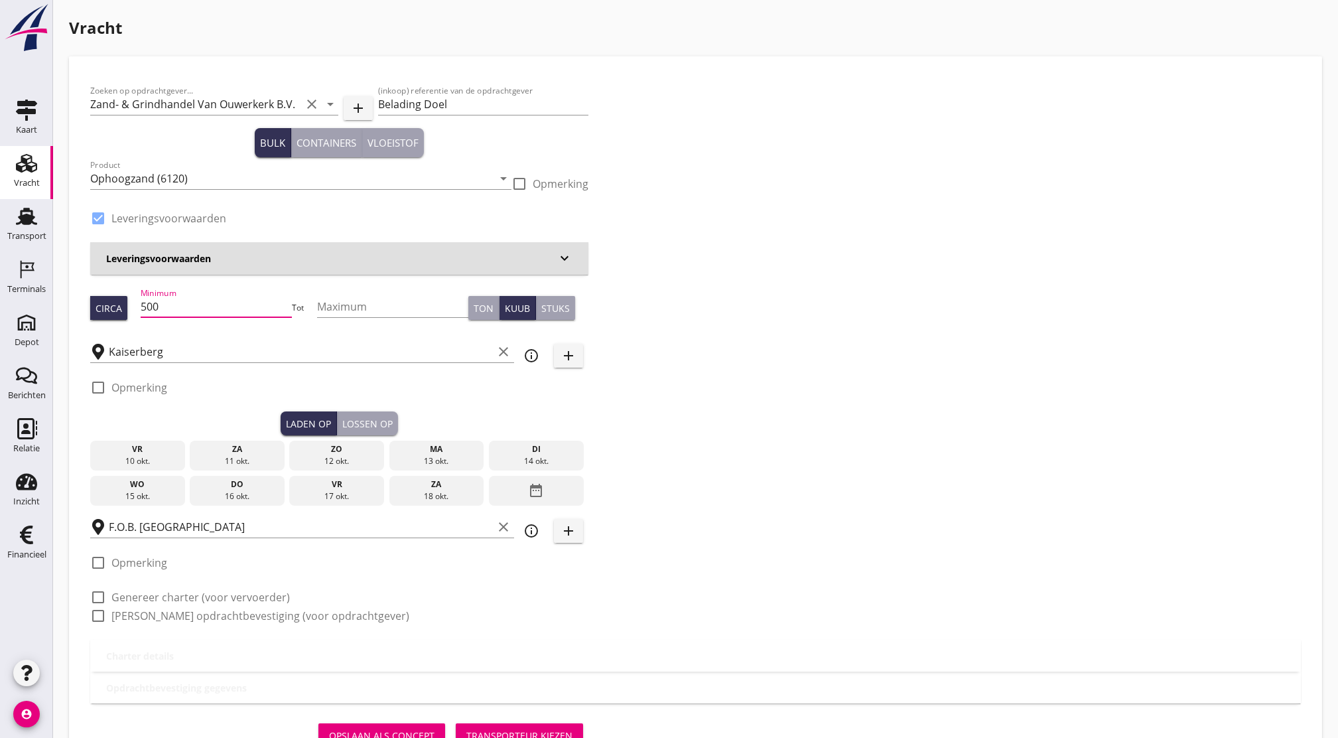
click at [197, 297] on input "500" at bounding box center [216, 306] width 151 height 21
type input "5"
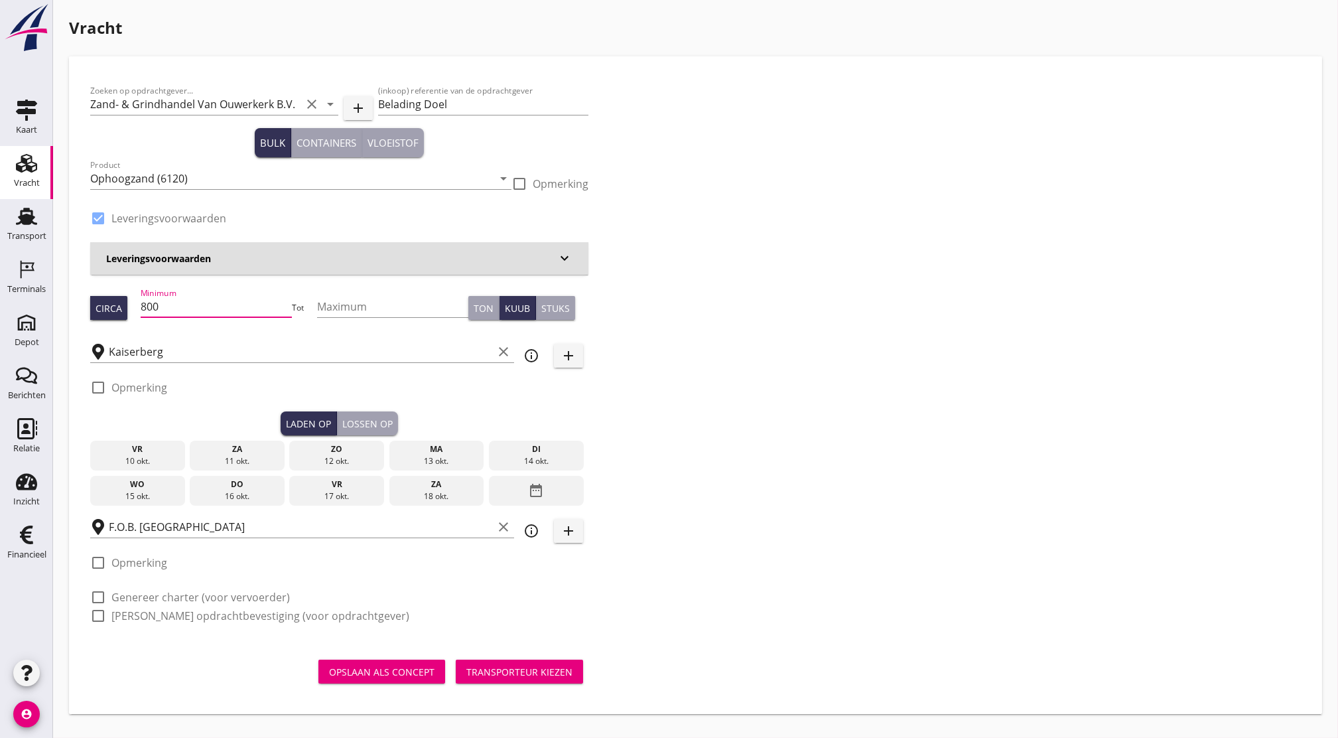
type input "800"
click at [422, 463] on div "13 okt." at bounding box center [436, 461] width 88 height 12
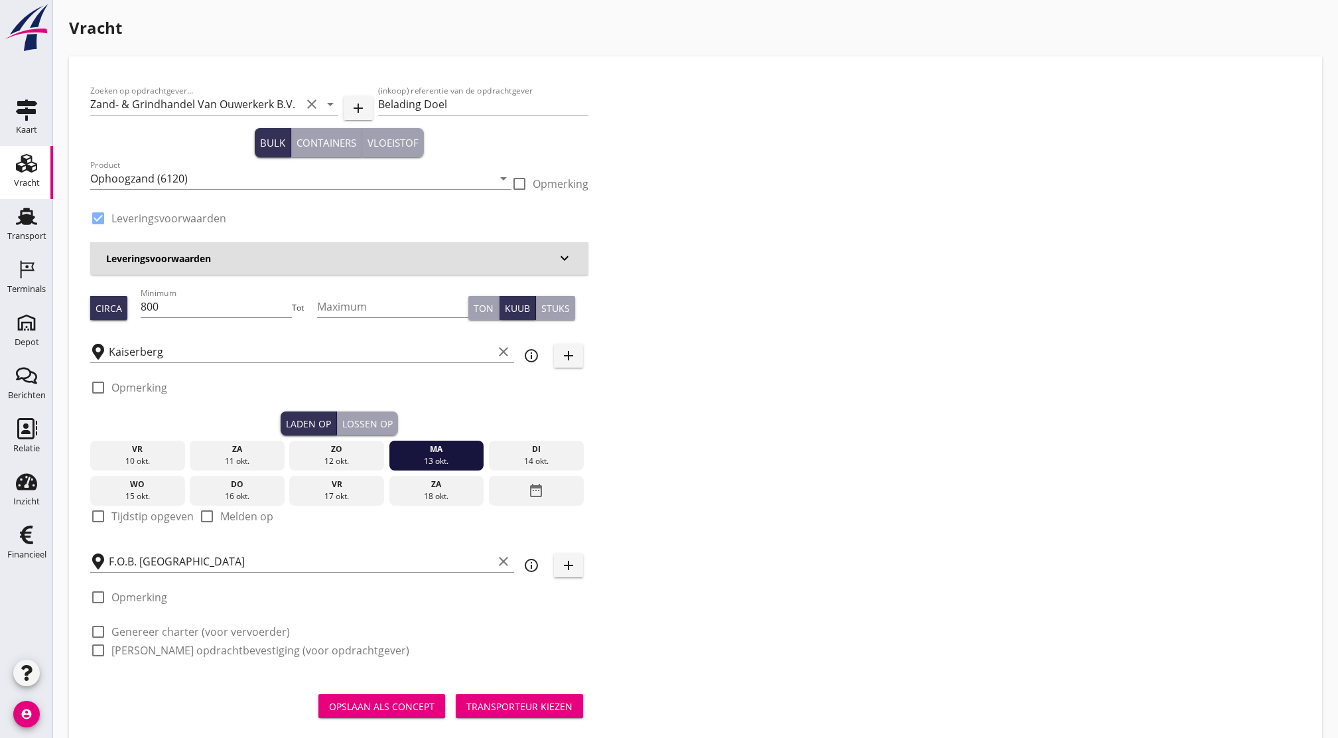
click at [377, 428] on div "Lossen op" at bounding box center [367, 424] width 50 height 14
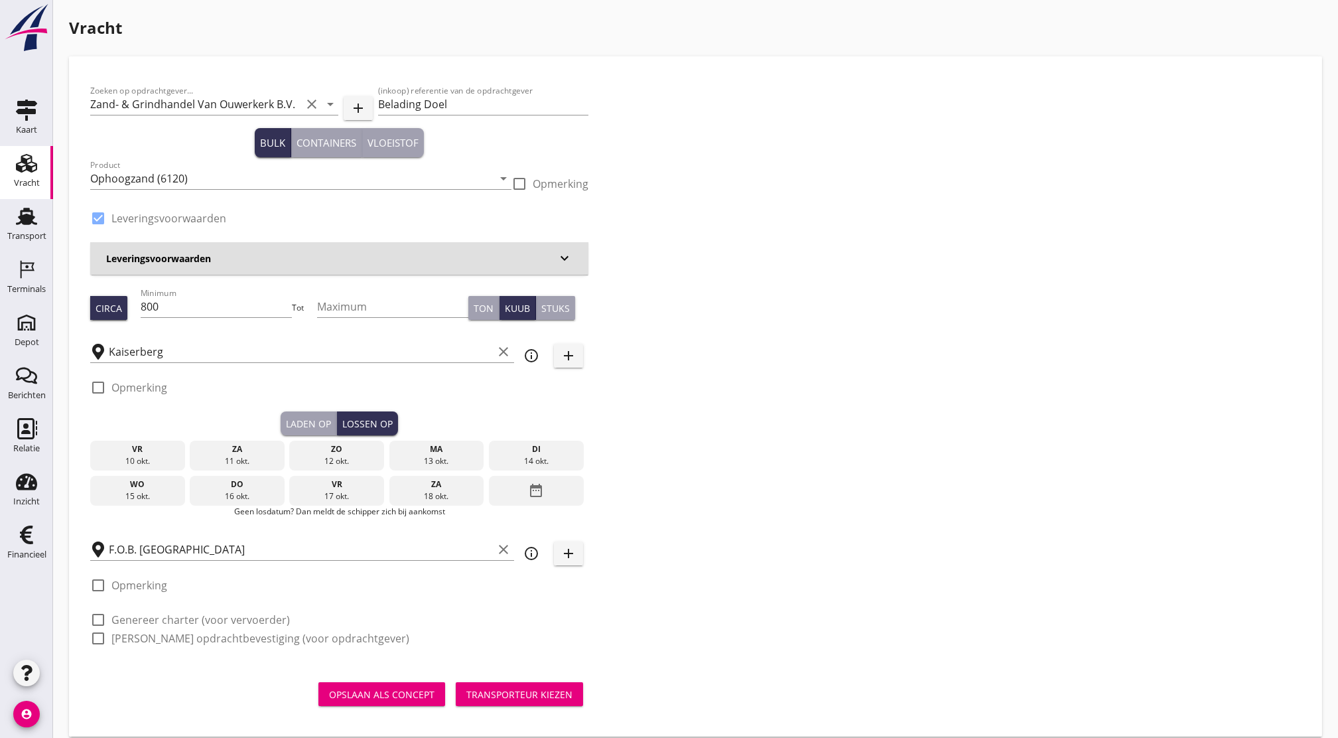
click at [523, 462] on div "14 okt." at bounding box center [536, 461] width 88 height 12
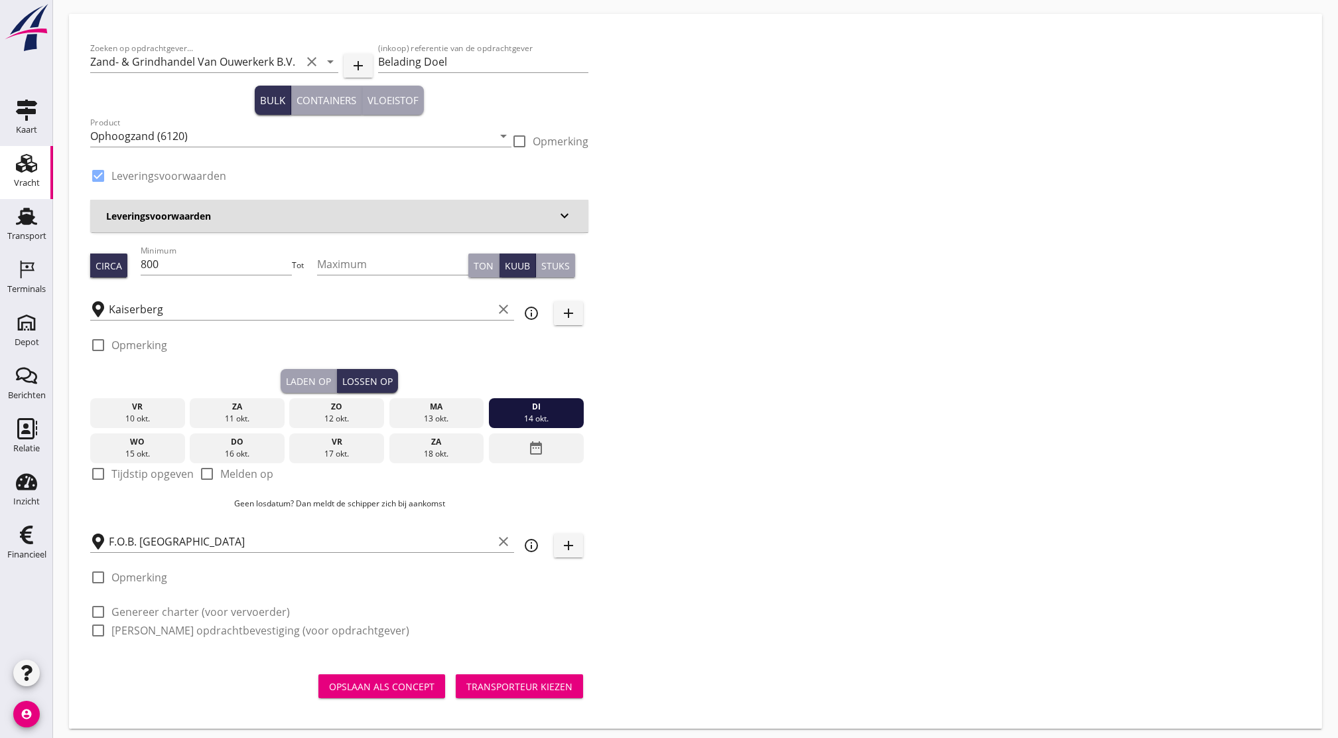
scroll to position [49, 0]
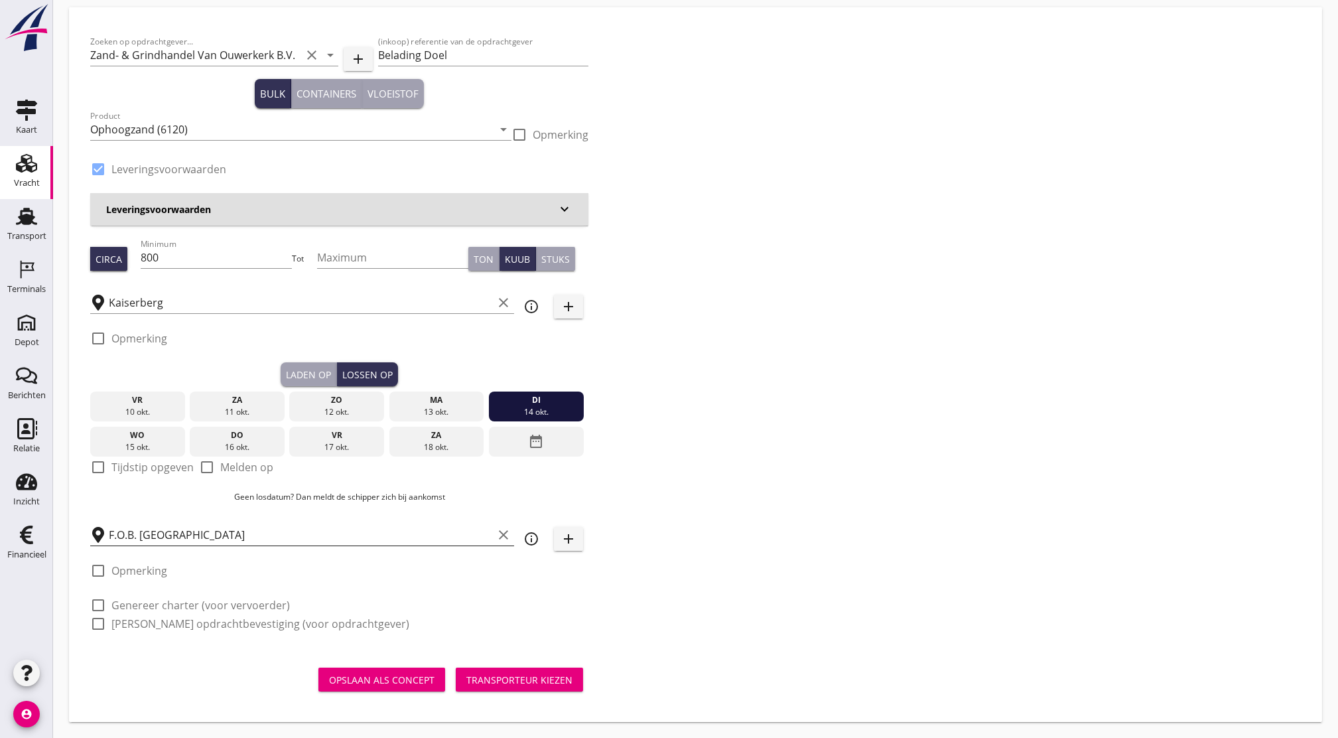
click at [237, 541] on input "F.O.B. [GEOGRAPHIC_DATA]" at bounding box center [301, 534] width 384 height 21
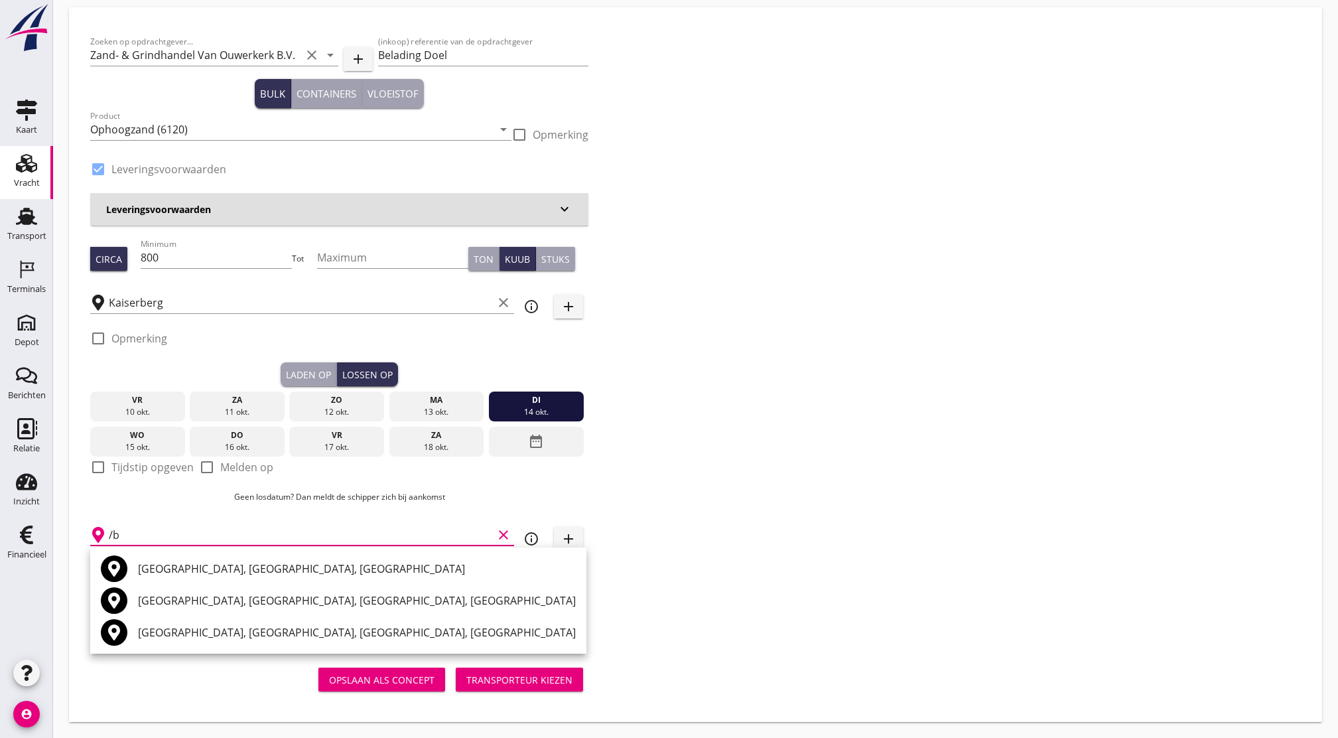
type input "/"
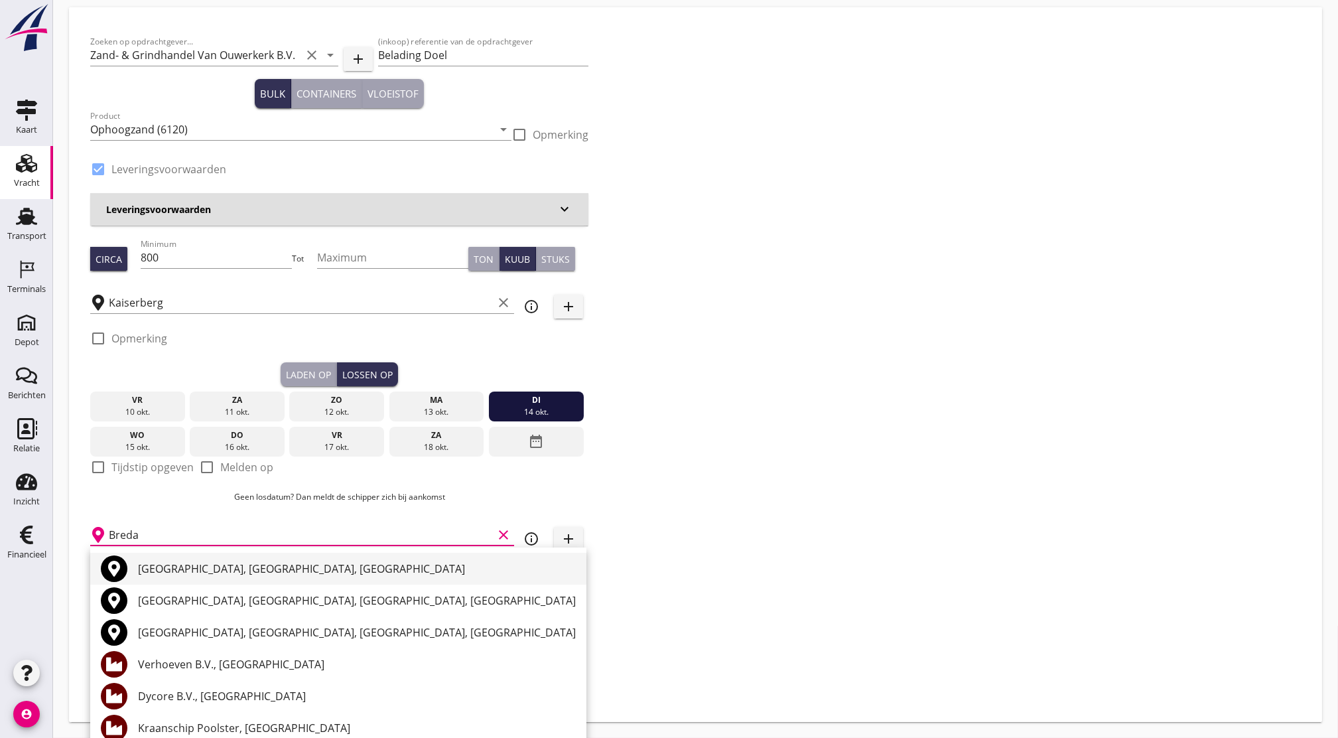
click at [234, 571] on div "[GEOGRAPHIC_DATA], [GEOGRAPHIC_DATA], [GEOGRAPHIC_DATA]" at bounding box center [357, 568] width 438 height 16
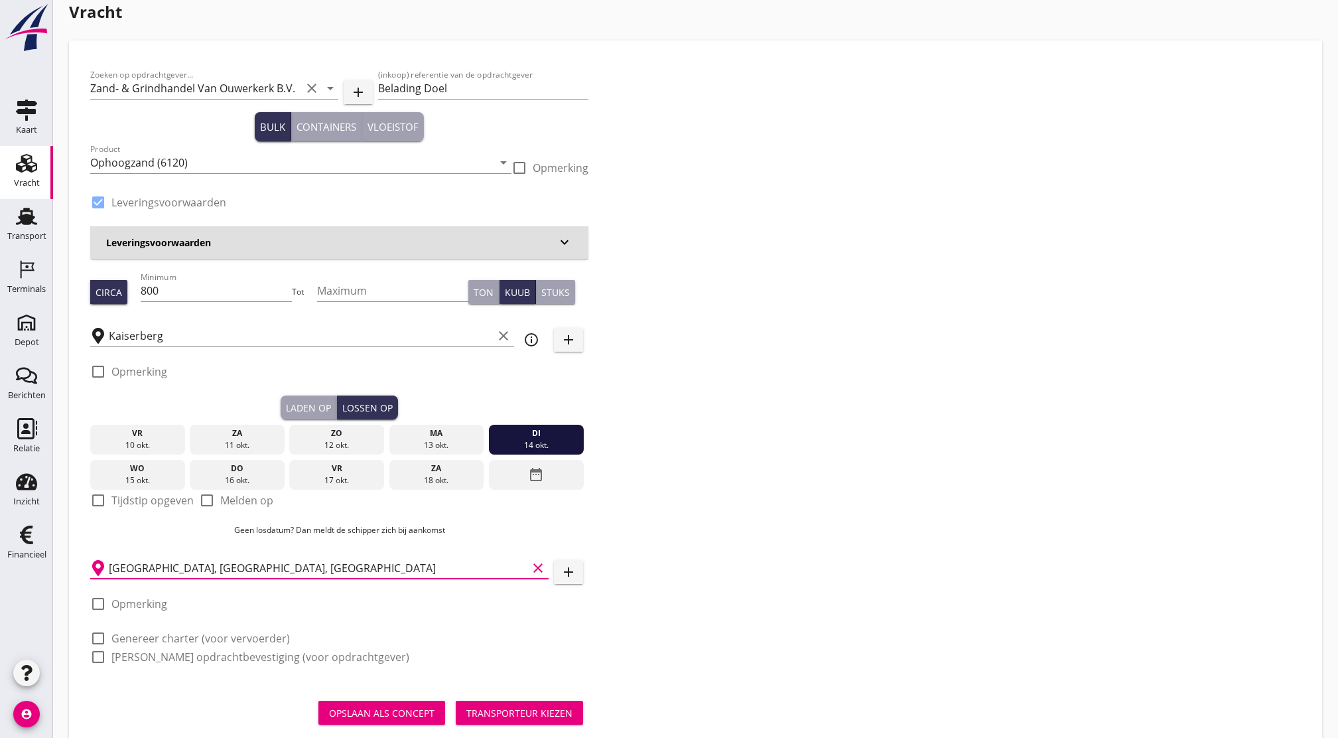
scroll to position [17, 0]
type input "[GEOGRAPHIC_DATA], [GEOGRAPHIC_DATA], [GEOGRAPHIC_DATA]"
click at [545, 699] on button "Transporteur kiezen" at bounding box center [519, 711] width 127 height 24
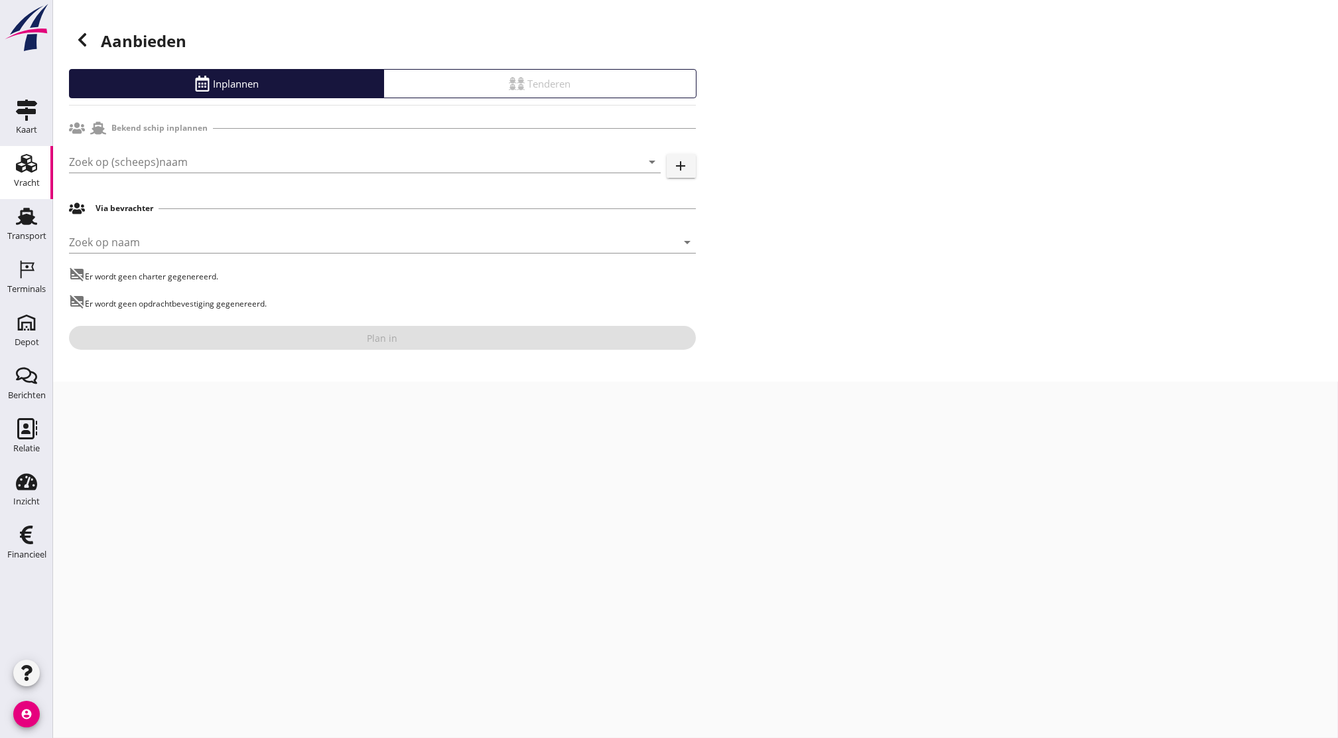
click at [281, 149] on div "Zoek op (scheeps)naam arrow_drop_down add" at bounding box center [382, 164] width 627 height 42
click at [276, 168] on input "Zoek op (scheeps)naam" at bounding box center [346, 161] width 555 height 21
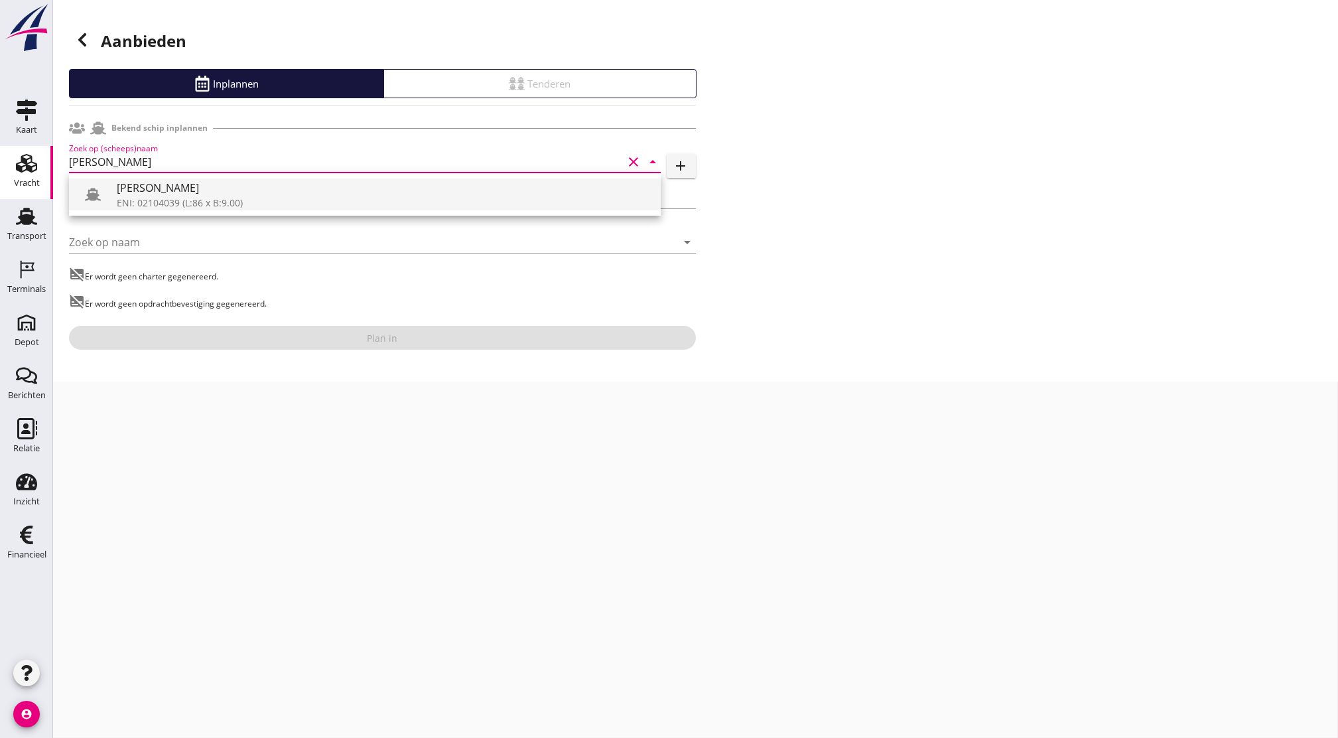
click at [255, 205] on div "ENI: 02104039 (L:86 x B:9.00)" at bounding box center [383, 203] width 533 height 14
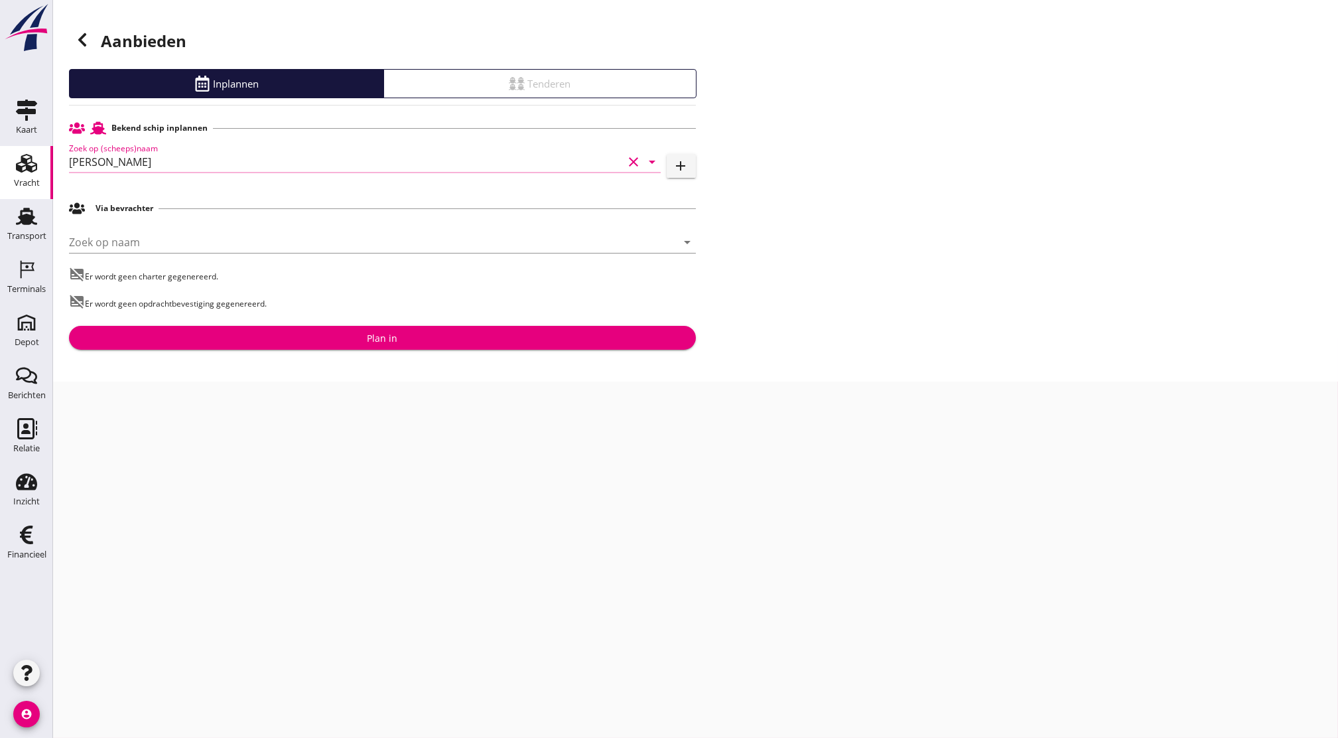
type input "[PERSON_NAME]"
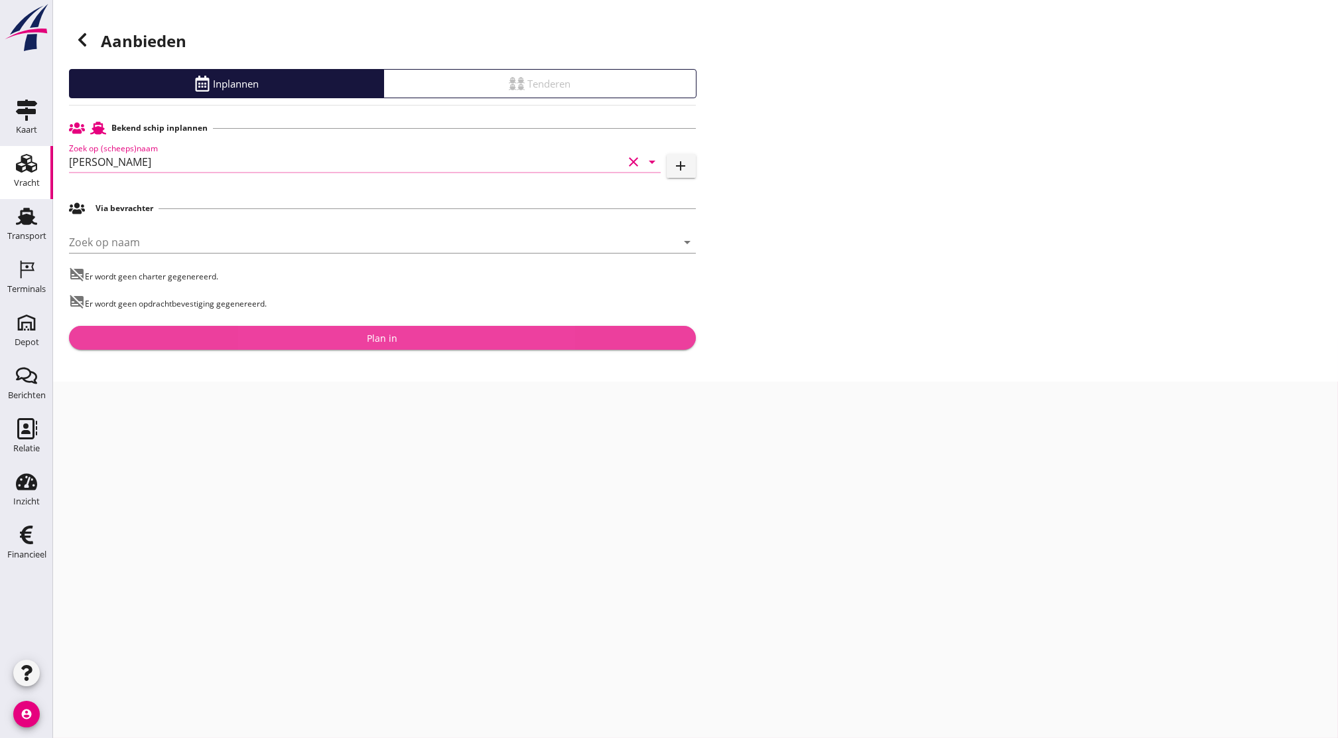
click at [378, 350] on button "Plan in" at bounding box center [382, 338] width 627 height 24
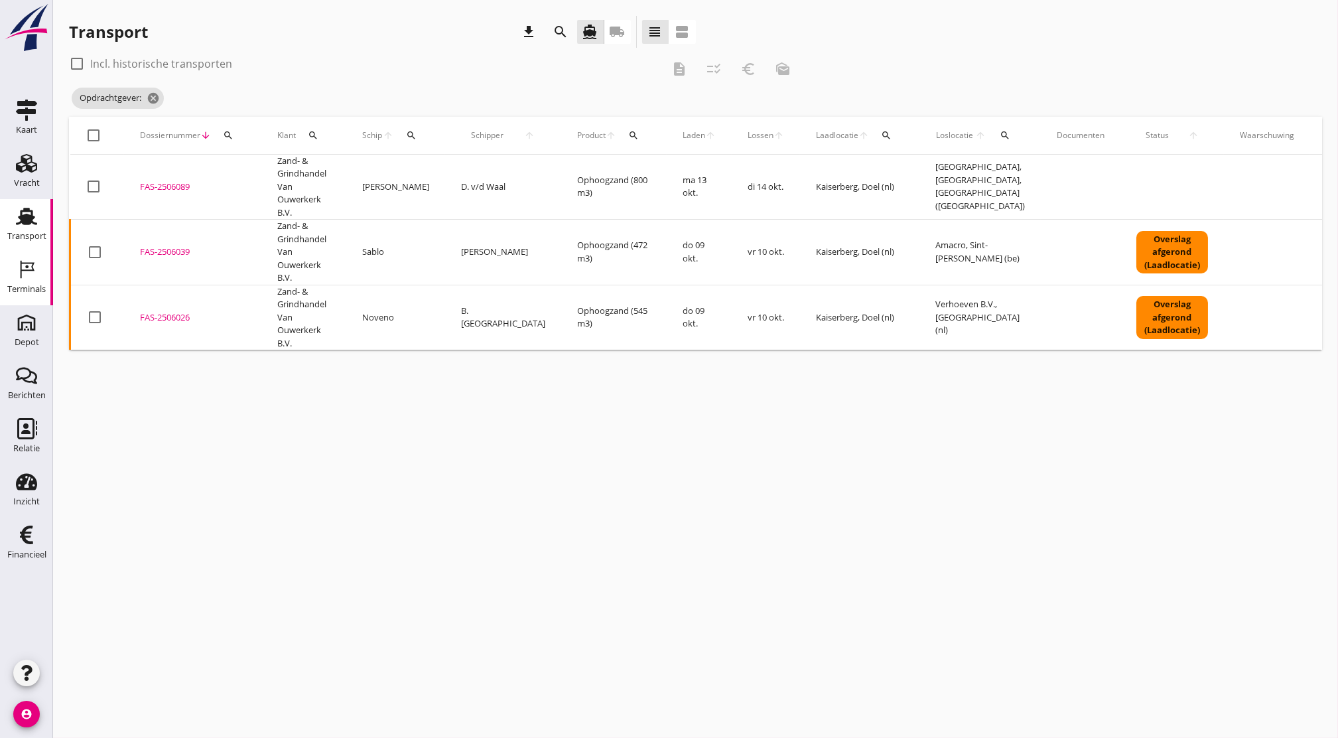
click at [26, 293] on div "Terminals" at bounding box center [26, 289] width 38 height 9
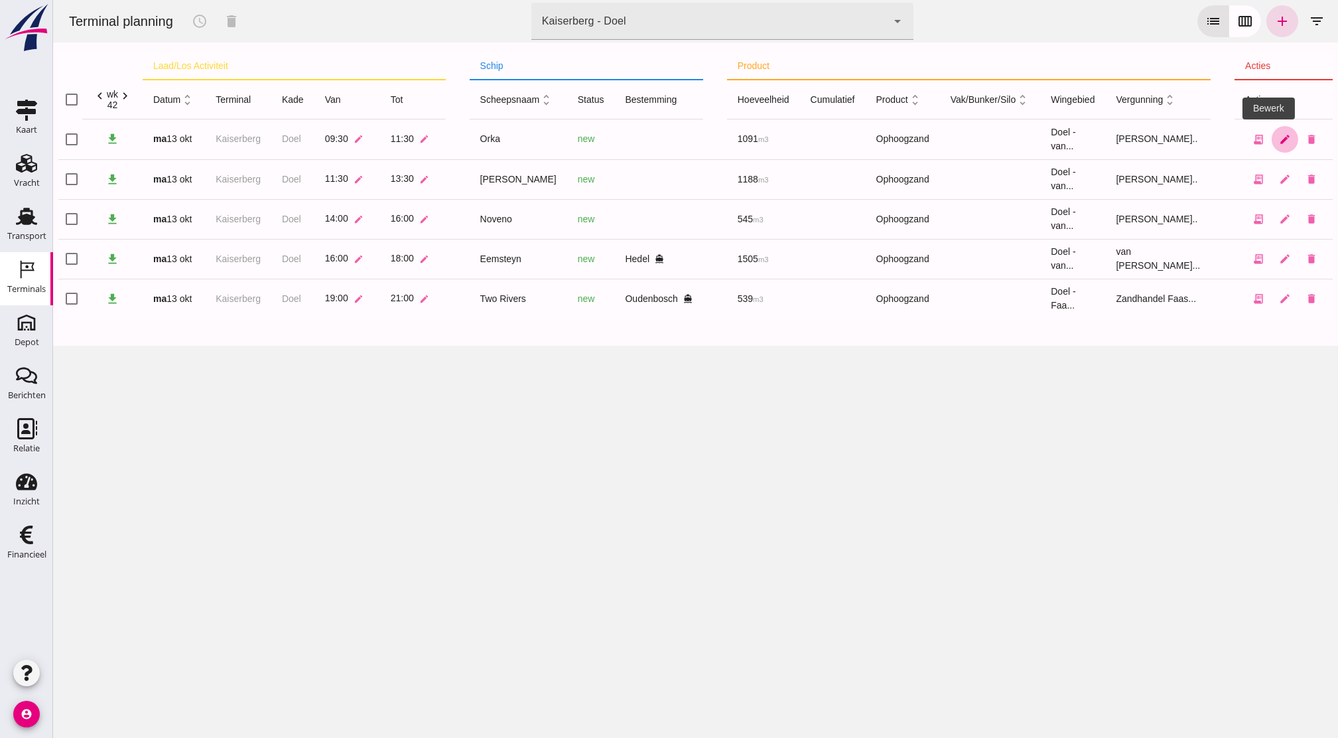
click at [1279, 141] on icon "edit" at bounding box center [1285, 139] width 12 height 12
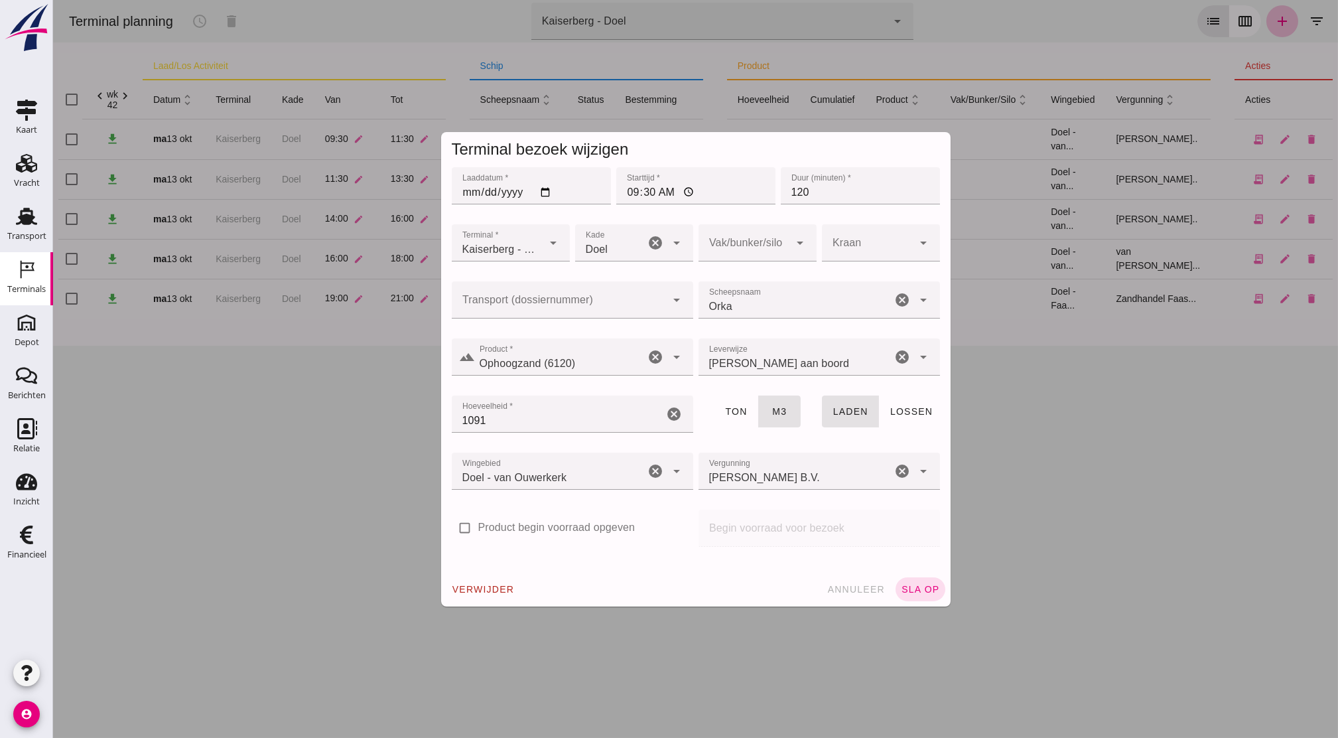
click at [616, 312] on input "Transport (dossiernummer)" at bounding box center [559, 306] width 215 height 16
type input "6089"
click at [576, 293] on div at bounding box center [557, 299] width 210 height 37
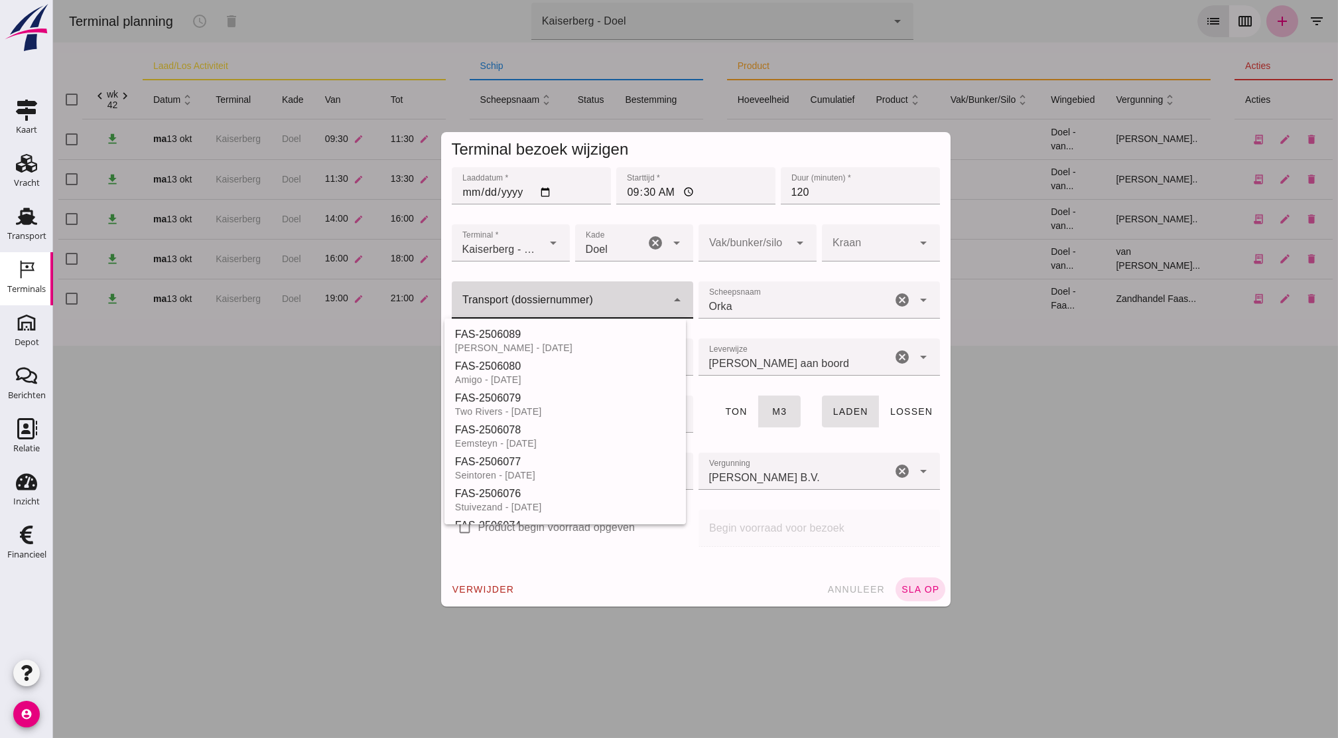
click at [655, 301] on input "Transport (dossiernummer)" at bounding box center [559, 306] width 215 height 16
click at [613, 326] on div "FAS-2506089" at bounding box center [565, 334] width 220 height 16
type input "FAS-2506089"
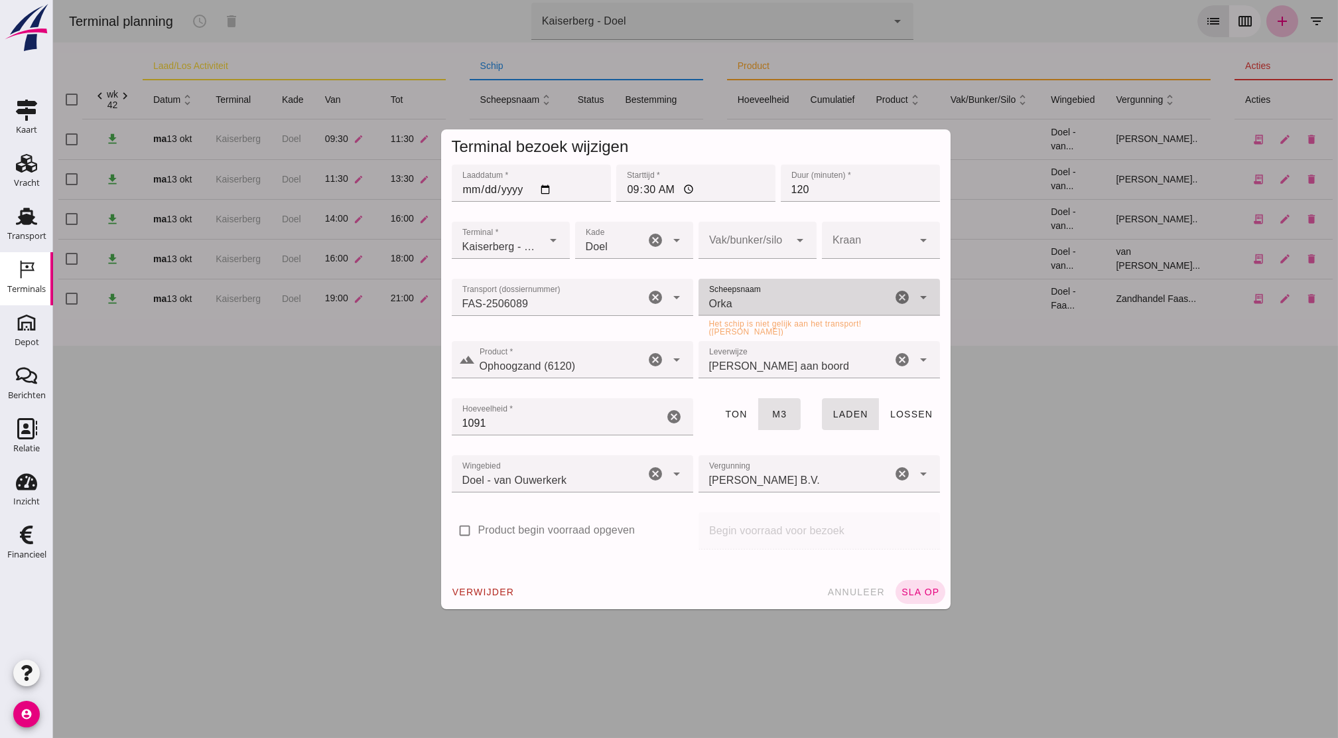
click at [777, 306] on input "Orka" at bounding box center [795, 304] width 194 height 16
drag, startPoint x: 777, startPoint y: 306, endPoint x: 566, endPoint y: 322, distance: 211.6
click at [566, 322] on div "Transport (dossiernummer) Transport (dossiernummer) FAS-2506089 FAS-2506089 can…" at bounding box center [696, 307] width 494 height 62
click at [754, 337] on span "[PERSON_NAME]" at bounding box center [767, 333] width 89 height 11
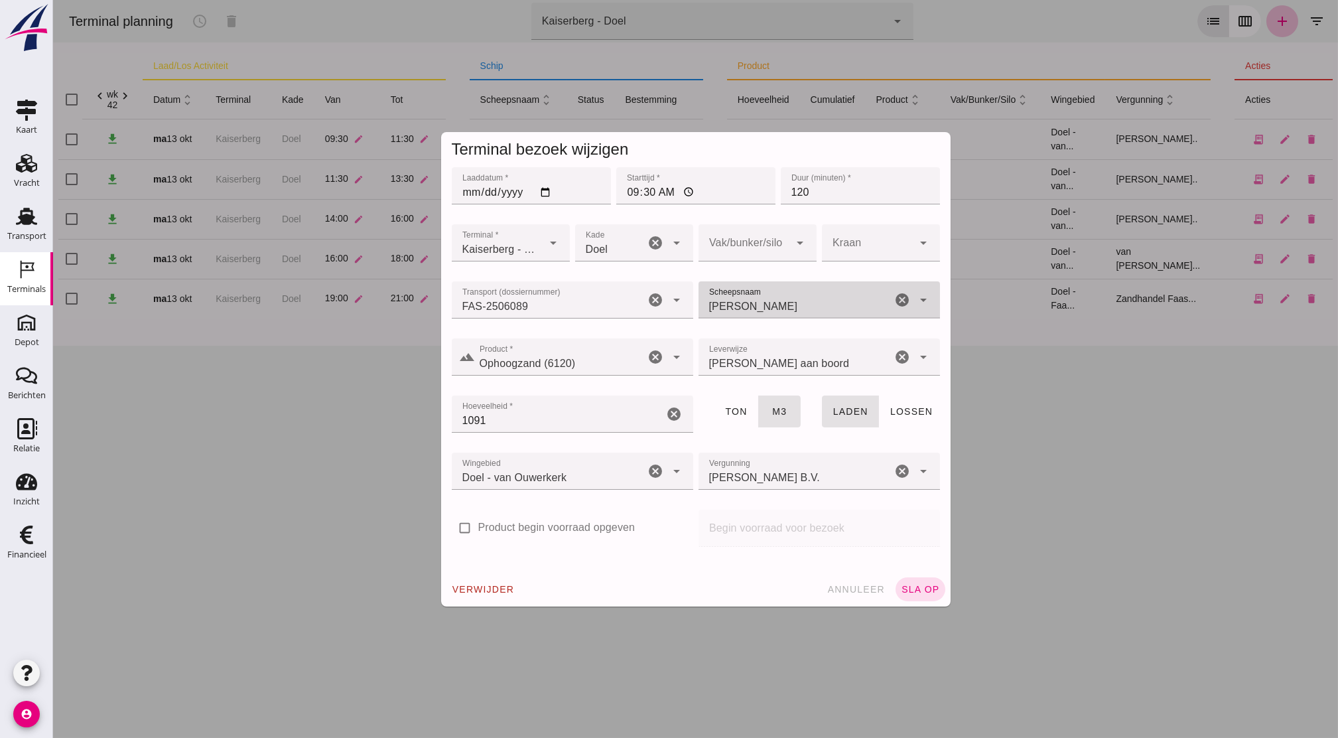
type input "[PERSON_NAME]"
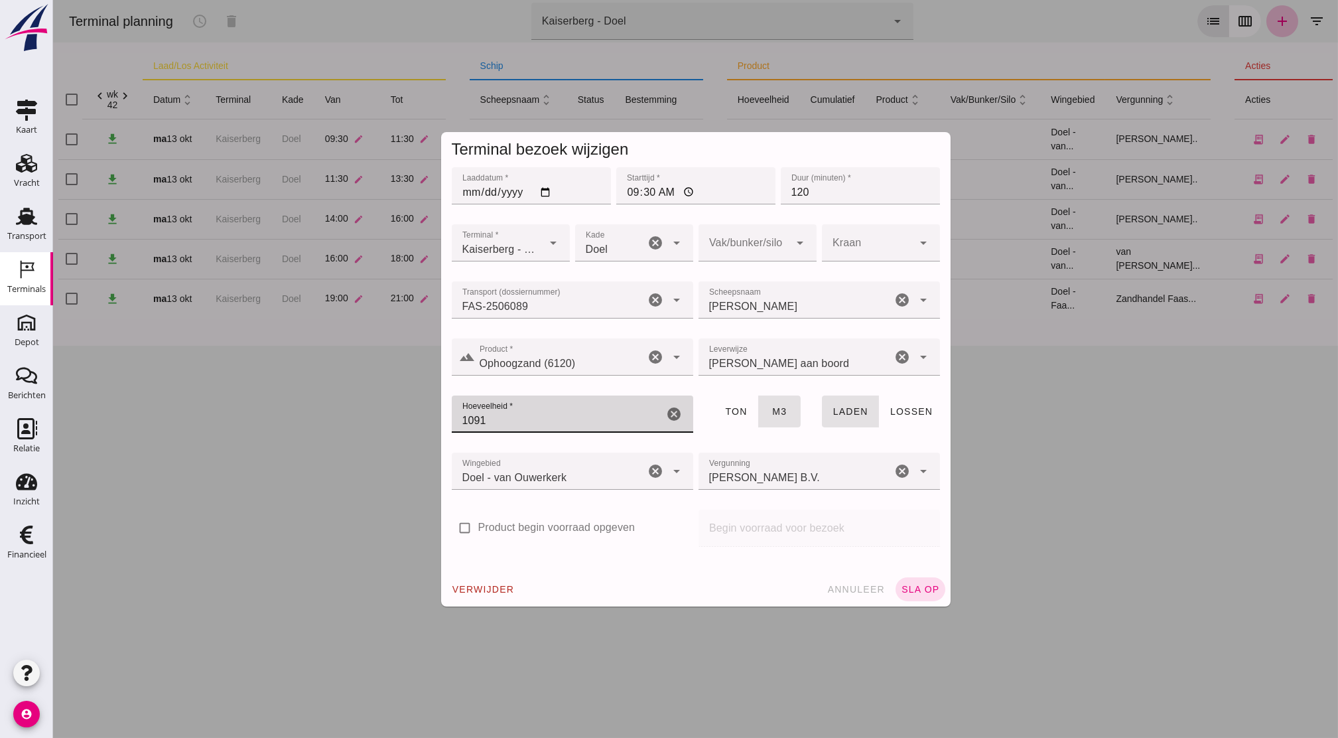
click at [492, 423] on input "1091" at bounding box center [558, 413] width 212 height 37
type input "1"
type input "800"
drag, startPoint x: 927, startPoint y: 584, endPoint x: 677, endPoint y: 771, distance: 312.7
click at [677, 737] on html "Terminal planning schedule delete terminal Kaiserberg - Doel 7f603609-51ae-4e75…" at bounding box center [695, 369] width 1285 height 738
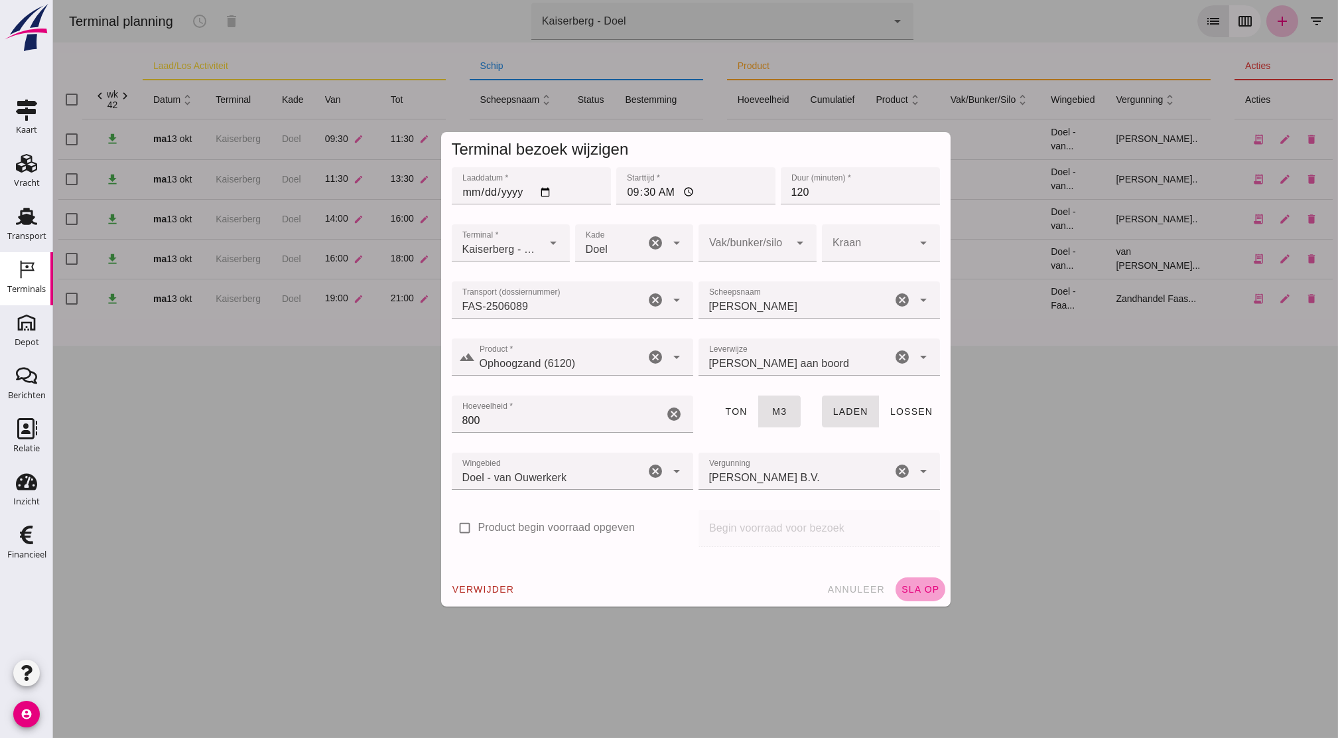
click at [909, 592] on span "sla op" at bounding box center [920, 589] width 39 height 11
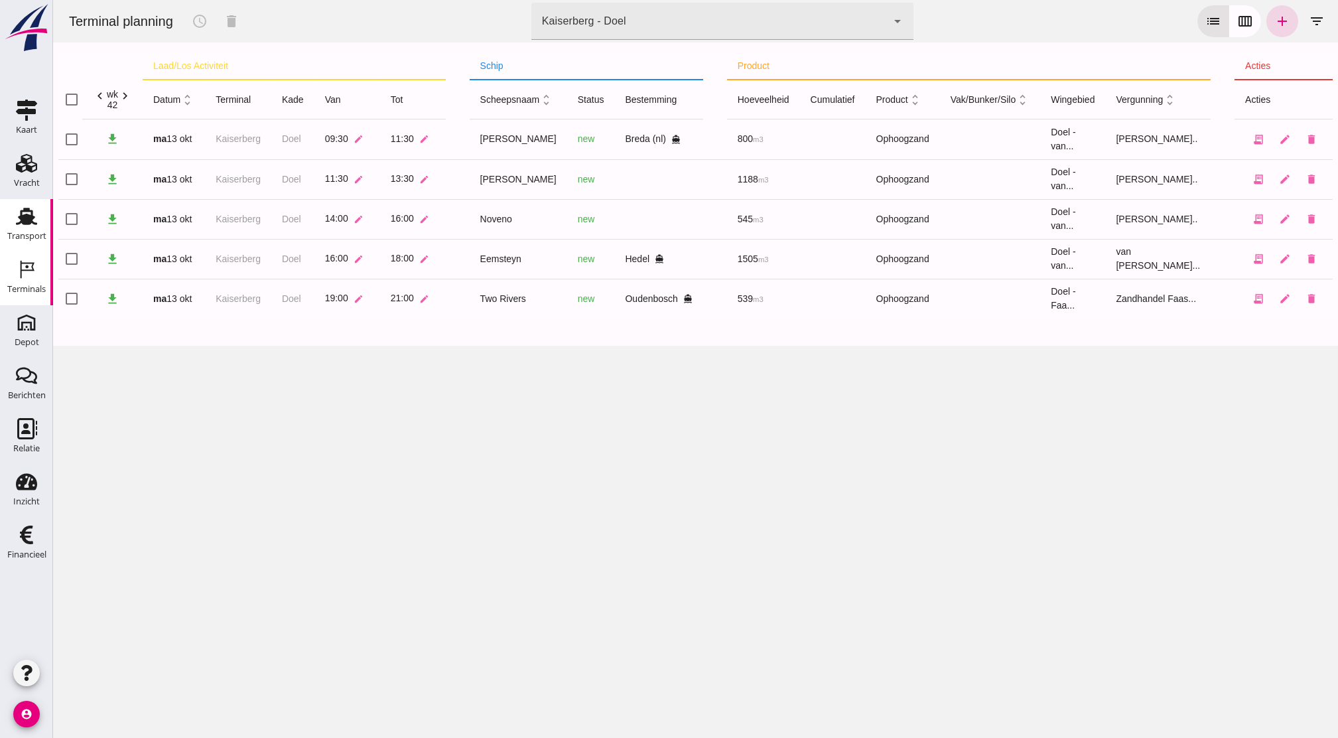
drag, startPoint x: 31, startPoint y: 241, endPoint x: 31, endPoint y: 232, distance: 8.6
click at [31, 241] on div "Transport" at bounding box center [26, 236] width 39 height 19
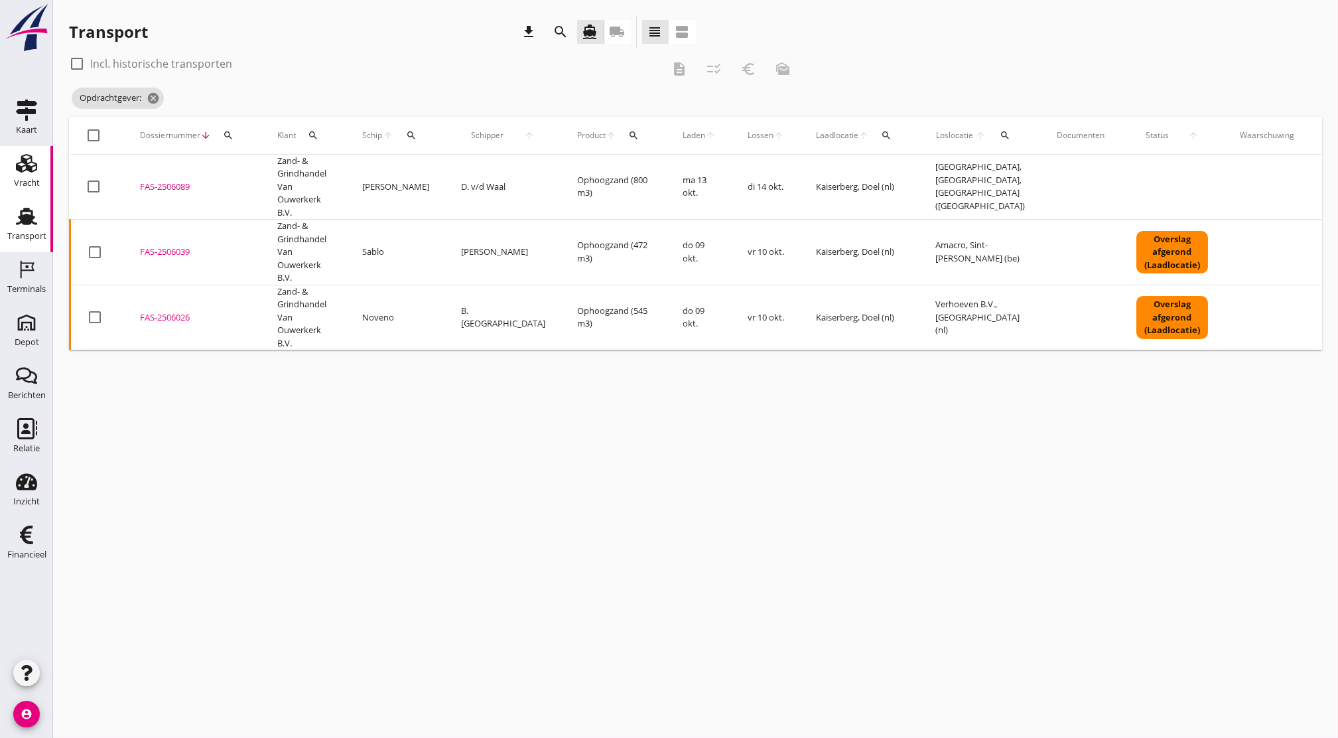
click at [0, 151] on html "Allemaal [PERSON_NAME] [PERSON_NAME] [PERSON_NAME] THSD SCHENGE [PERSON_NAME] […" at bounding box center [669, 369] width 1338 height 738
click at [13, 165] on div "Vracht" at bounding box center [27, 163] width 32 height 21
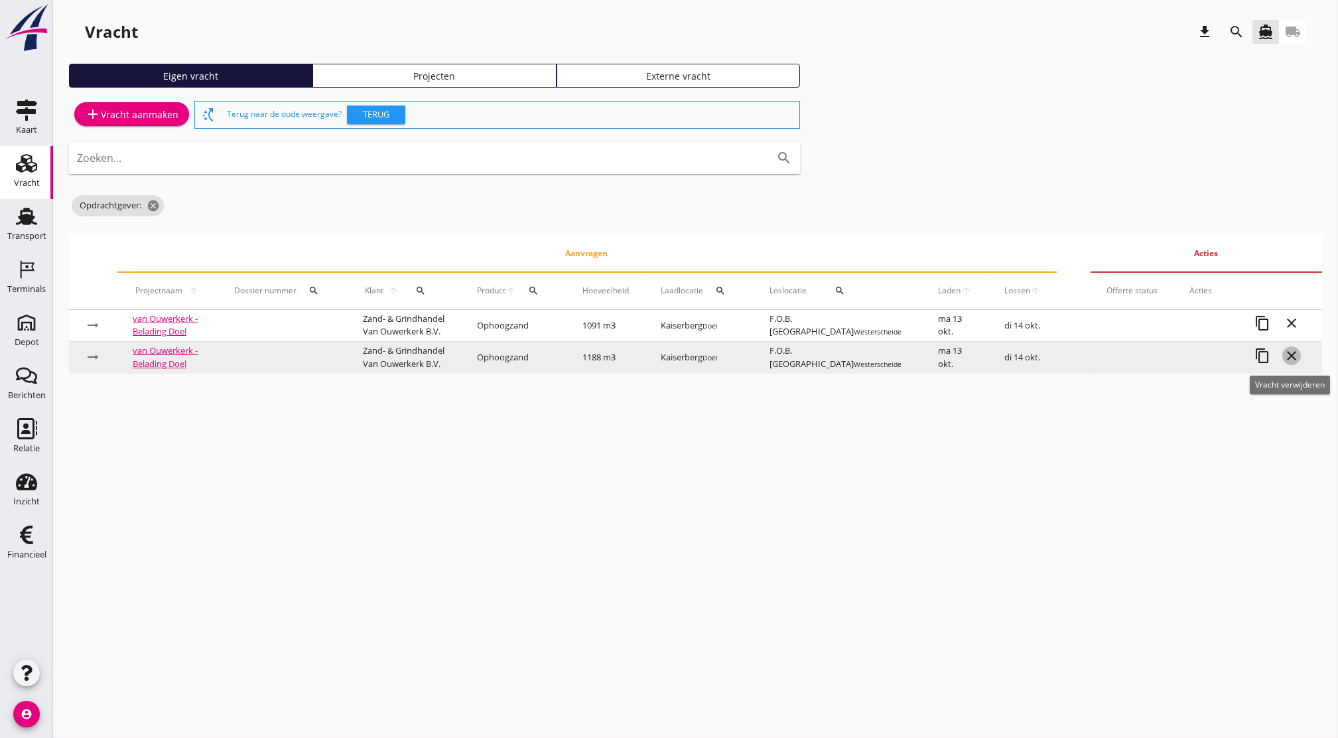
click at [1293, 356] on icon "close" at bounding box center [1292, 356] width 16 height 16
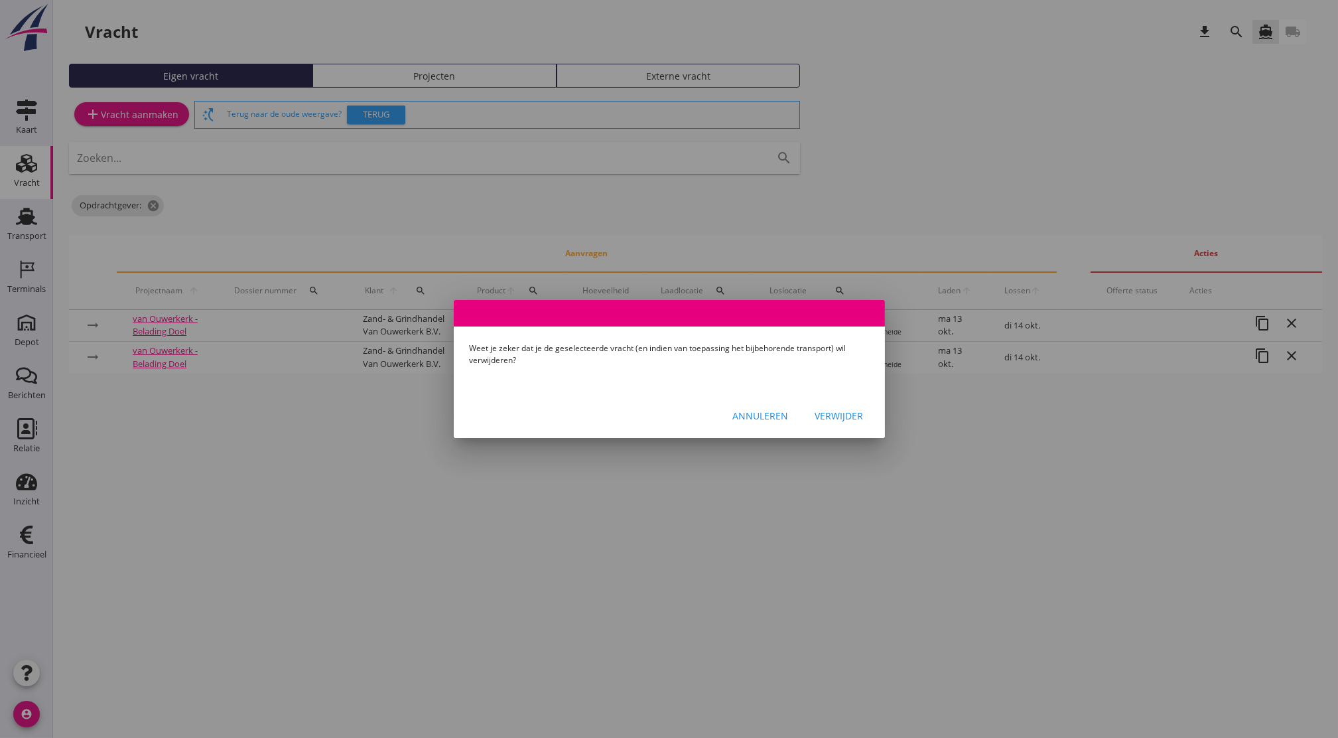
click at [842, 418] on div "Verwijder" at bounding box center [839, 416] width 48 height 14
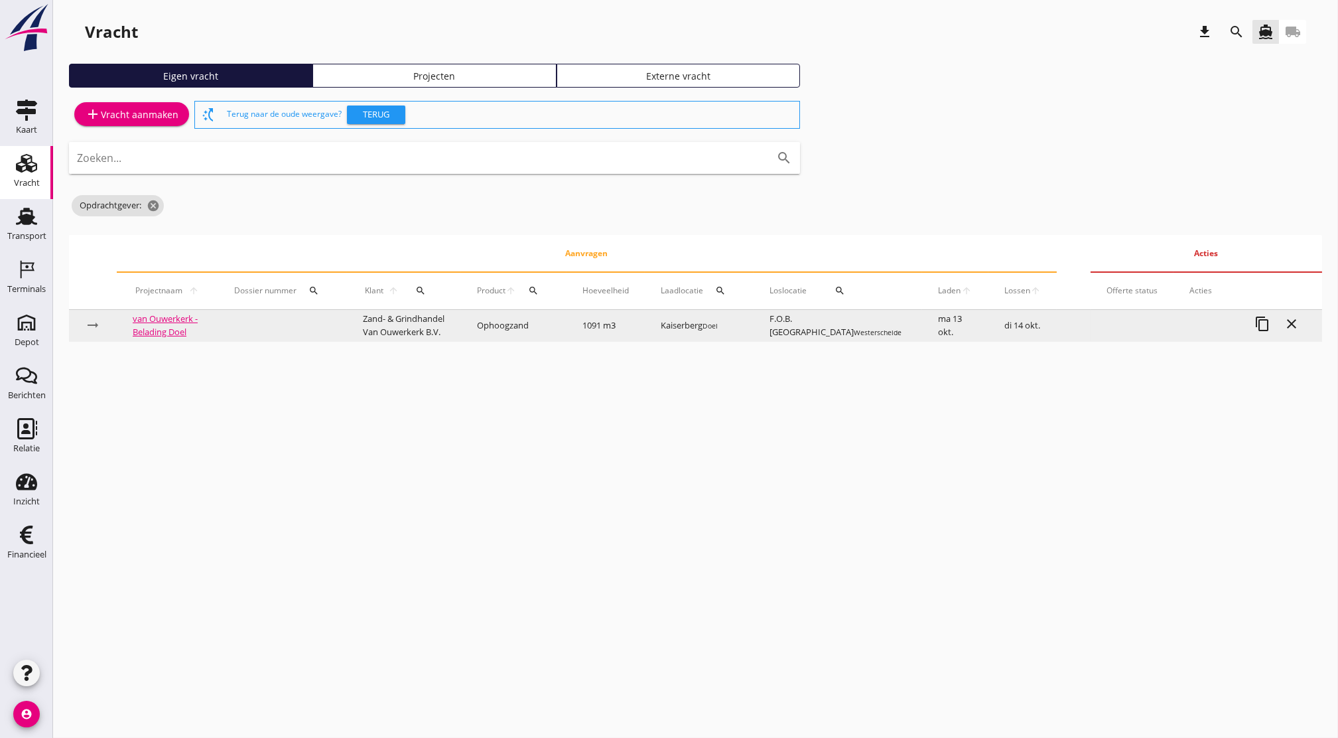
click at [165, 326] on link "van Ouwerkerk - Belading Doel" at bounding box center [165, 324] width 65 height 25
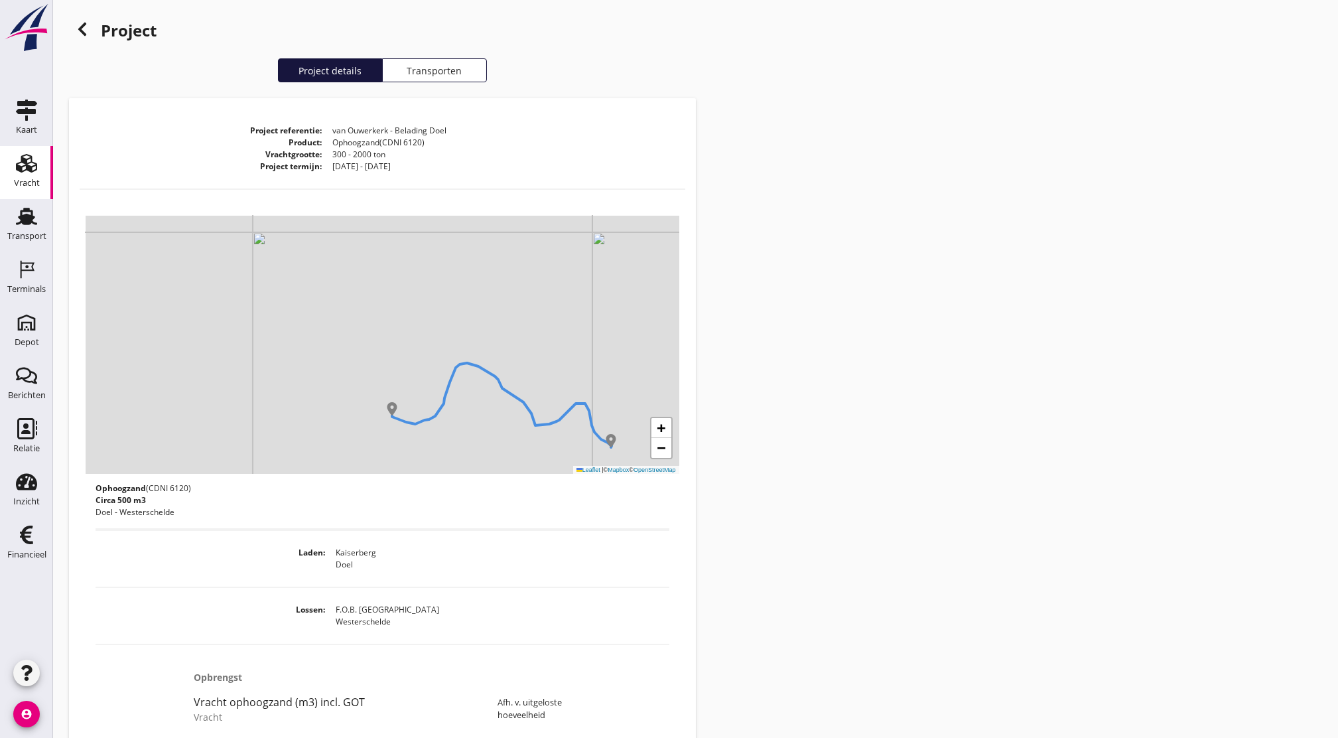
click at [78, 40] on div at bounding box center [82, 29] width 27 height 27
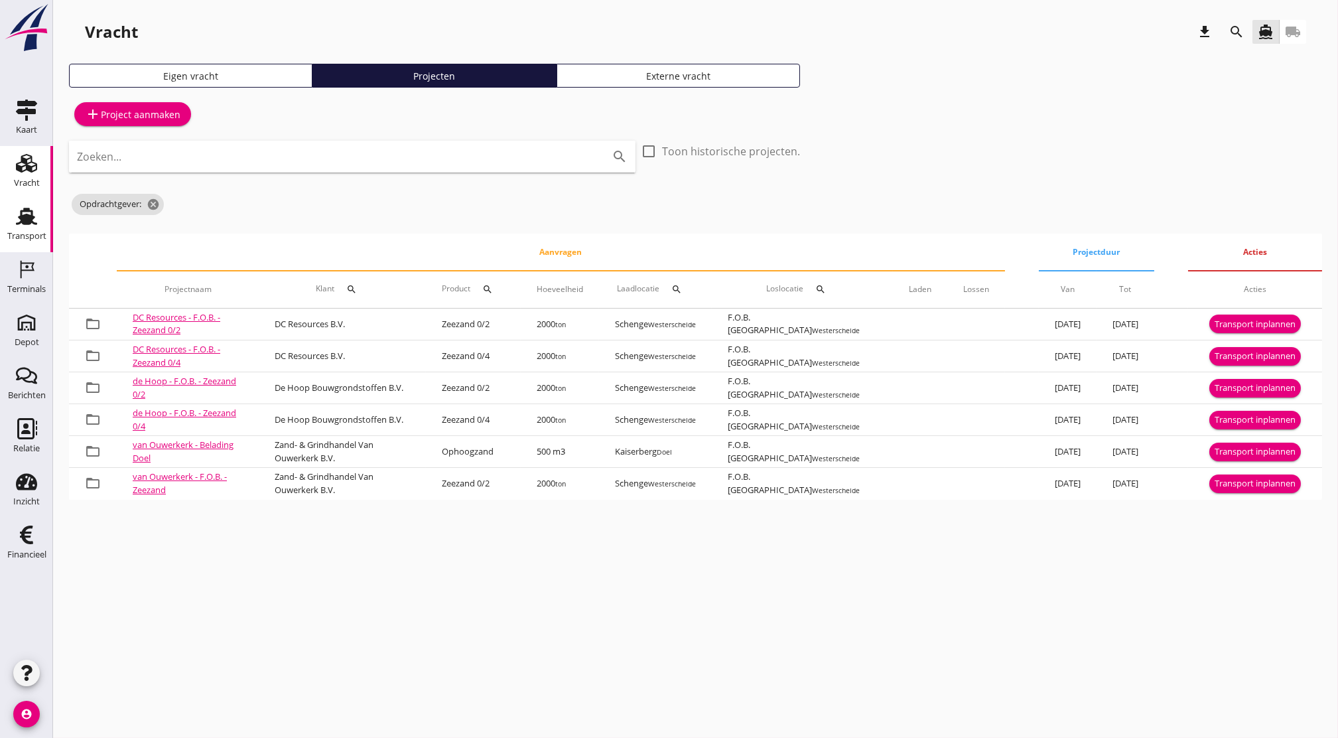
click at [19, 223] on use at bounding box center [26, 216] width 21 height 17
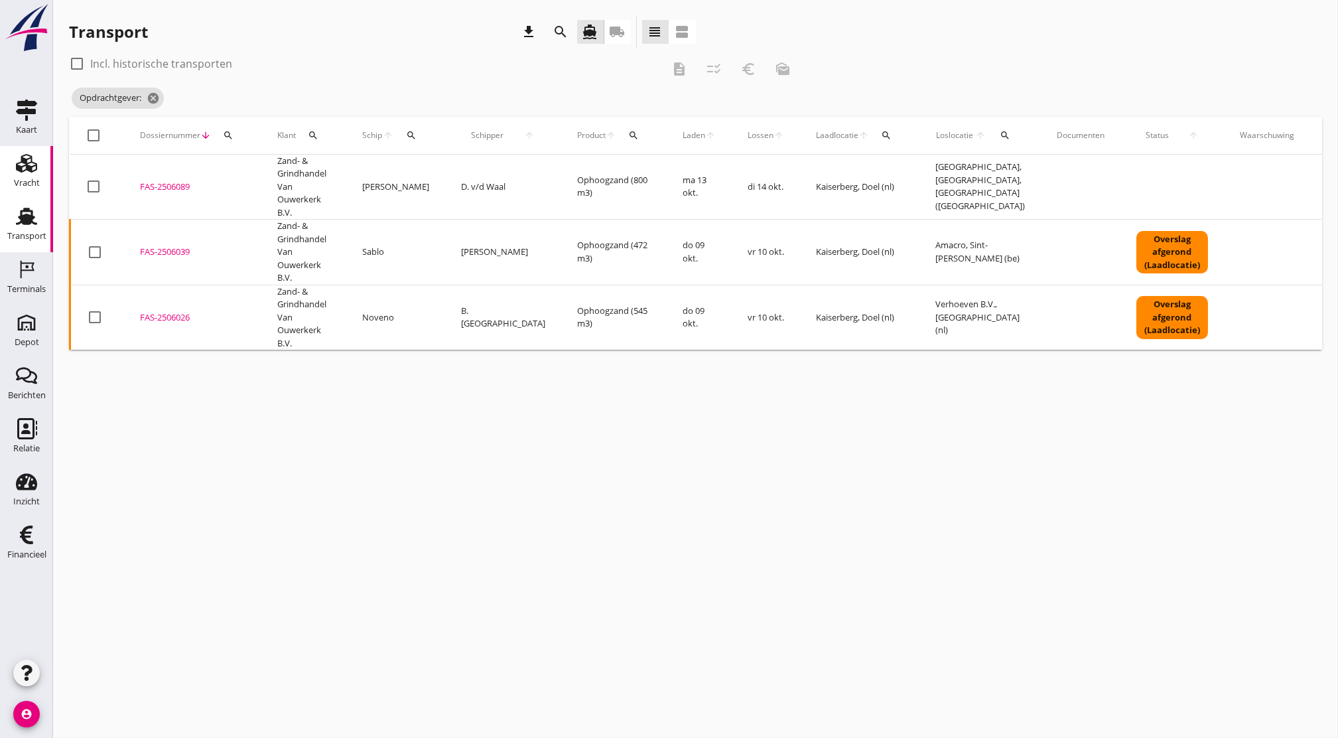
click at [25, 186] on div "Vracht" at bounding box center [27, 182] width 26 height 9
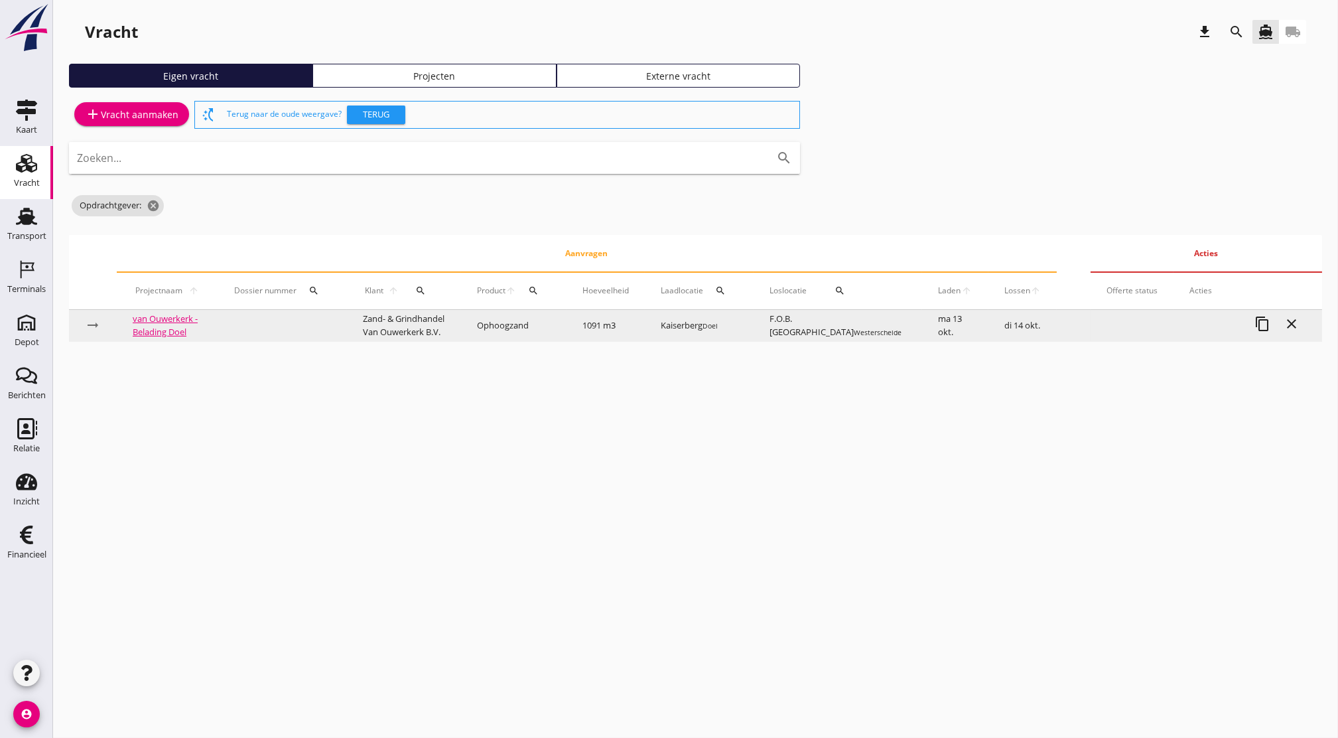
click at [1291, 331] on button "close" at bounding box center [1291, 323] width 19 height 19
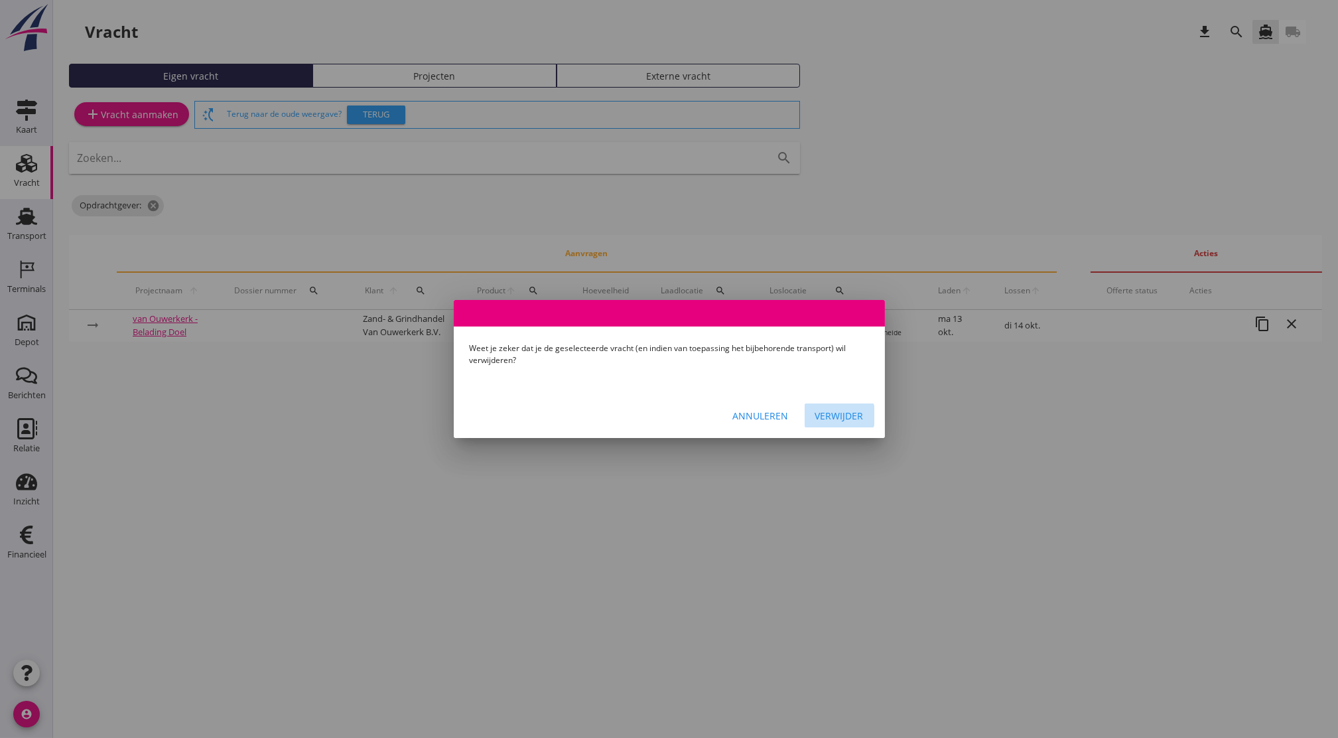
click at [821, 420] on div "Verwijder" at bounding box center [839, 416] width 48 height 14
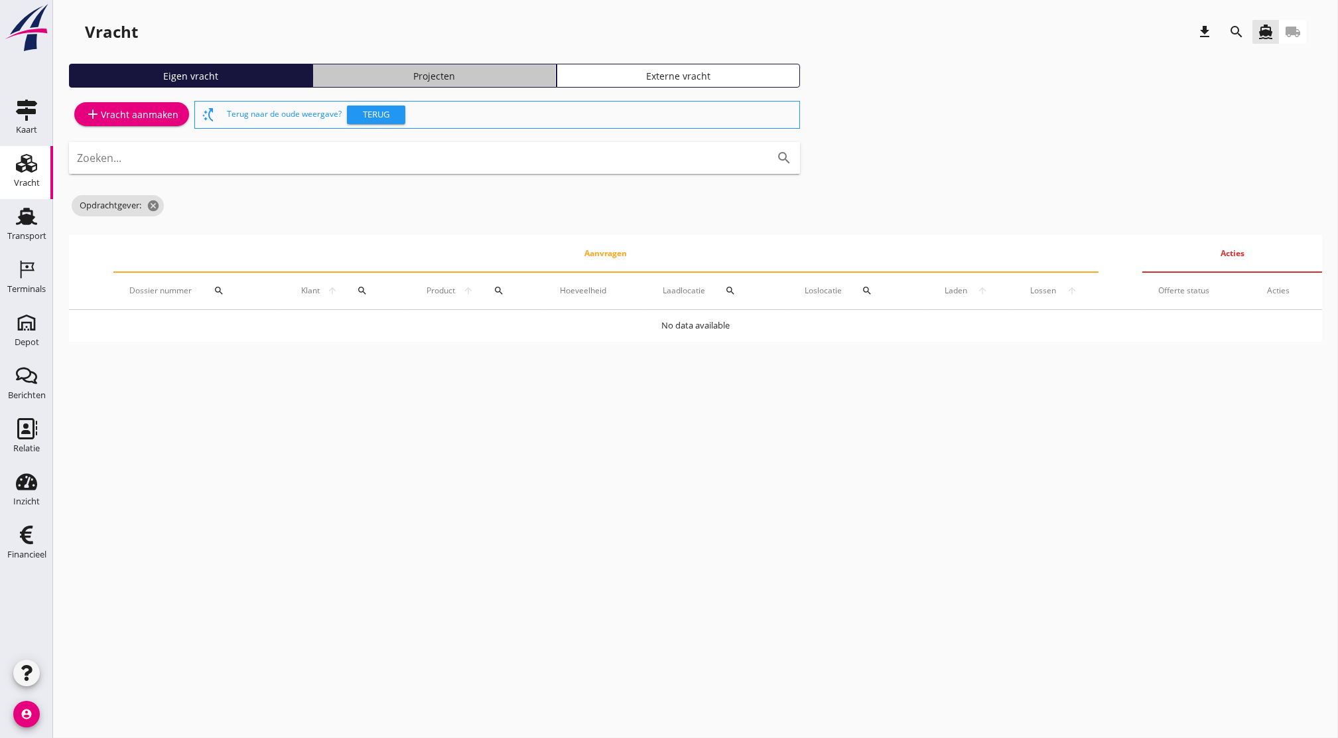
click at [466, 74] on div "Projecten" at bounding box center [433, 76] width 231 height 14
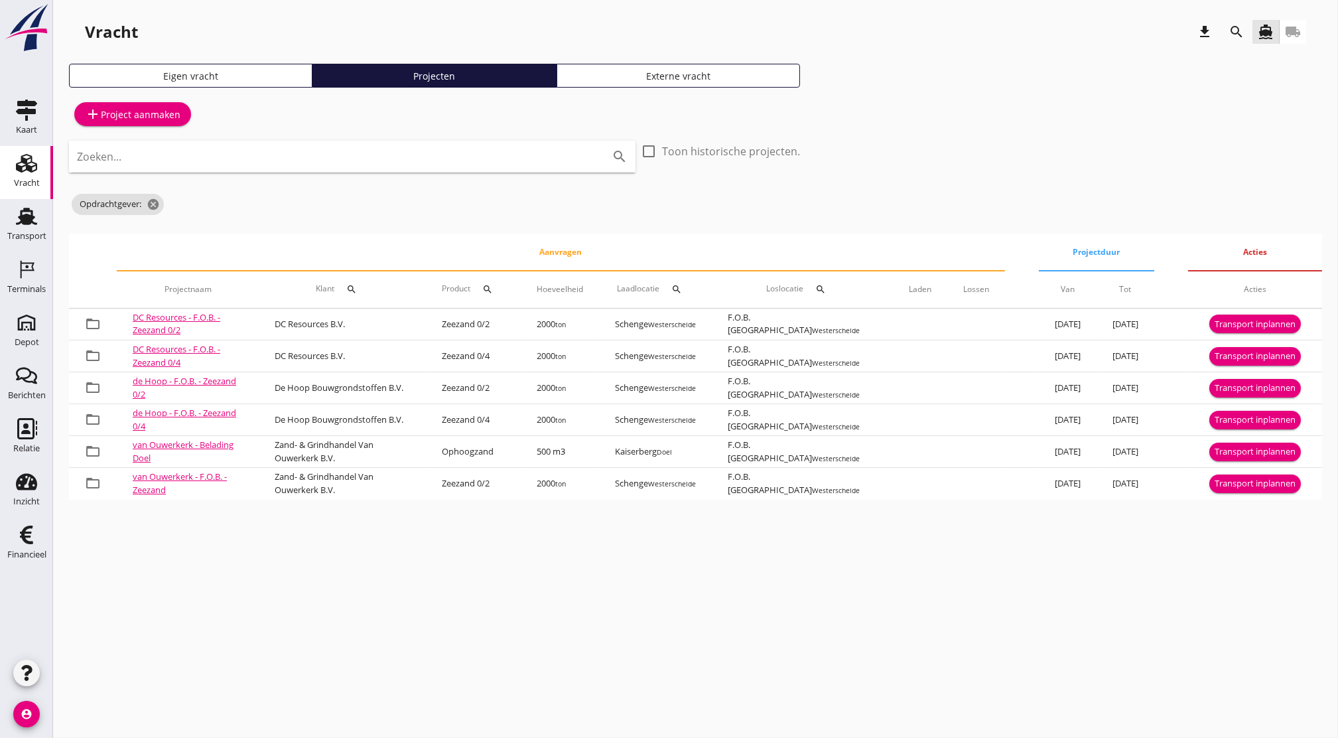
click at [362, 291] on div "search" at bounding box center [352, 289] width 24 height 11
click at [374, 325] on input "Zoeken op opdrachtgever..." at bounding box center [419, 327] width 138 height 21
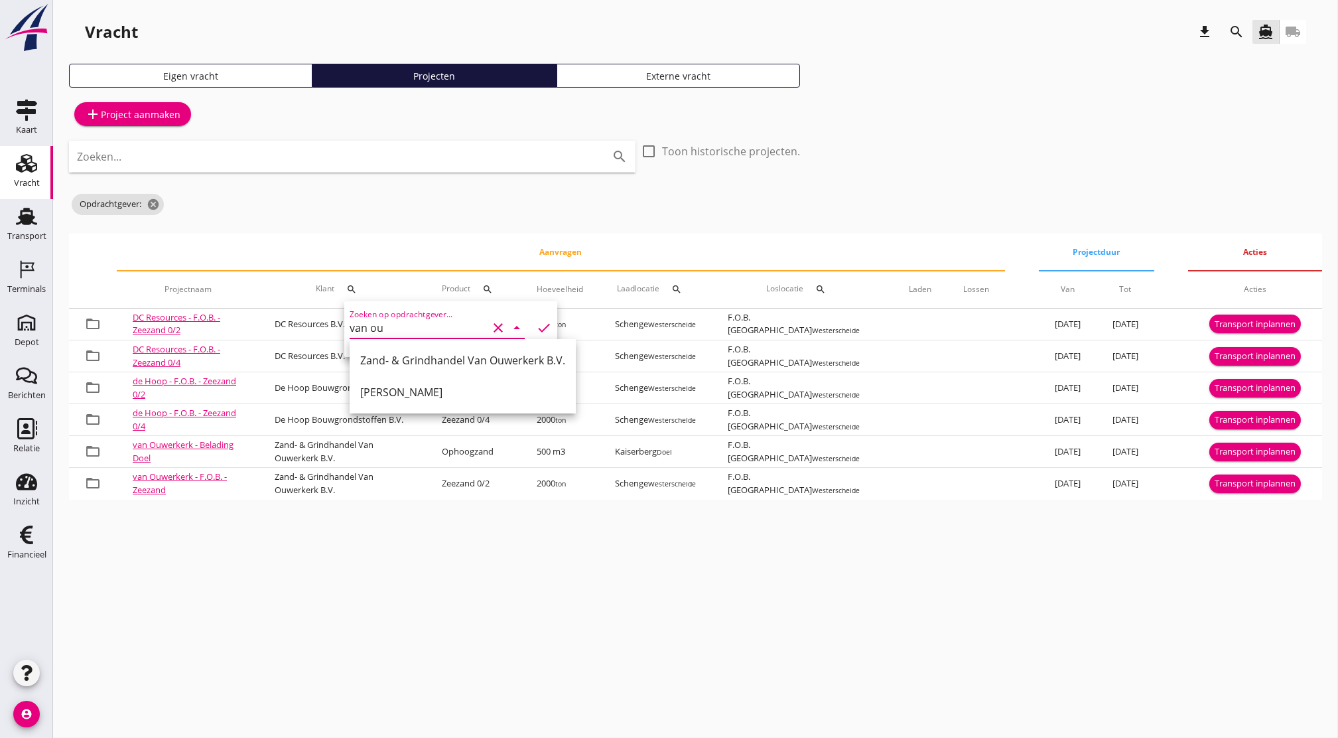
type input "van ou"
click at [346, 219] on div "Zoeken... search check_box_outline_blank Toon historische projecten. Opdrachtge…" at bounding box center [434, 182] width 731 height 82
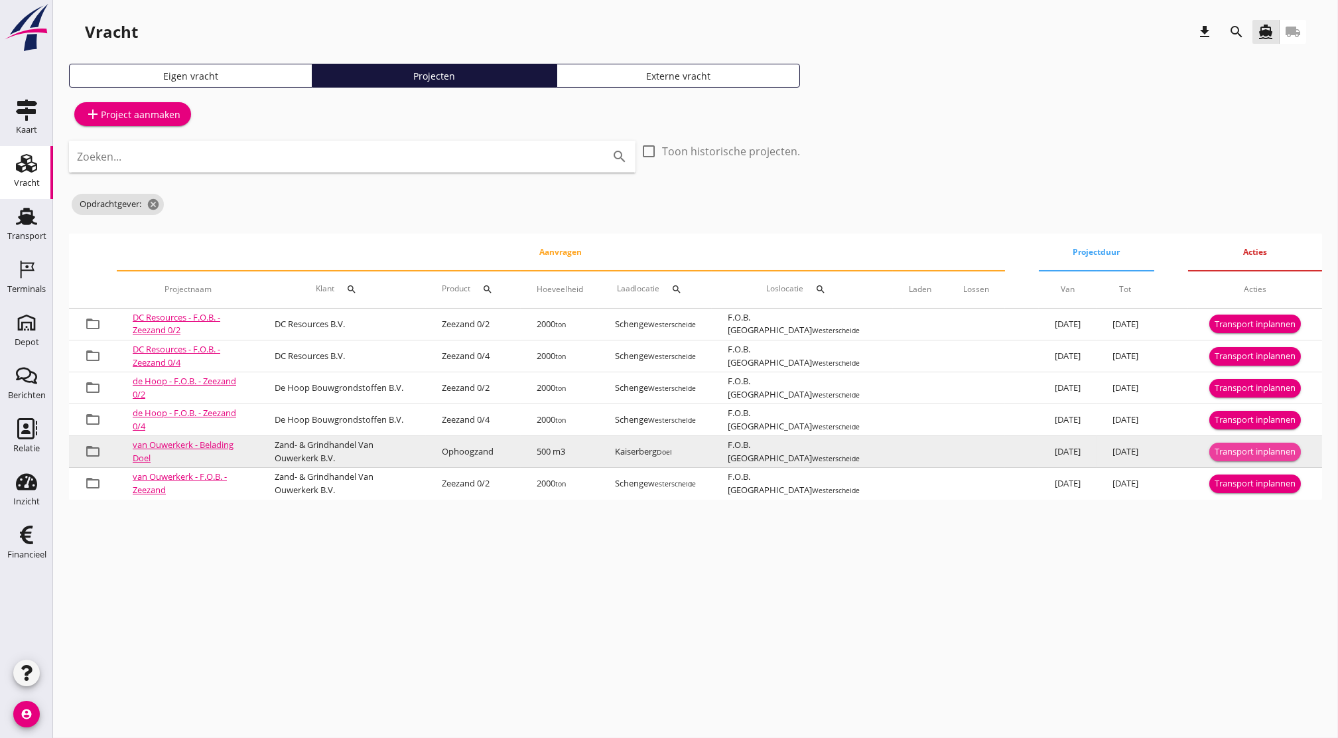
click at [1256, 456] on div "Transport inplannen" at bounding box center [1255, 451] width 81 height 13
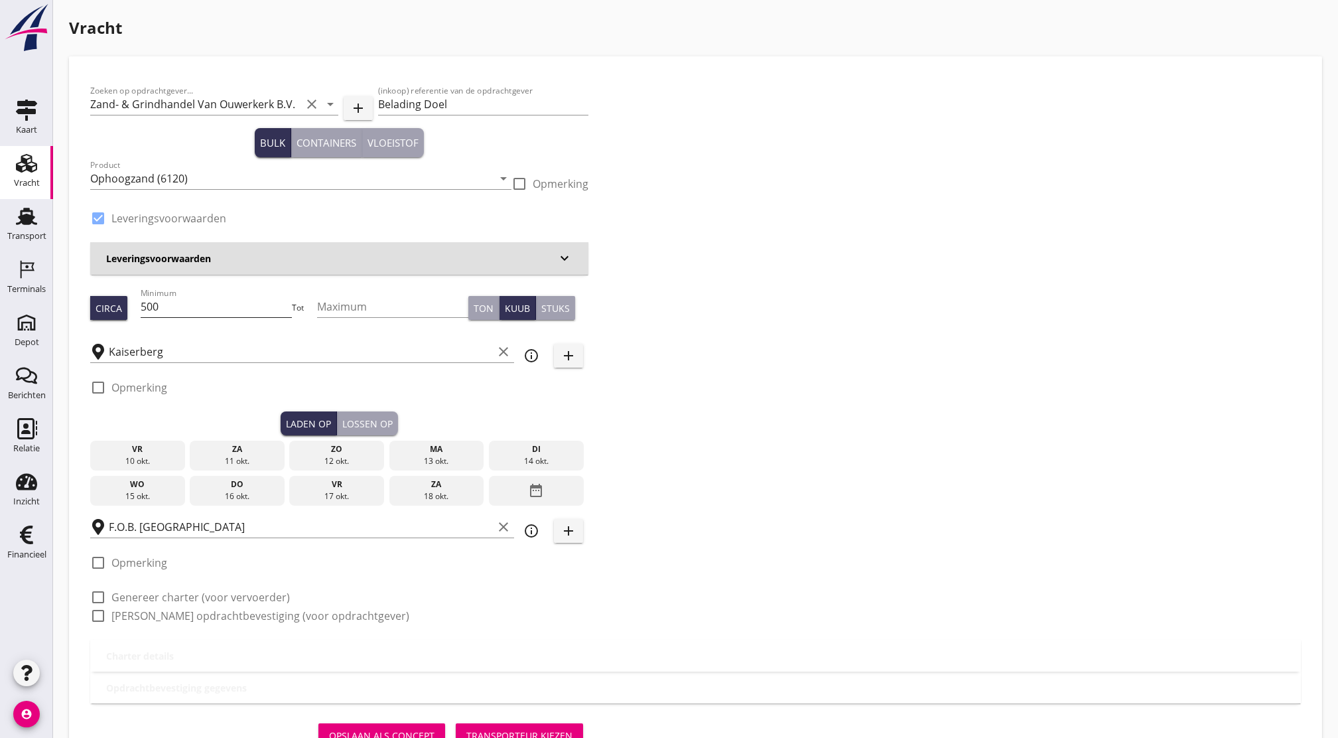
click at [200, 300] on input "500" at bounding box center [216, 306] width 151 height 21
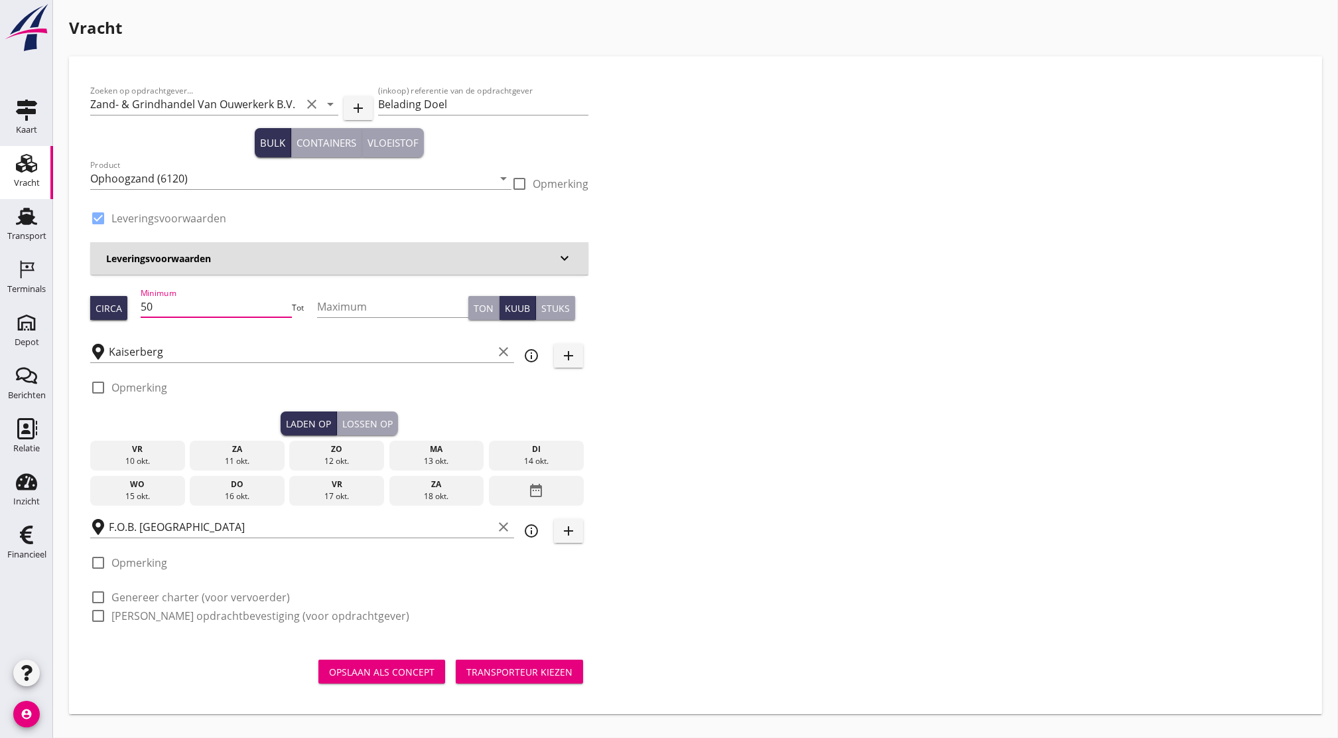
type input "5"
type input "800"
click at [210, 358] on input "Kaiserberg" at bounding box center [301, 351] width 384 height 21
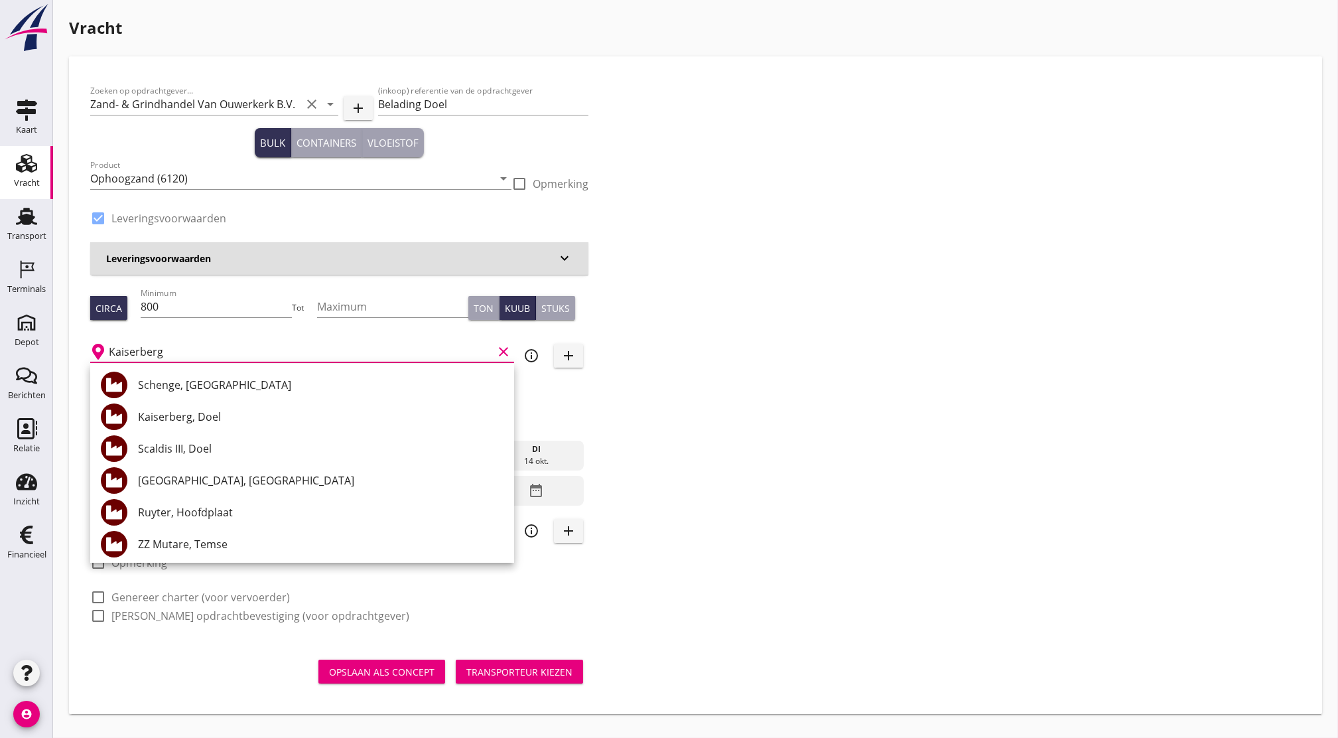
click at [259, 340] on div "Kaiserberg clear" at bounding box center [302, 347] width 424 height 29
click at [344, 305] on input "Maximum" at bounding box center [392, 306] width 151 height 21
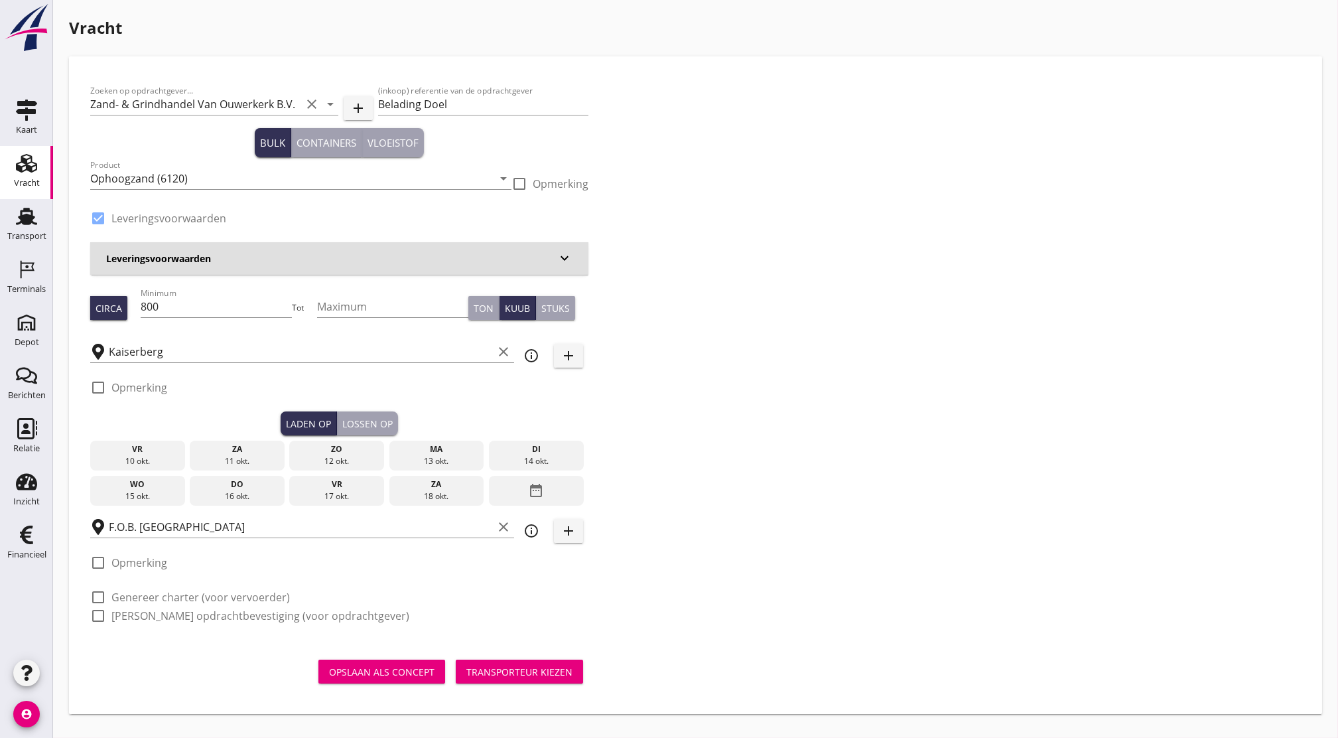
click at [466, 463] on div "13 okt." at bounding box center [436, 461] width 88 height 12
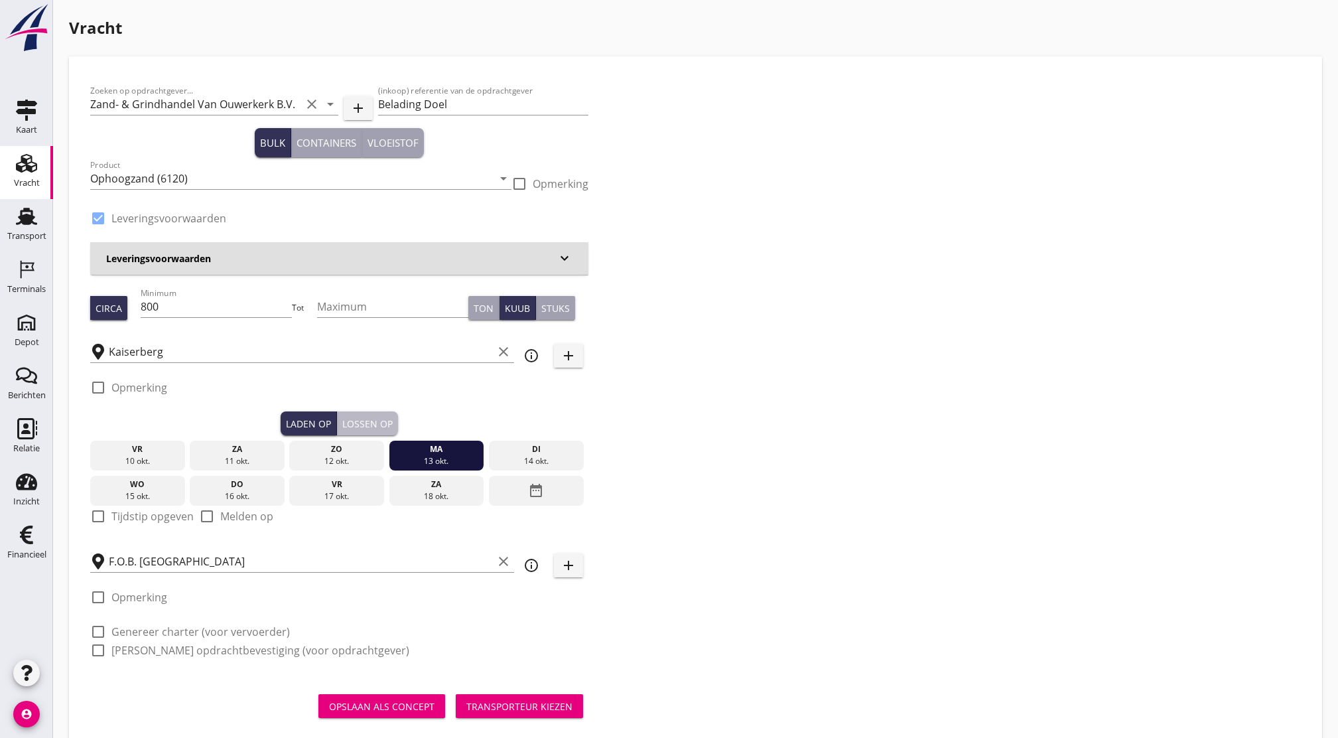
click at [385, 419] on div "Lossen op" at bounding box center [367, 424] width 50 height 14
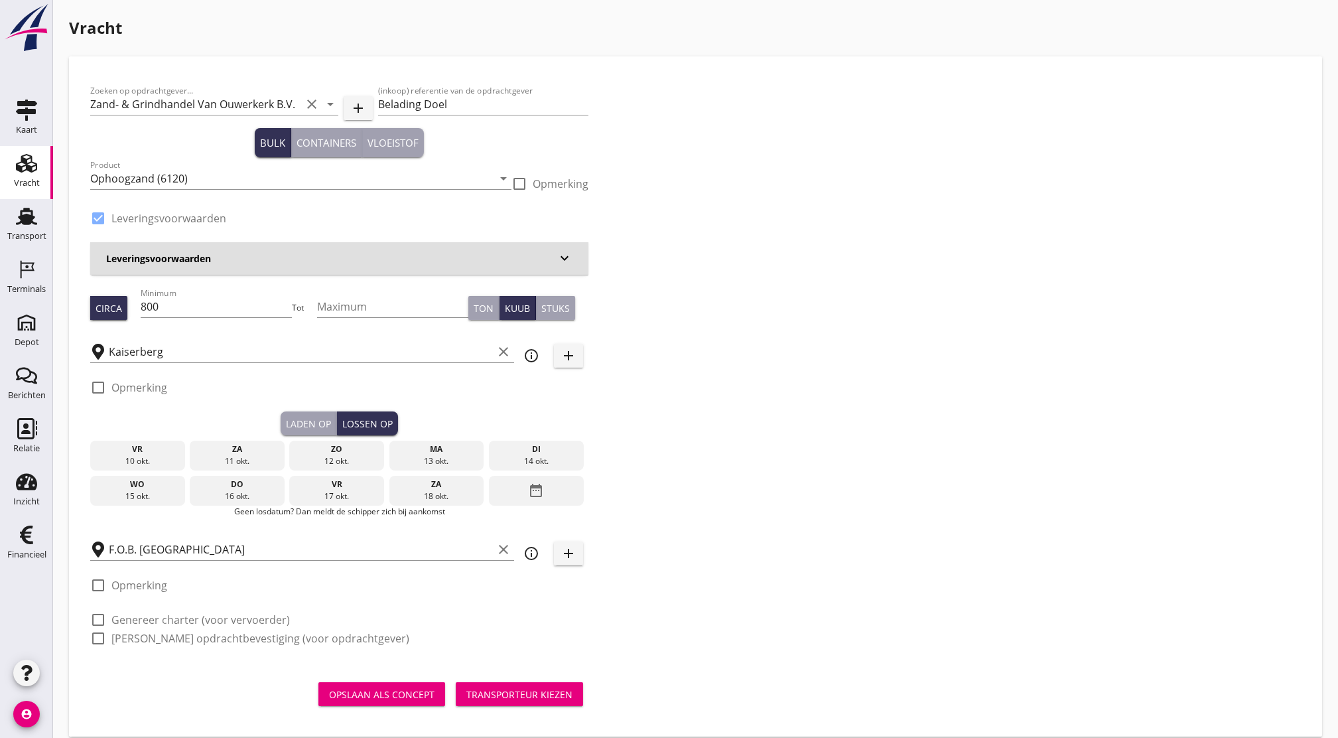
click at [531, 454] on div "di" at bounding box center [536, 449] width 88 height 12
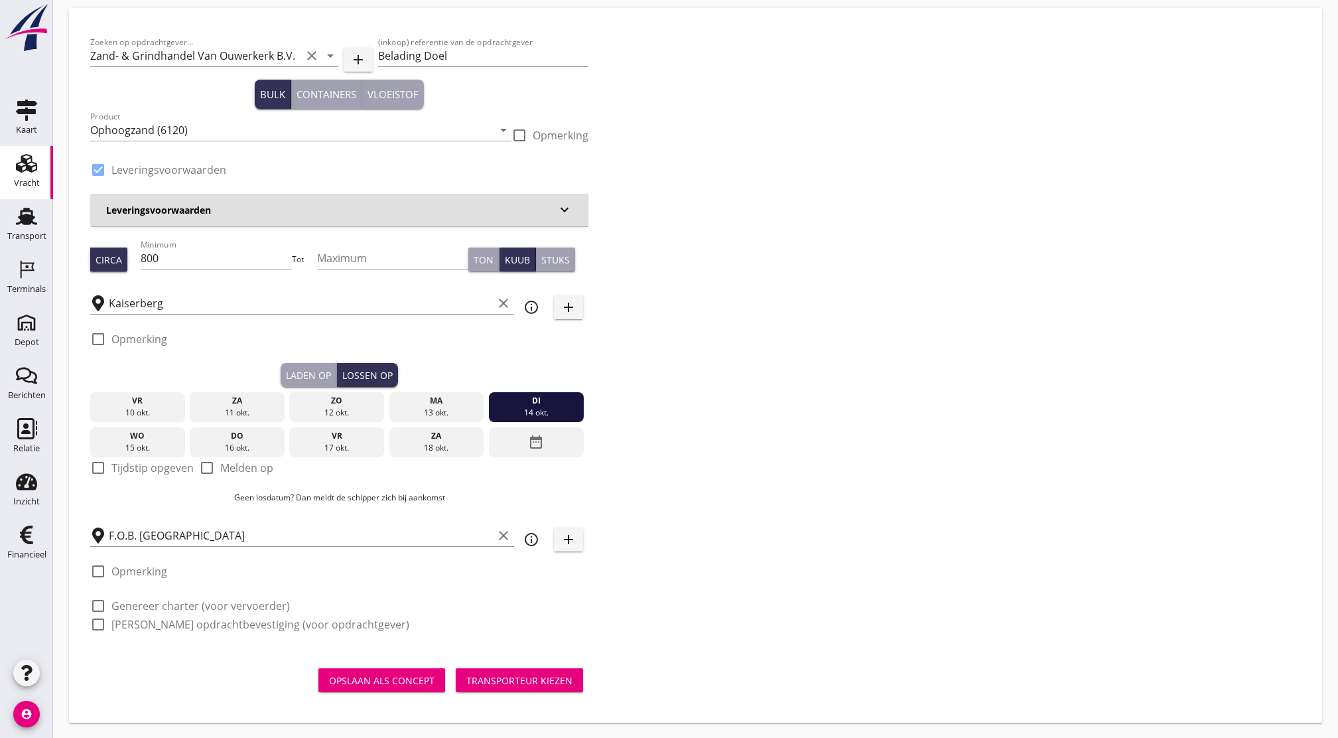
scroll to position [49, 0]
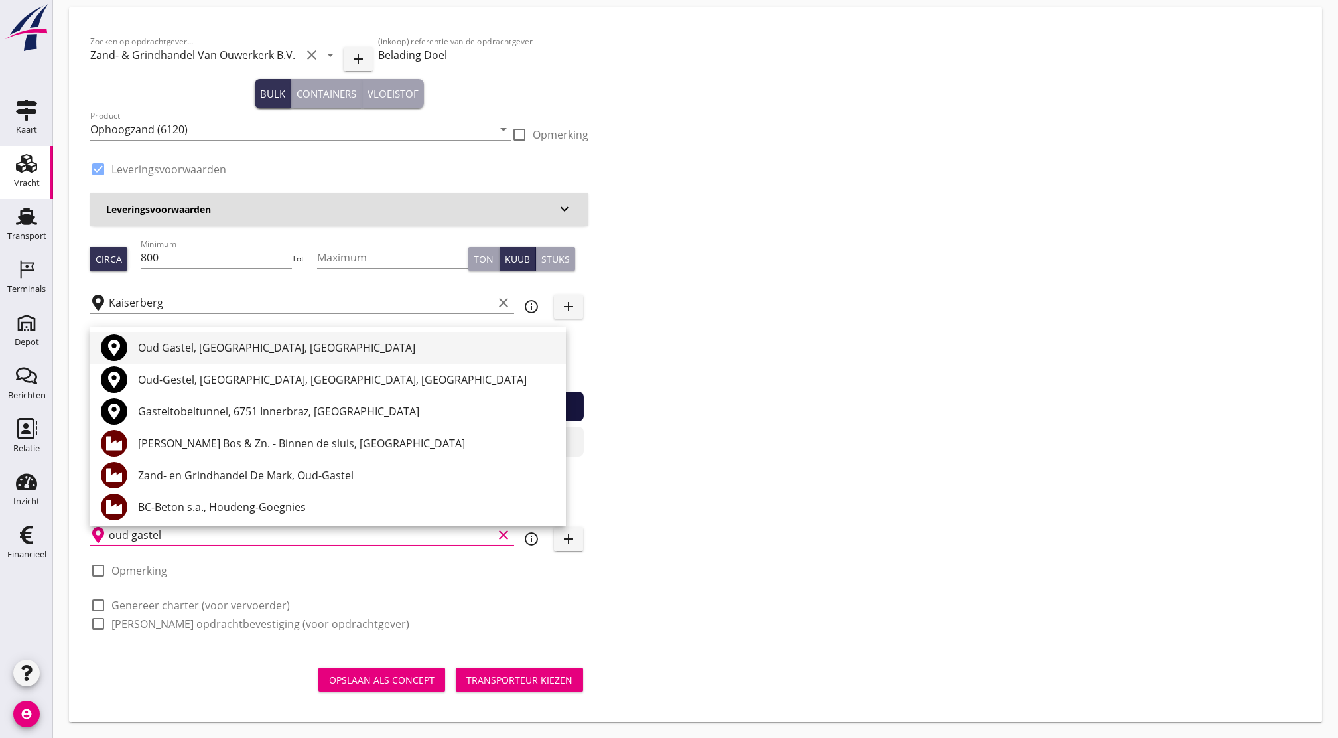
click at [189, 341] on div "Oud Gastel, [GEOGRAPHIC_DATA], [GEOGRAPHIC_DATA]" at bounding box center [346, 348] width 417 height 16
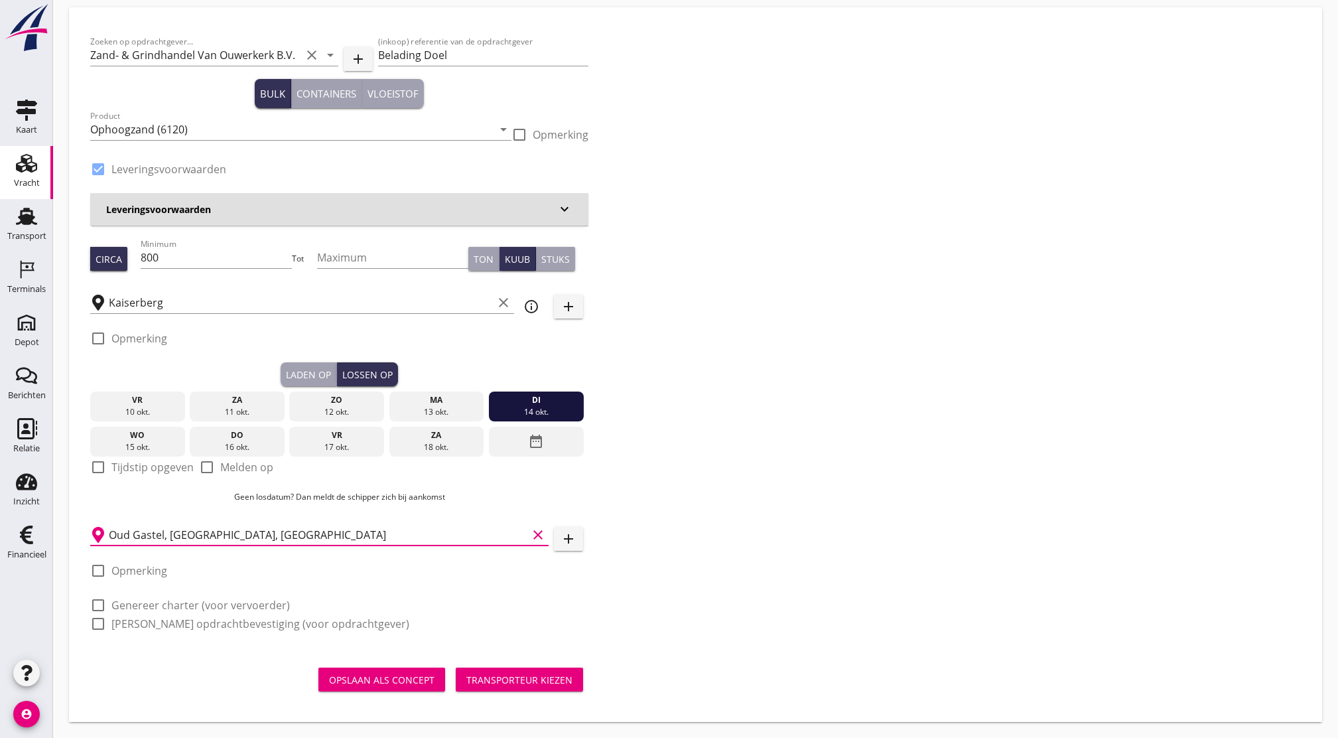
type input "Oud Gastel, [GEOGRAPHIC_DATA], [GEOGRAPHIC_DATA]"
click at [509, 667] on button "Transporteur kiezen" at bounding box center [519, 679] width 127 height 24
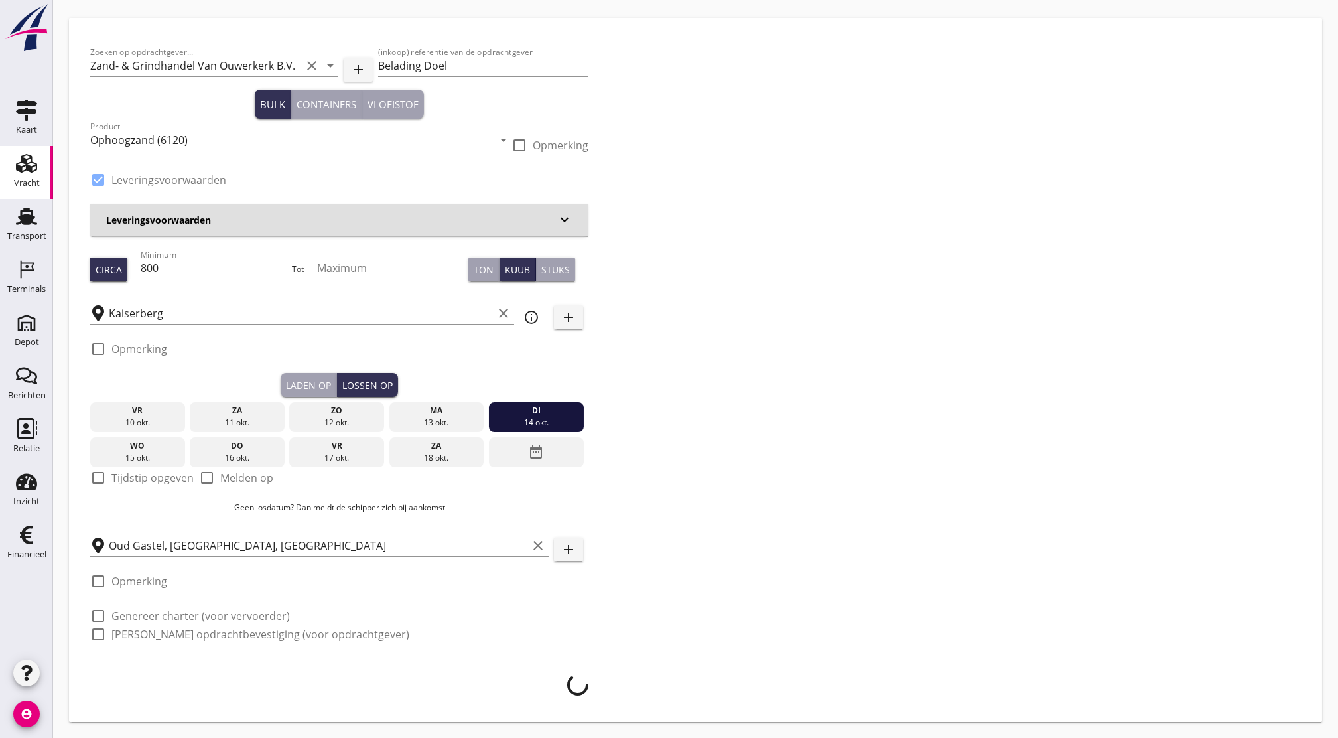
scroll to position [38, 0]
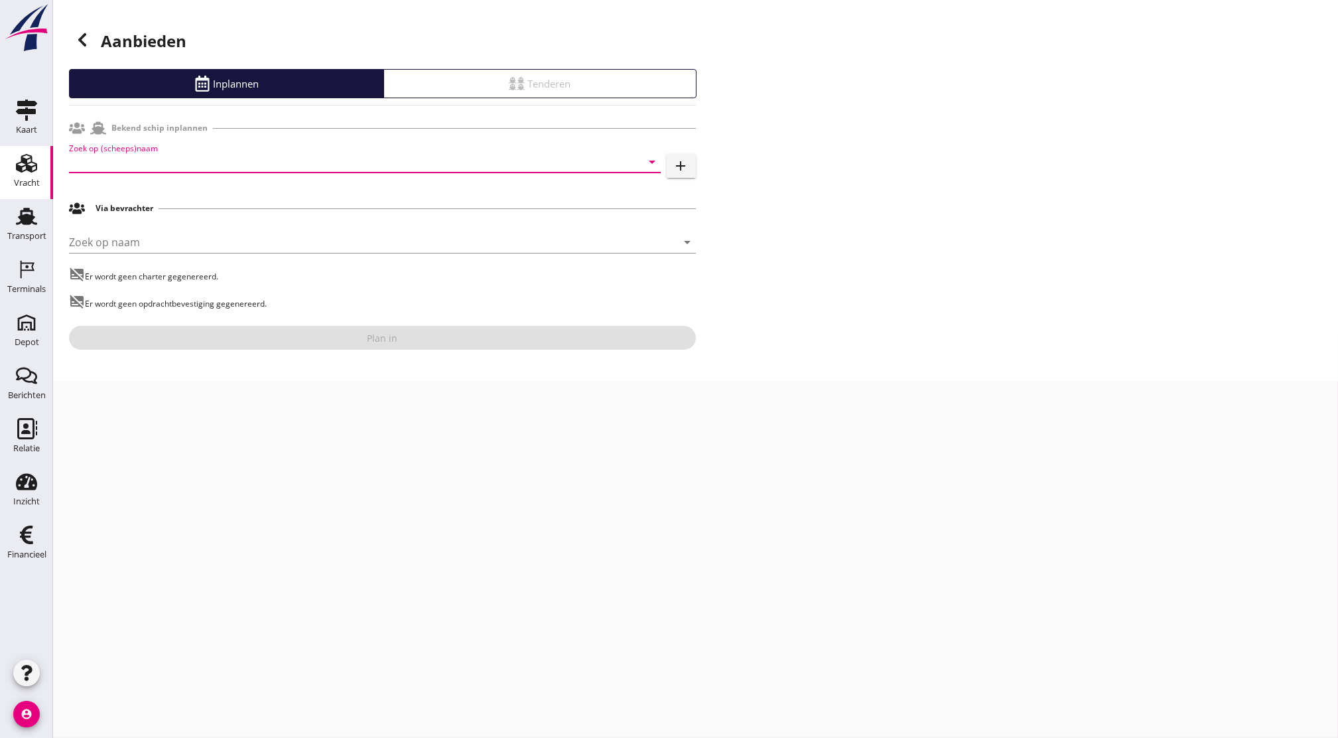
click at [282, 159] on input "Zoek op (scheeps)naam" at bounding box center [346, 161] width 555 height 21
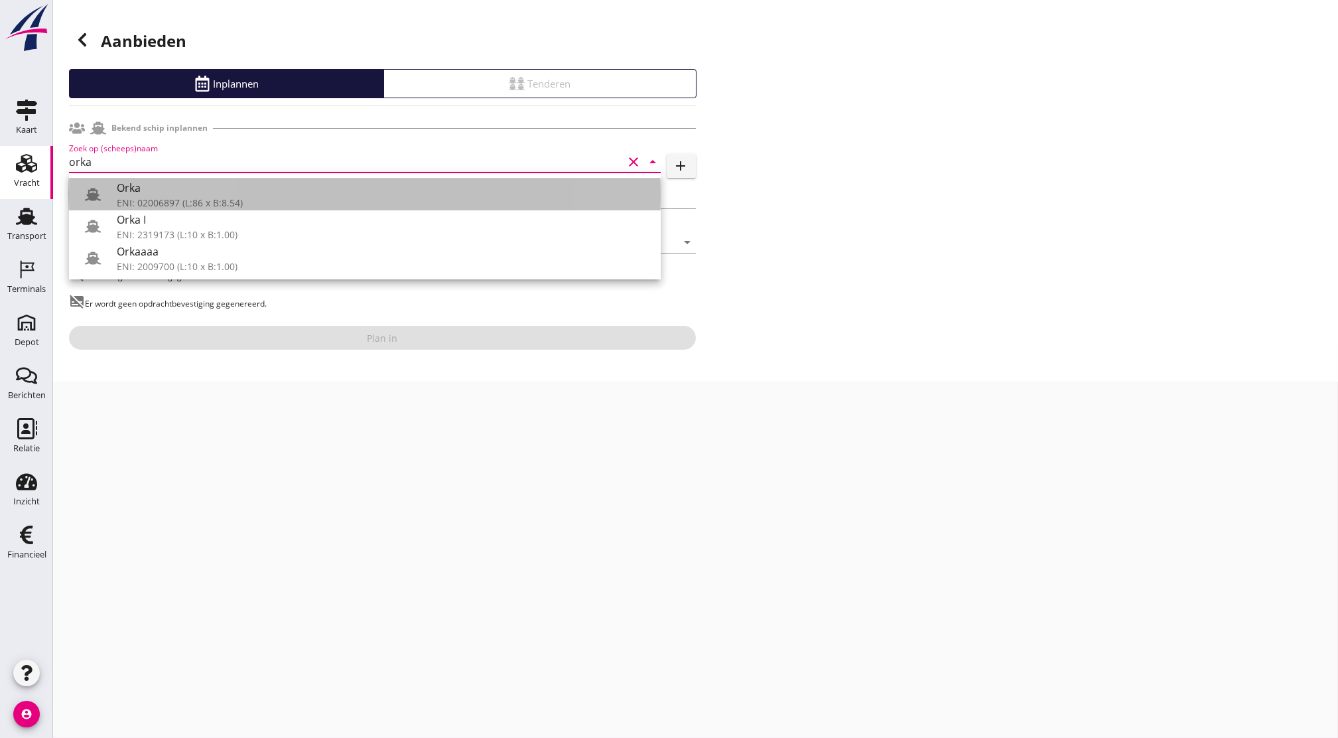
click at [268, 207] on div "ENI: 02006897 (L:86 x B:8.54)" at bounding box center [383, 203] width 533 height 14
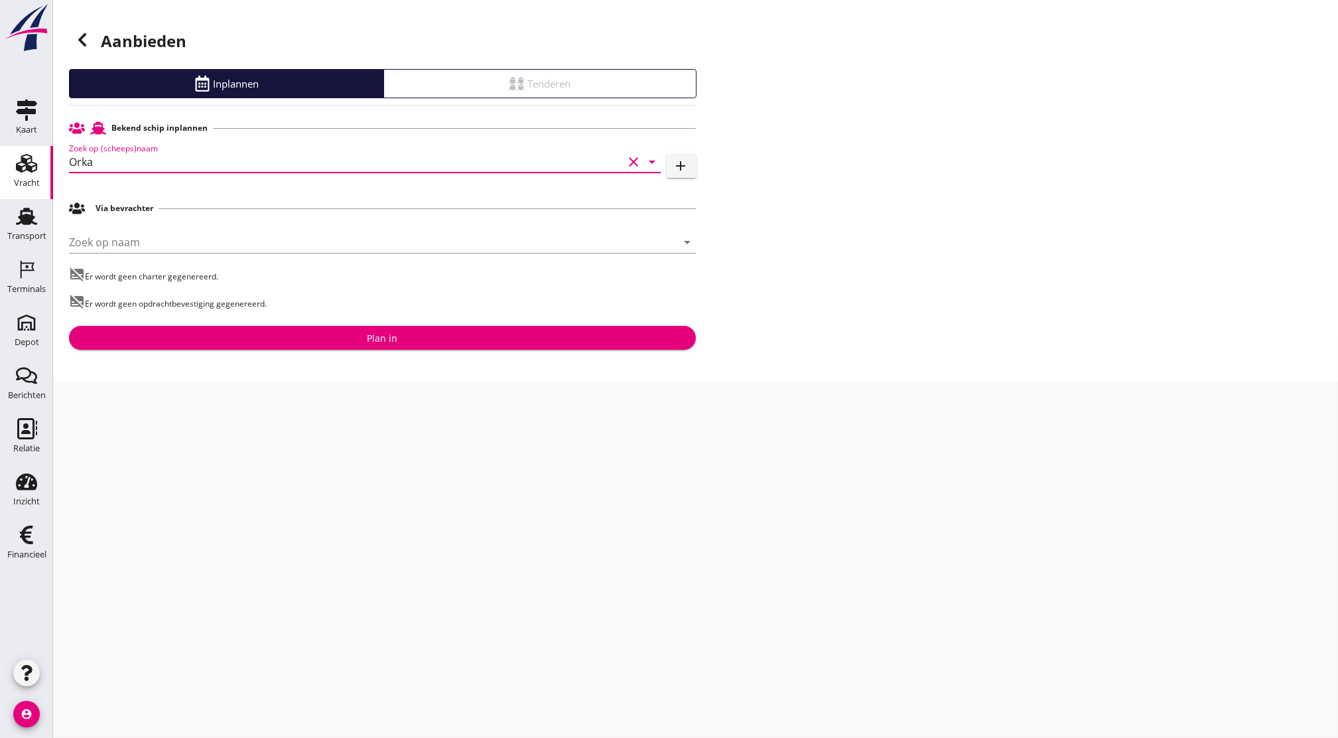
type input "Orka"
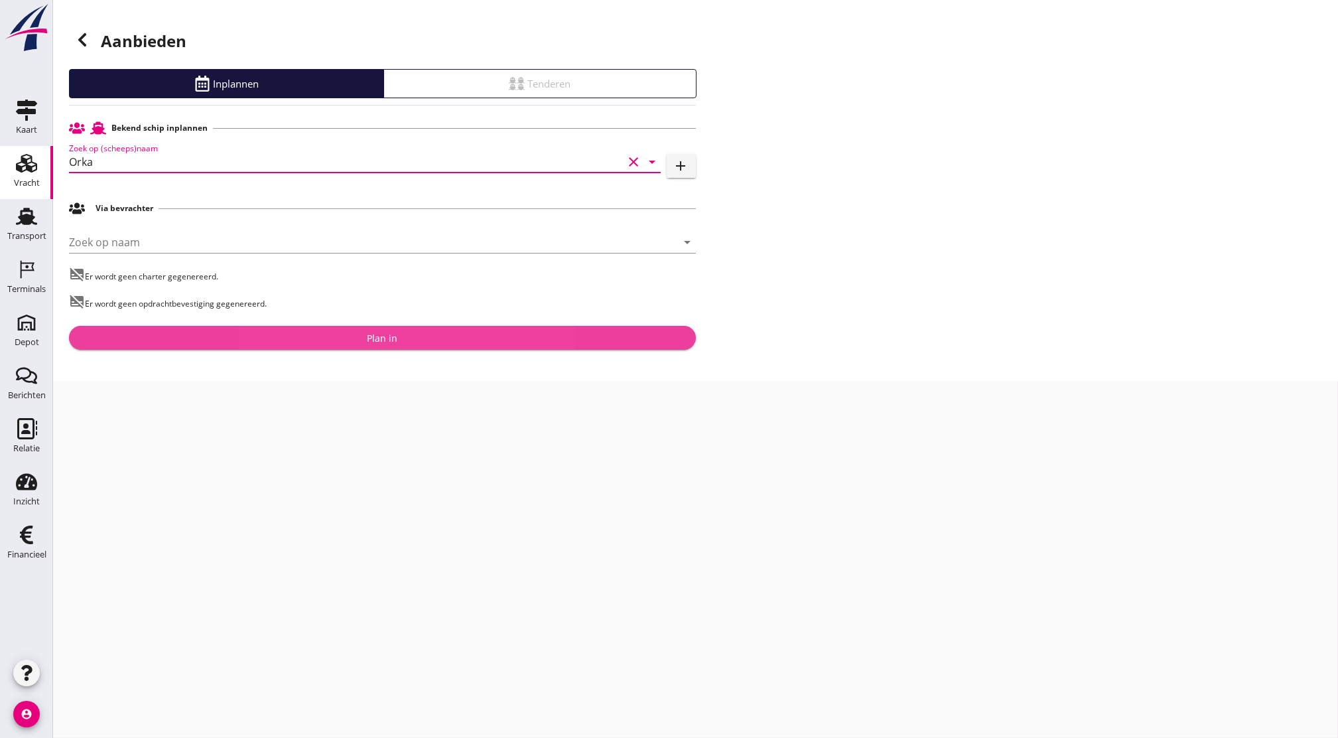
click at [402, 341] on div "Plan in" at bounding box center [383, 338] width 606 height 14
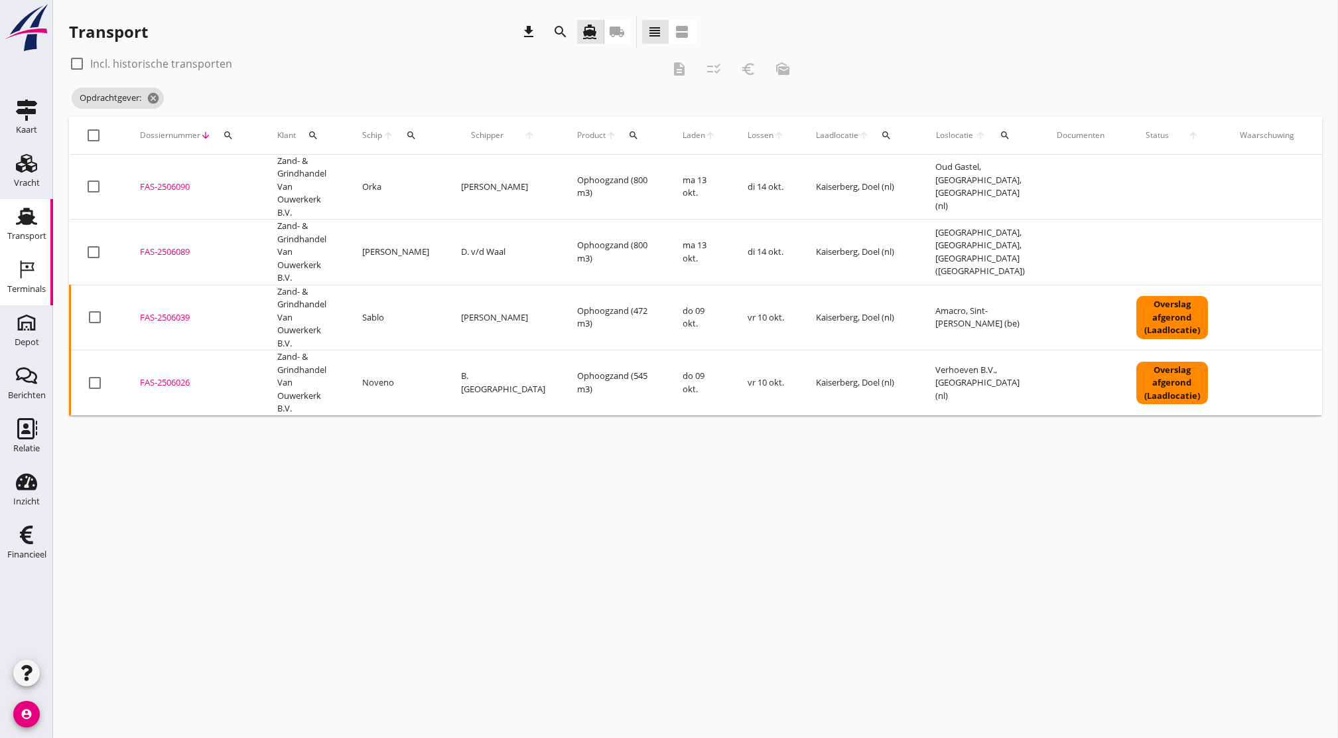
click at [19, 269] on icon "Terminals" at bounding box center [26, 269] width 21 height 21
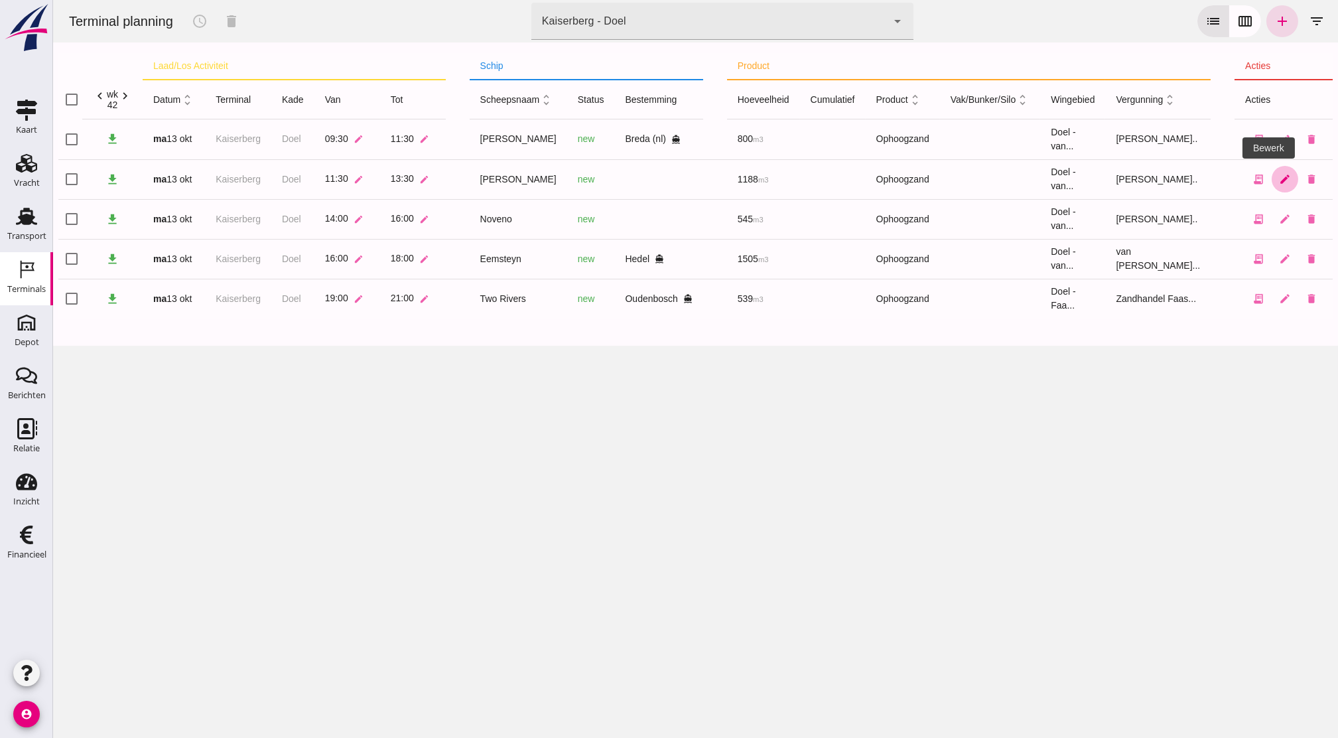
click at [1272, 186] on link "edit" at bounding box center [1285, 179] width 27 height 27
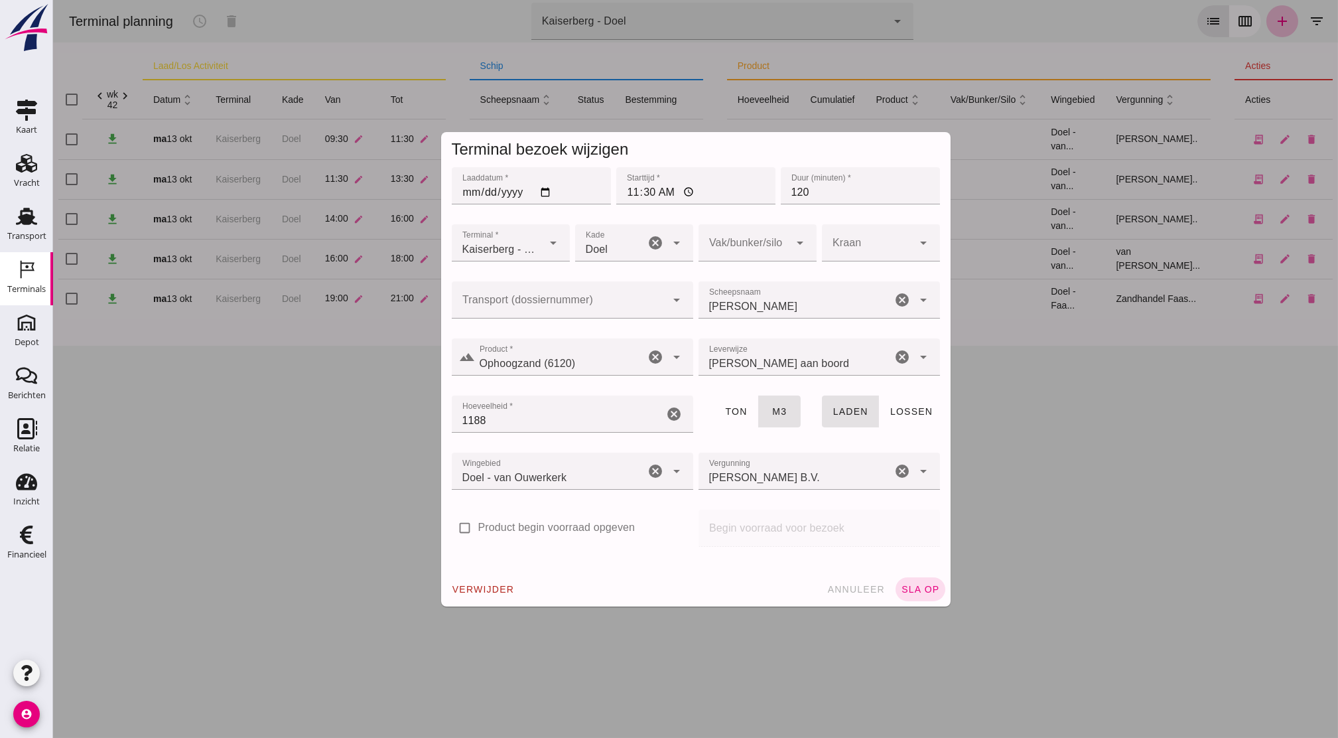
click at [595, 305] on input "Transport (dossiernummer)" at bounding box center [559, 306] width 215 height 16
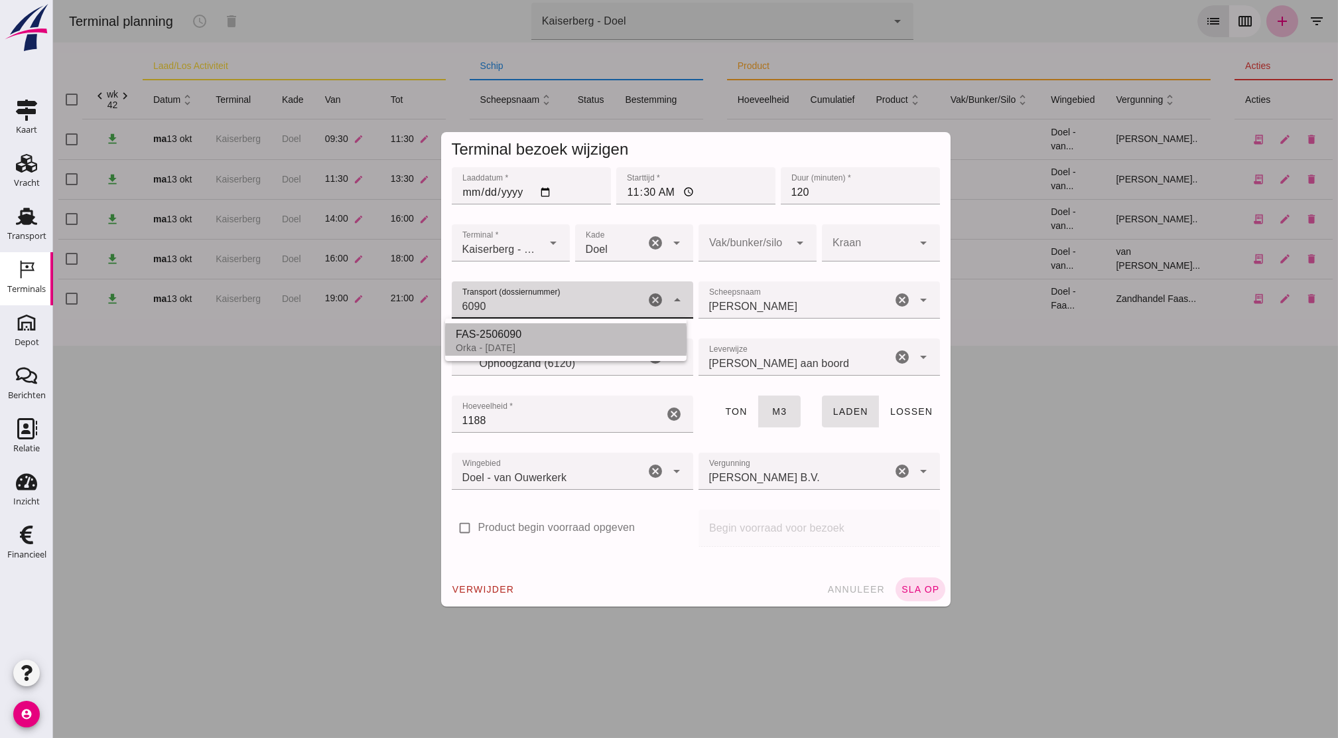
click at [534, 343] on div "Orka - [DATE]" at bounding box center [566, 347] width 220 height 11
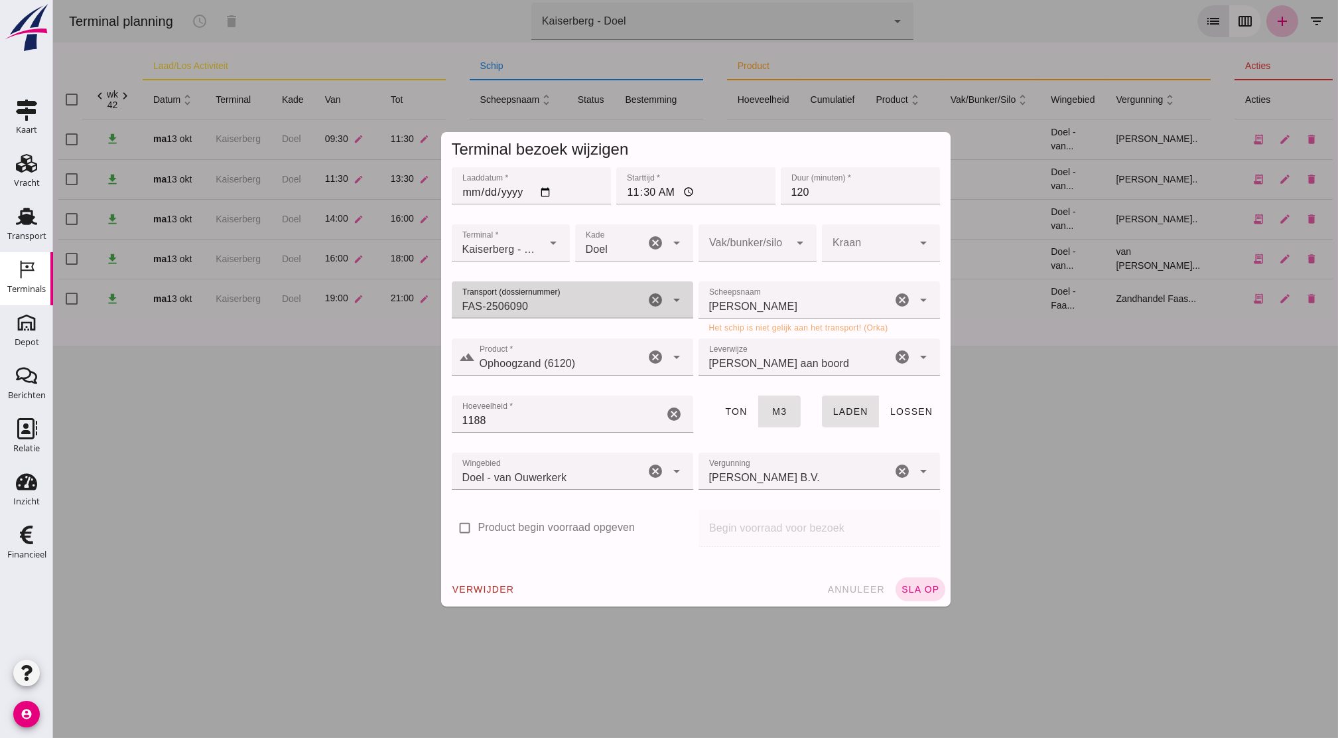
type input "FAS-2506090"
click at [726, 302] on input "[PERSON_NAME]" at bounding box center [795, 306] width 194 height 16
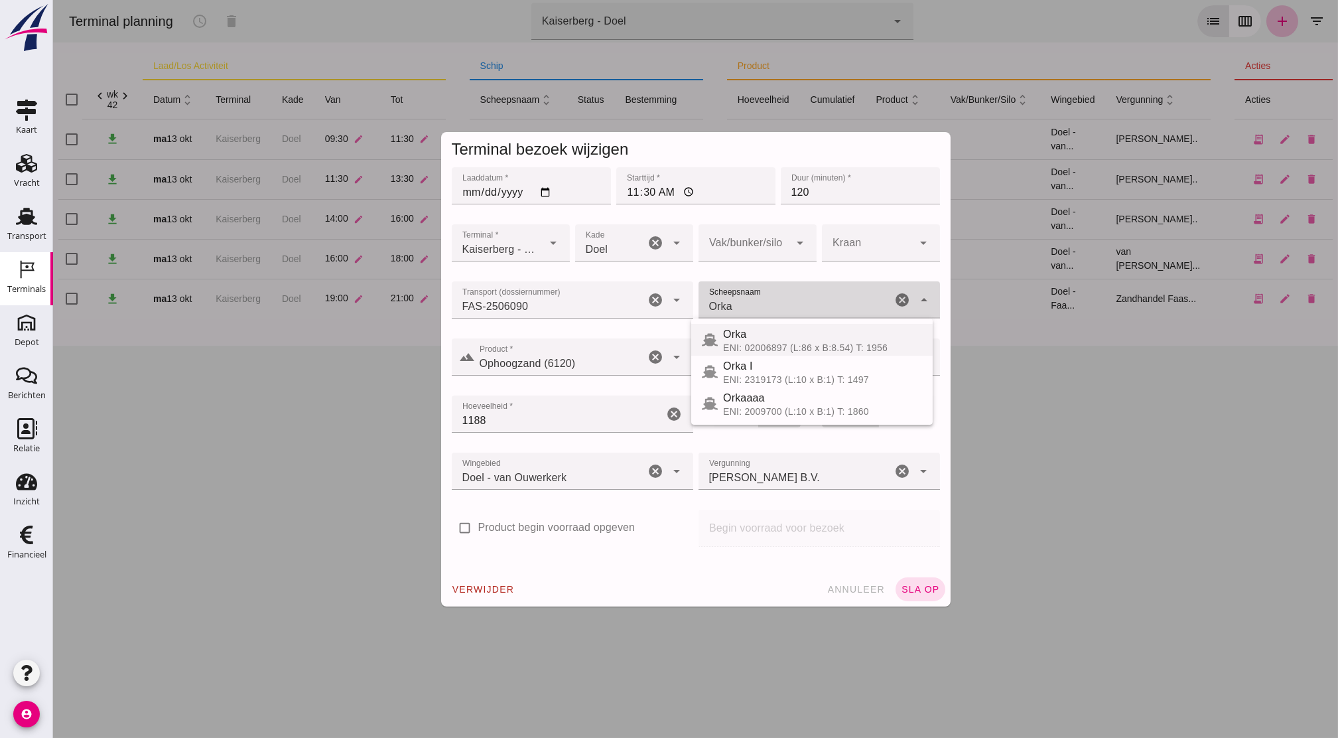
click at [744, 339] on span "Orka" at bounding box center [734, 333] width 23 height 11
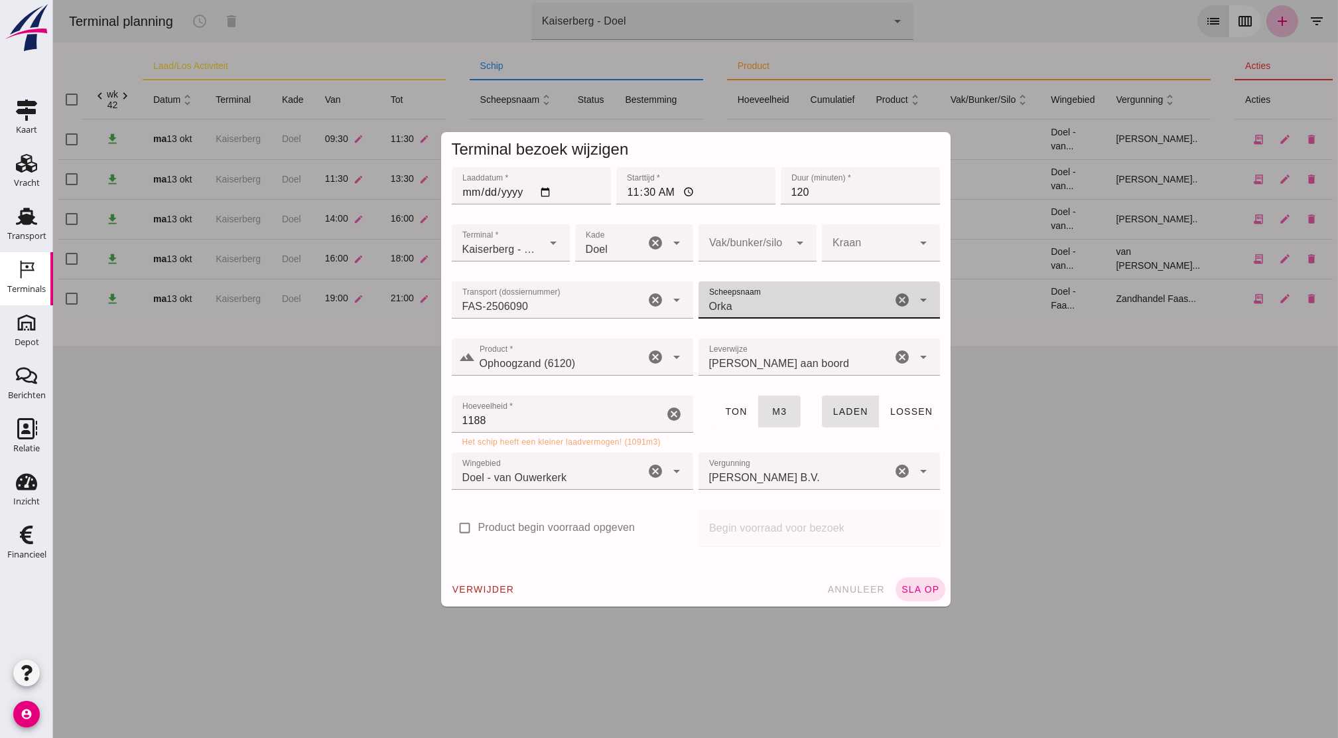
type input "Orka"
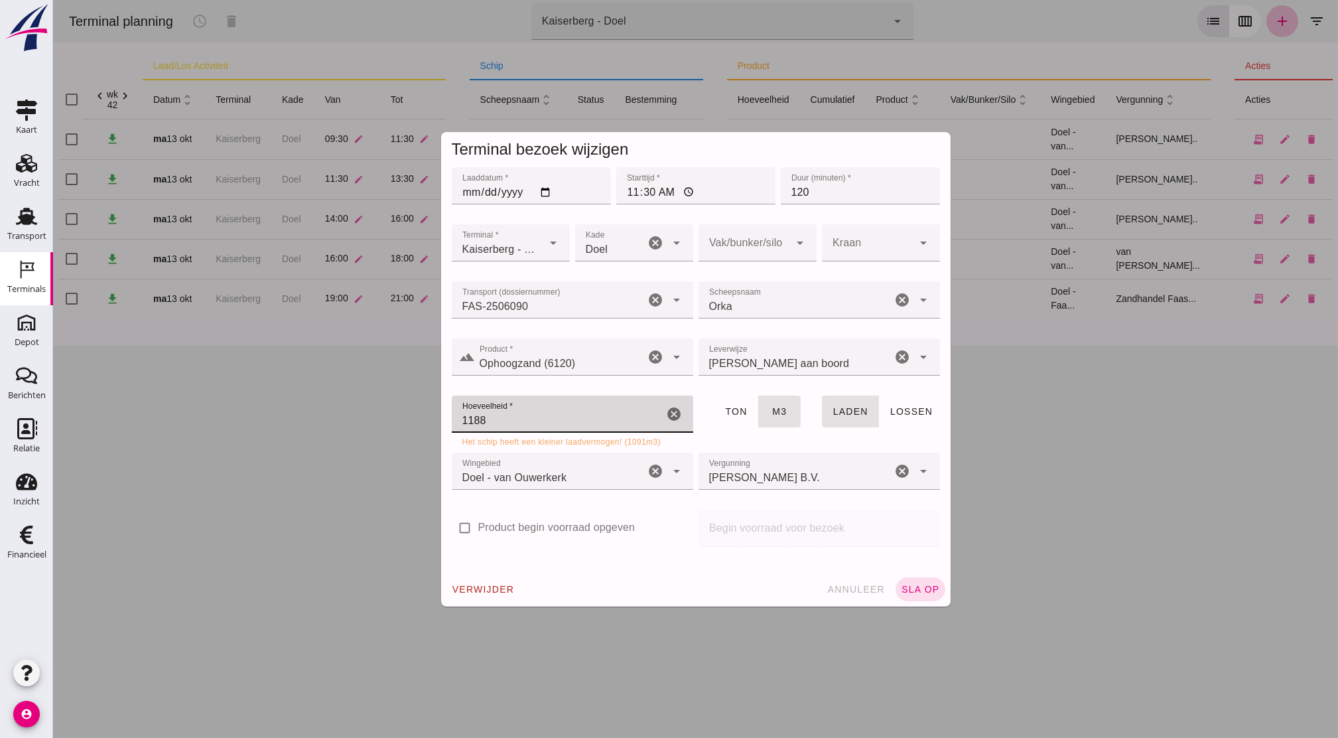
drag, startPoint x: 545, startPoint y: 430, endPoint x: 385, endPoint y: 455, distance: 161.1
click at [385, 455] on div "Terminal bezoek wijzigen Laaddatum * Laaddatum * [DATE] Starttijd * Starttijd *…" at bounding box center [695, 369] width 1285 height 738
type input "800"
click at [794, 370] on div "[PERSON_NAME] aan boord franco_on_board" at bounding box center [795, 356] width 194 height 37
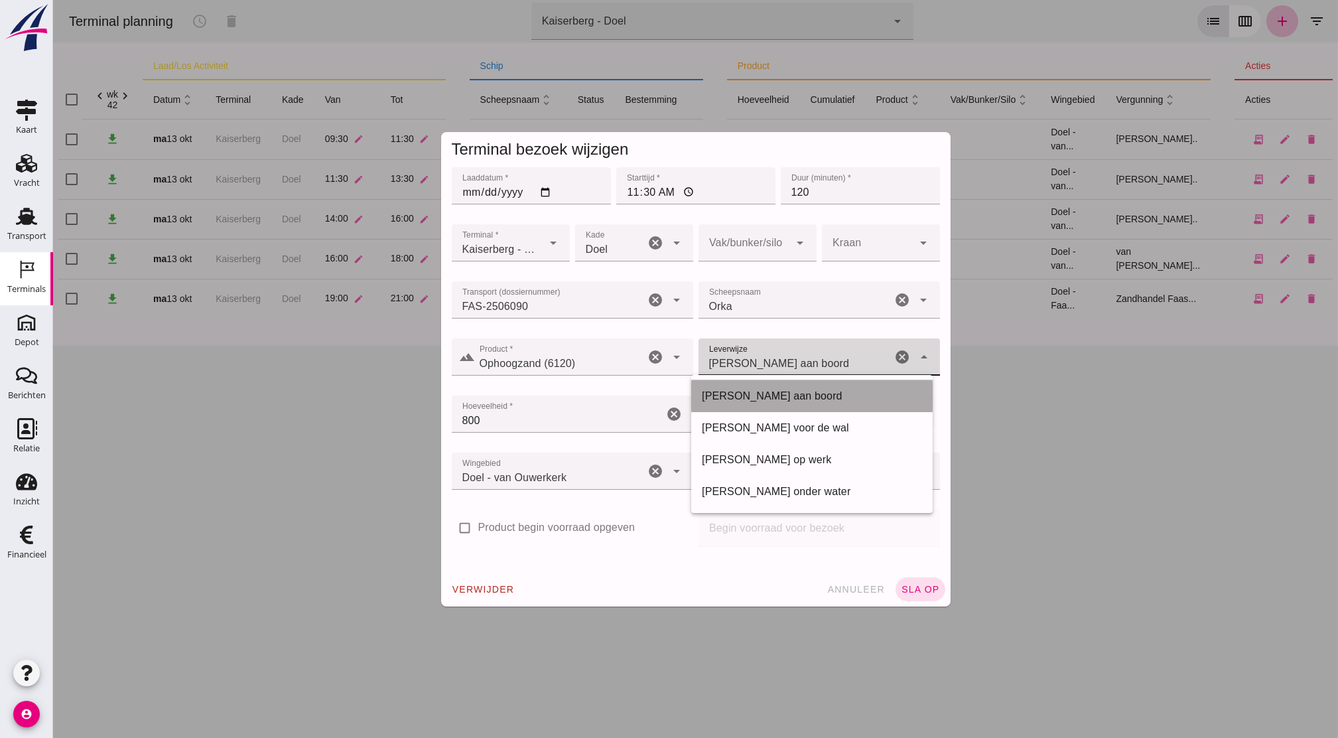
click at [783, 391] on div "[PERSON_NAME] aan boord" at bounding box center [812, 396] width 220 height 16
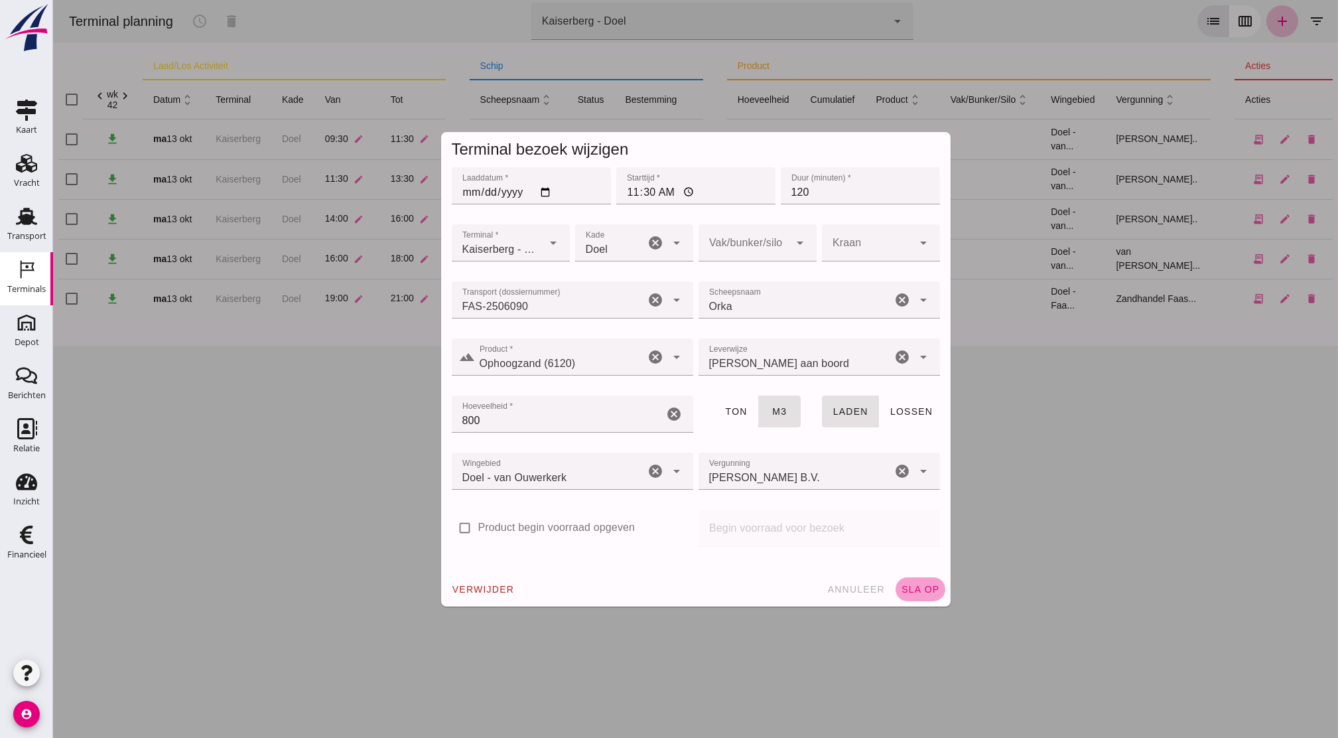
click at [907, 586] on span "sla op" at bounding box center [920, 589] width 39 height 11
